Goal: Task Accomplishment & Management: Manage account settings

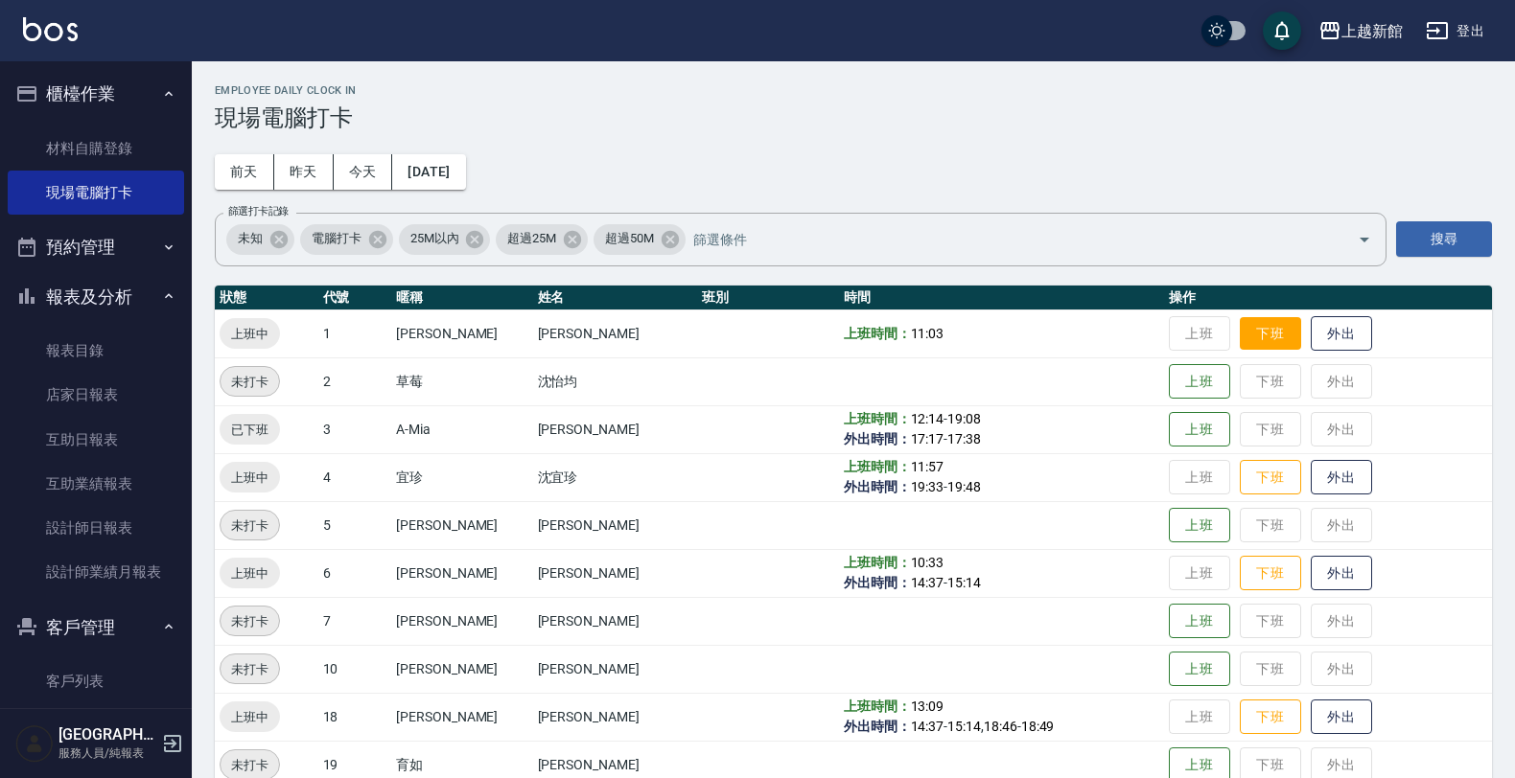
click at [1252, 332] on button "下班" at bounding box center [1269, 334] width 61 height 34
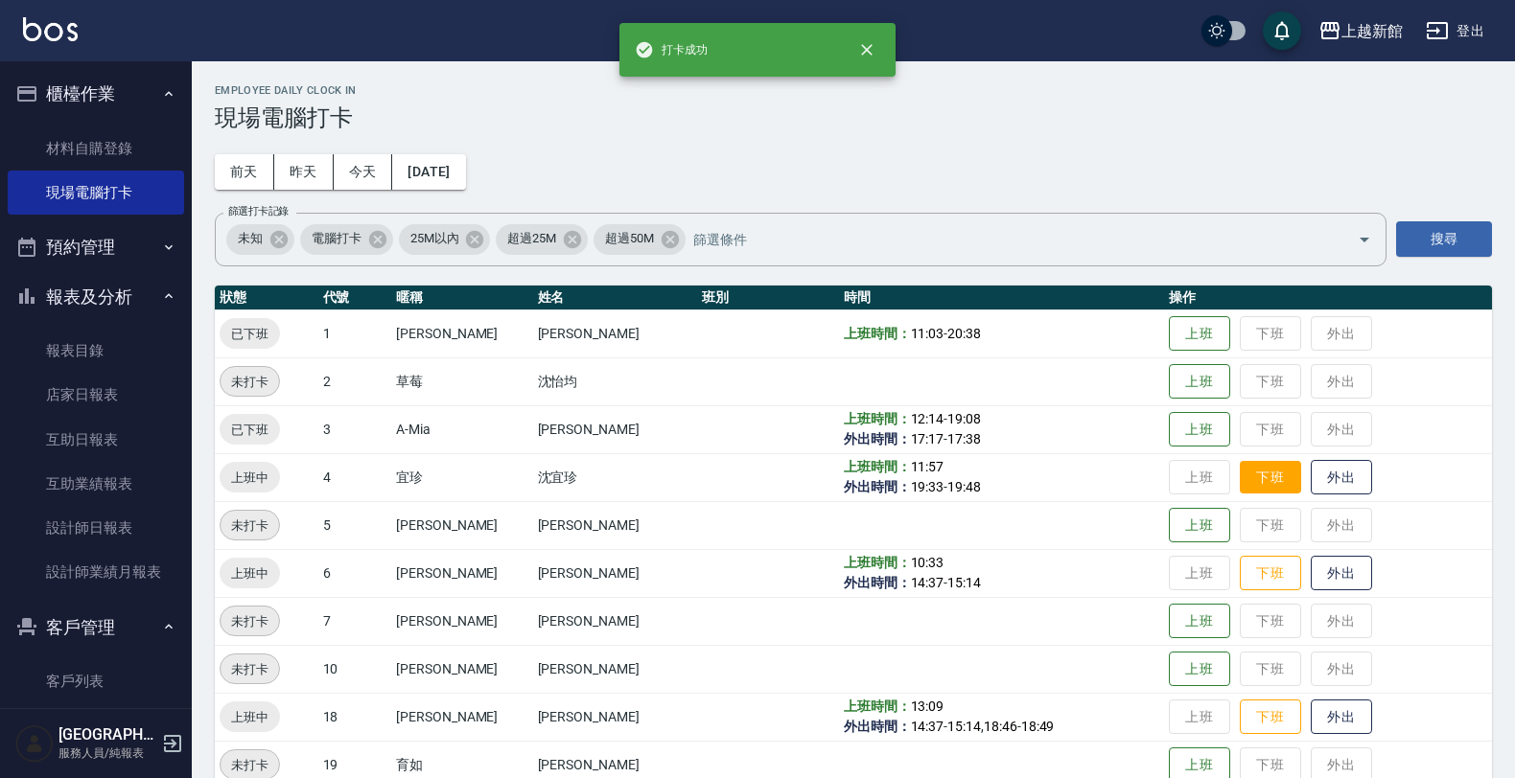
click at [1251, 476] on button "下班" at bounding box center [1269, 478] width 61 height 34
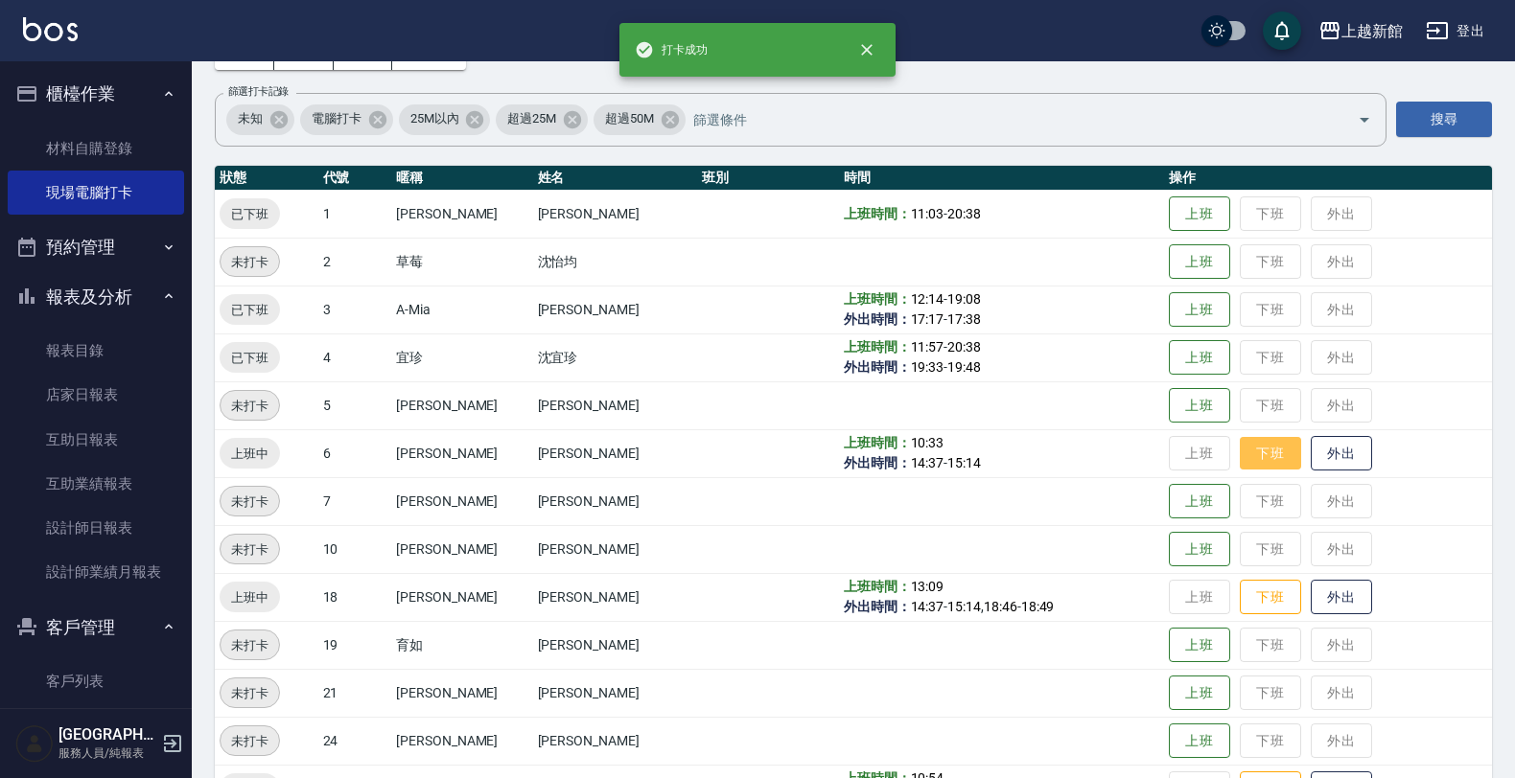
click at [1256, 456] on button "下班" at bounding box center [1269, 454] width 61 height 34
click at [1239, 596] on button "下班" at bounding box center [1269, 598] width 61 height 34
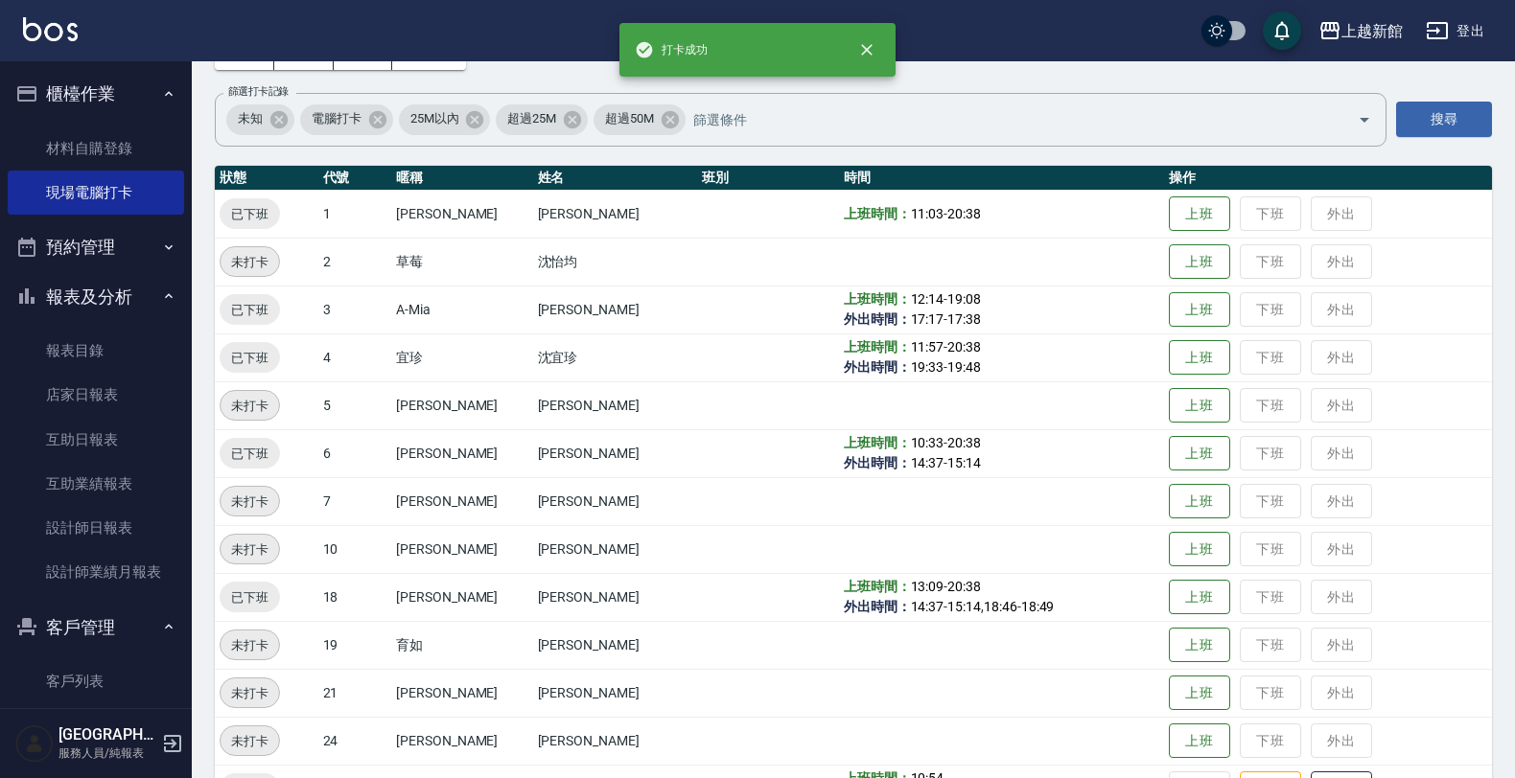
scroll to position [240, 0]
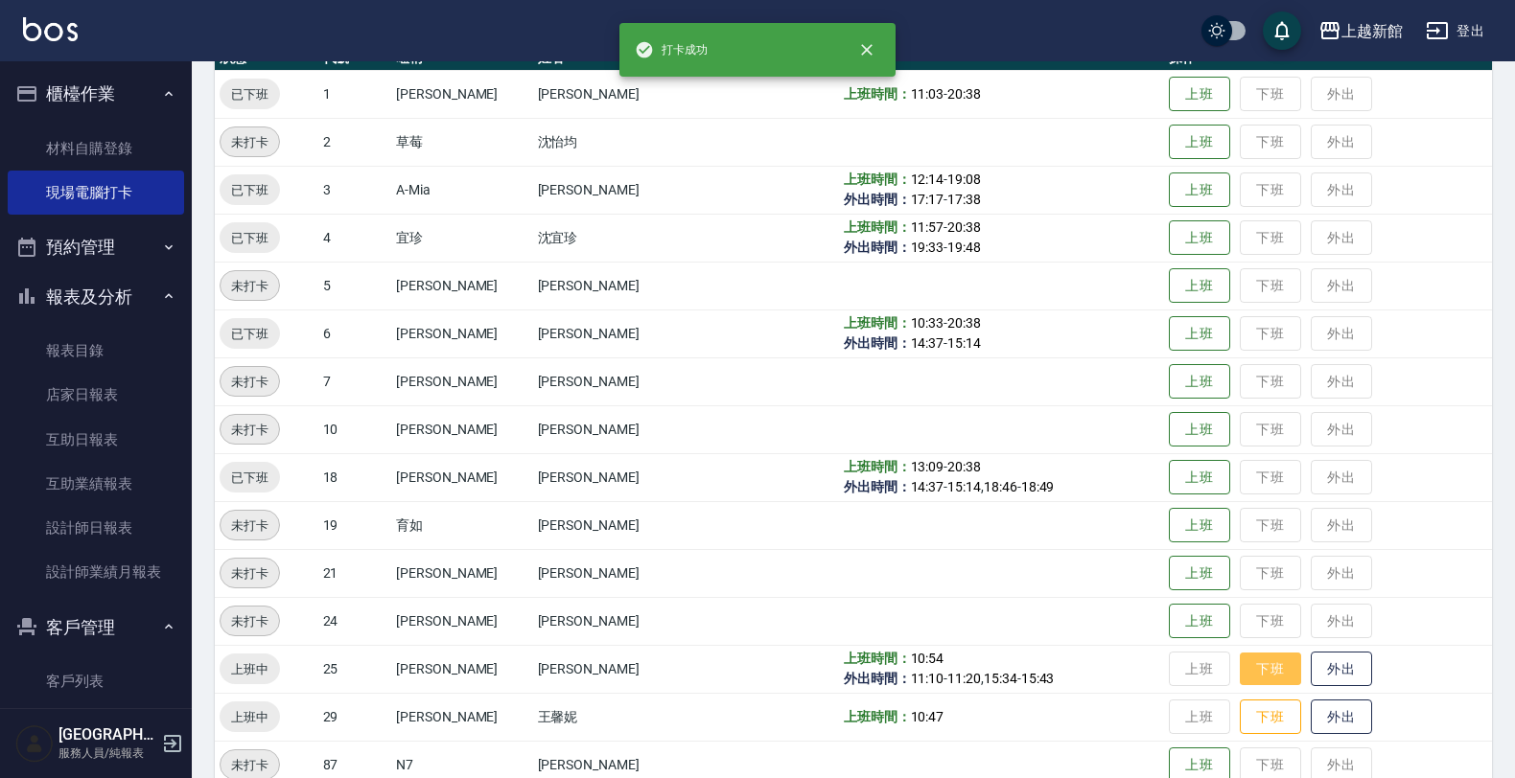
click at [1239, 663] on button "下班" at bounding box center [1269, 670] width 61 height 34
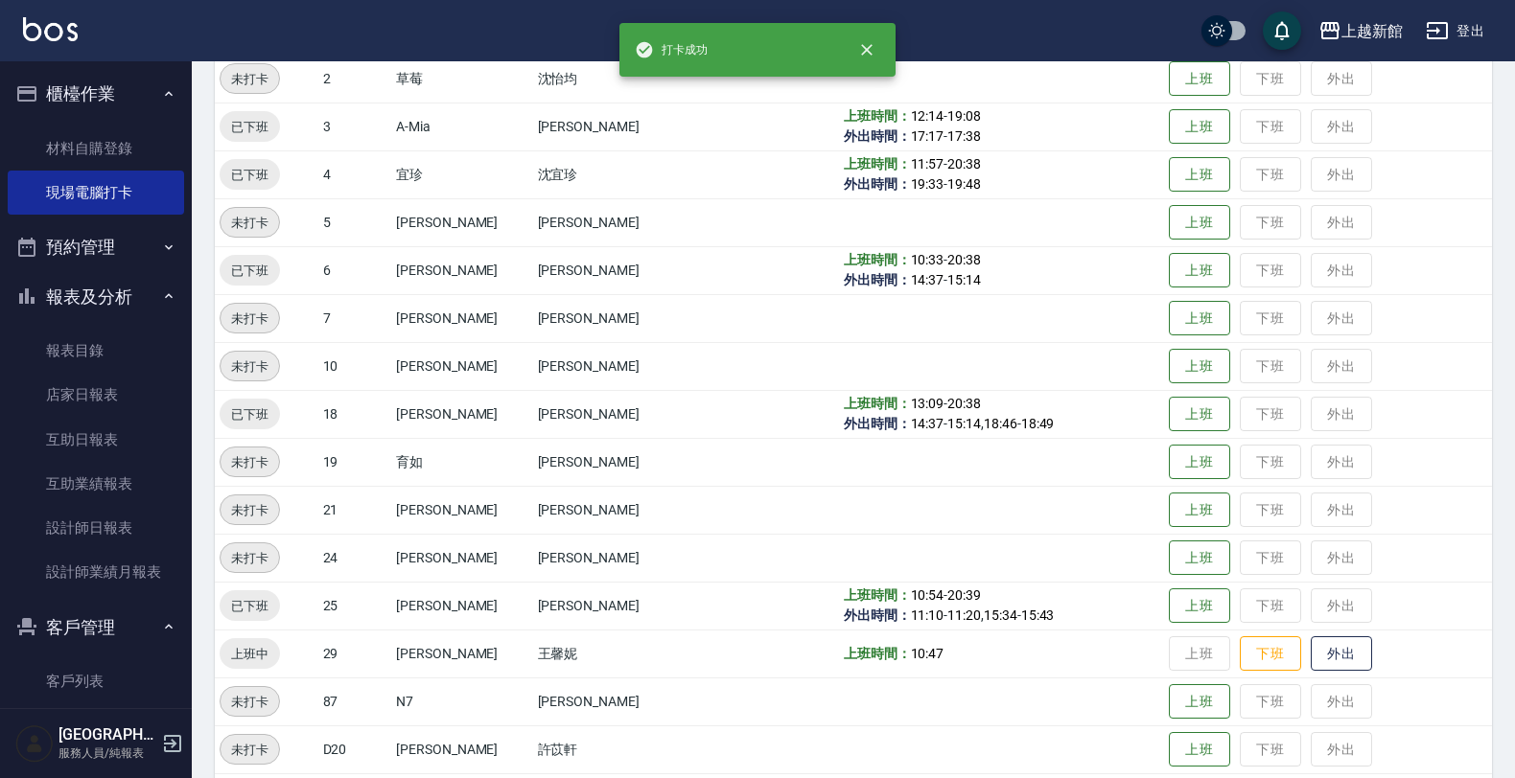
scroll to position [359, 0]
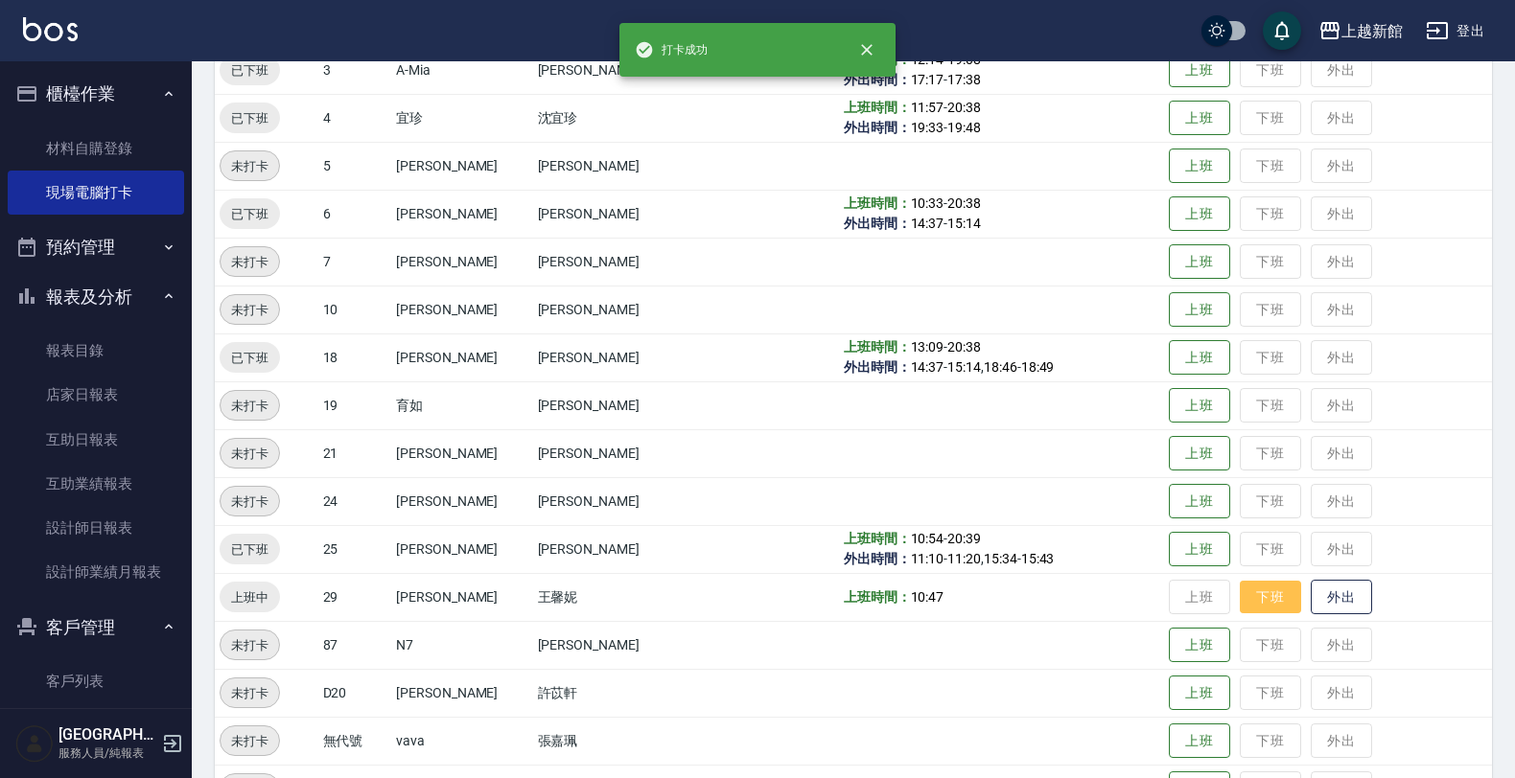
click at [1257, 604] on button "下班" at bounding box center [1269, 598] width 61 height 34
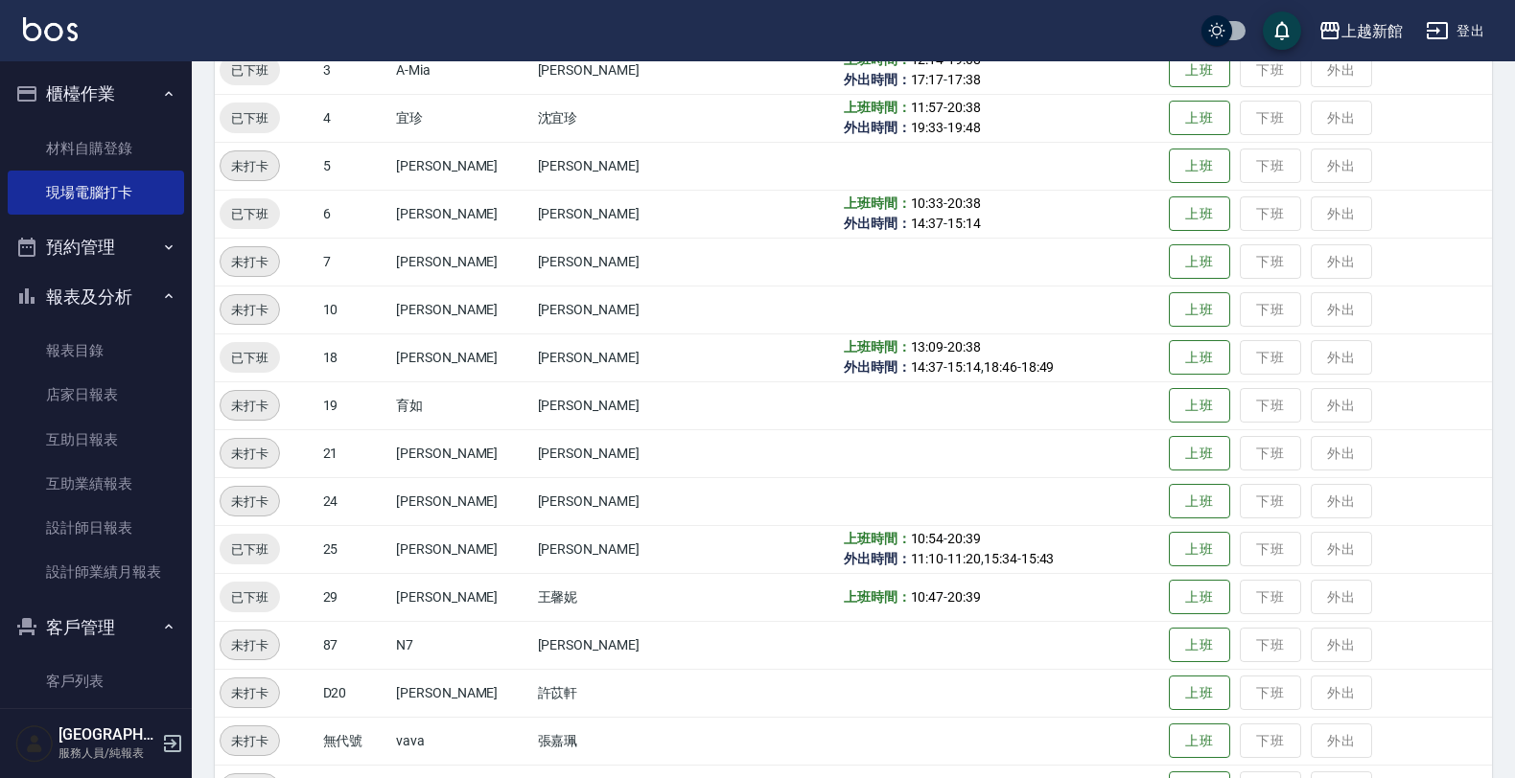
click at [1479, 26] on button "登出" at bounding box center [1455, 30] width 74 height 35
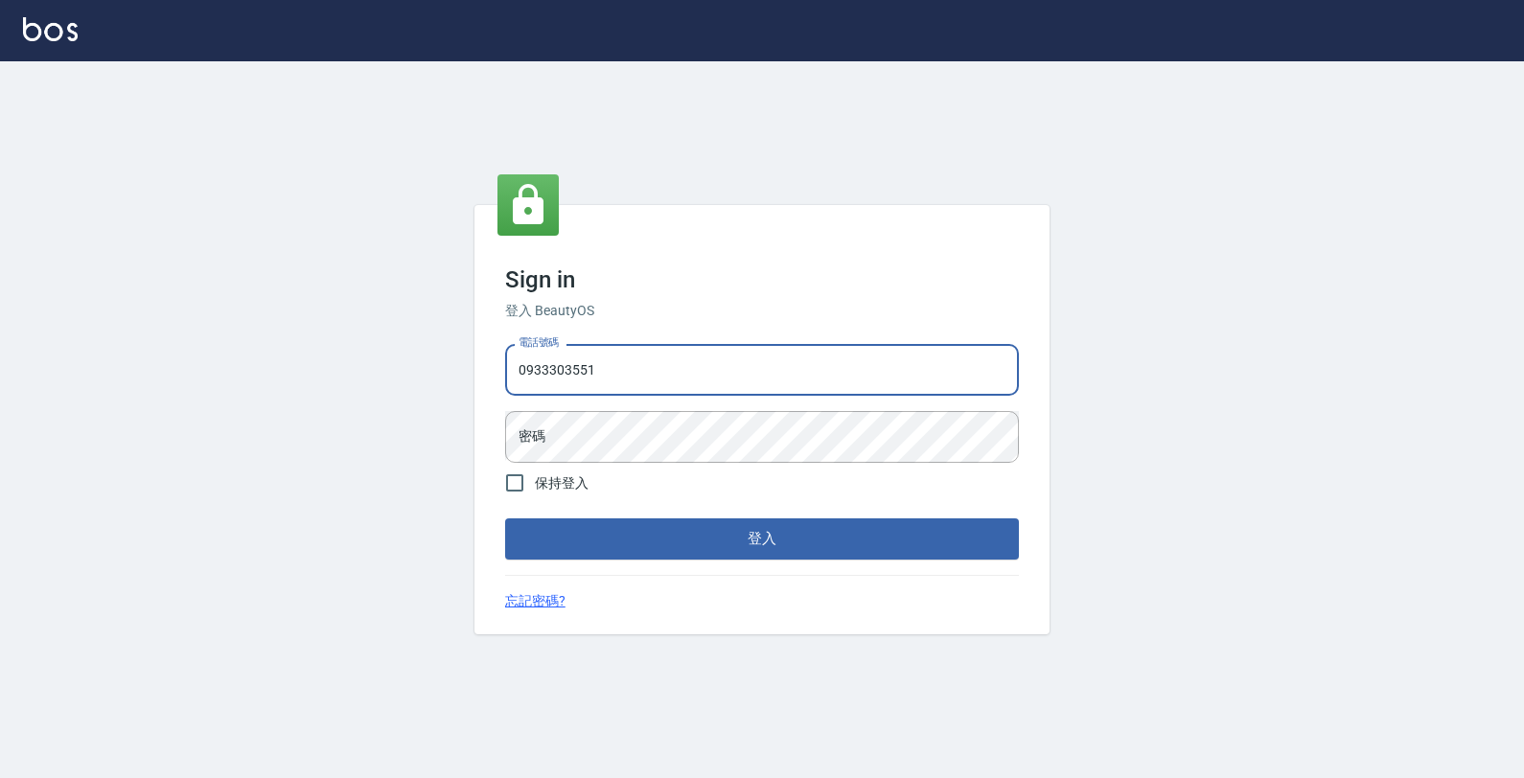
type input "0933303551"
click at [505, 519] on button "登入" at bounding box center [762, 539] width 514 height 40
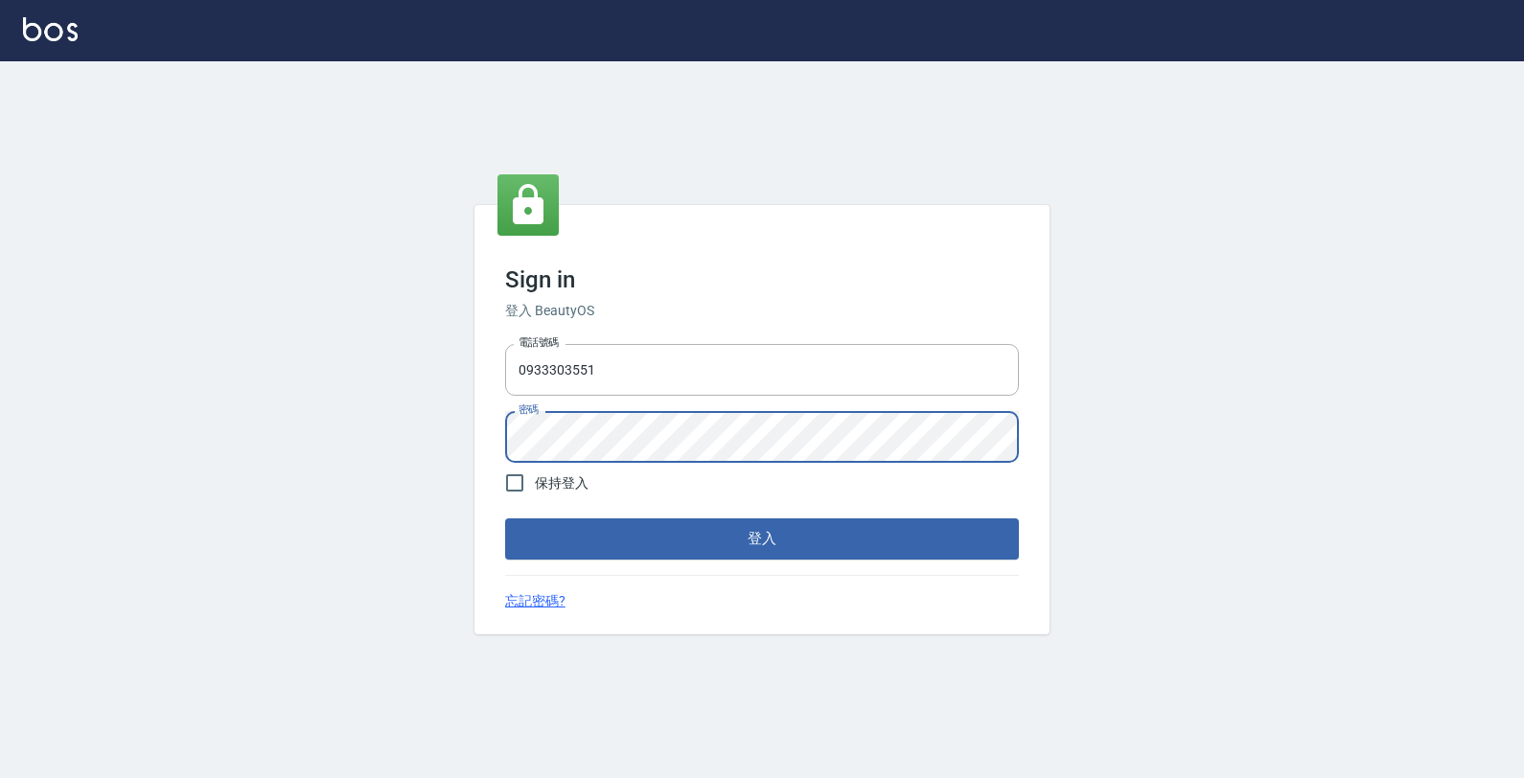
click at [505, 519] on button "登入" at bounding box center [762, 539] width 514 height 40
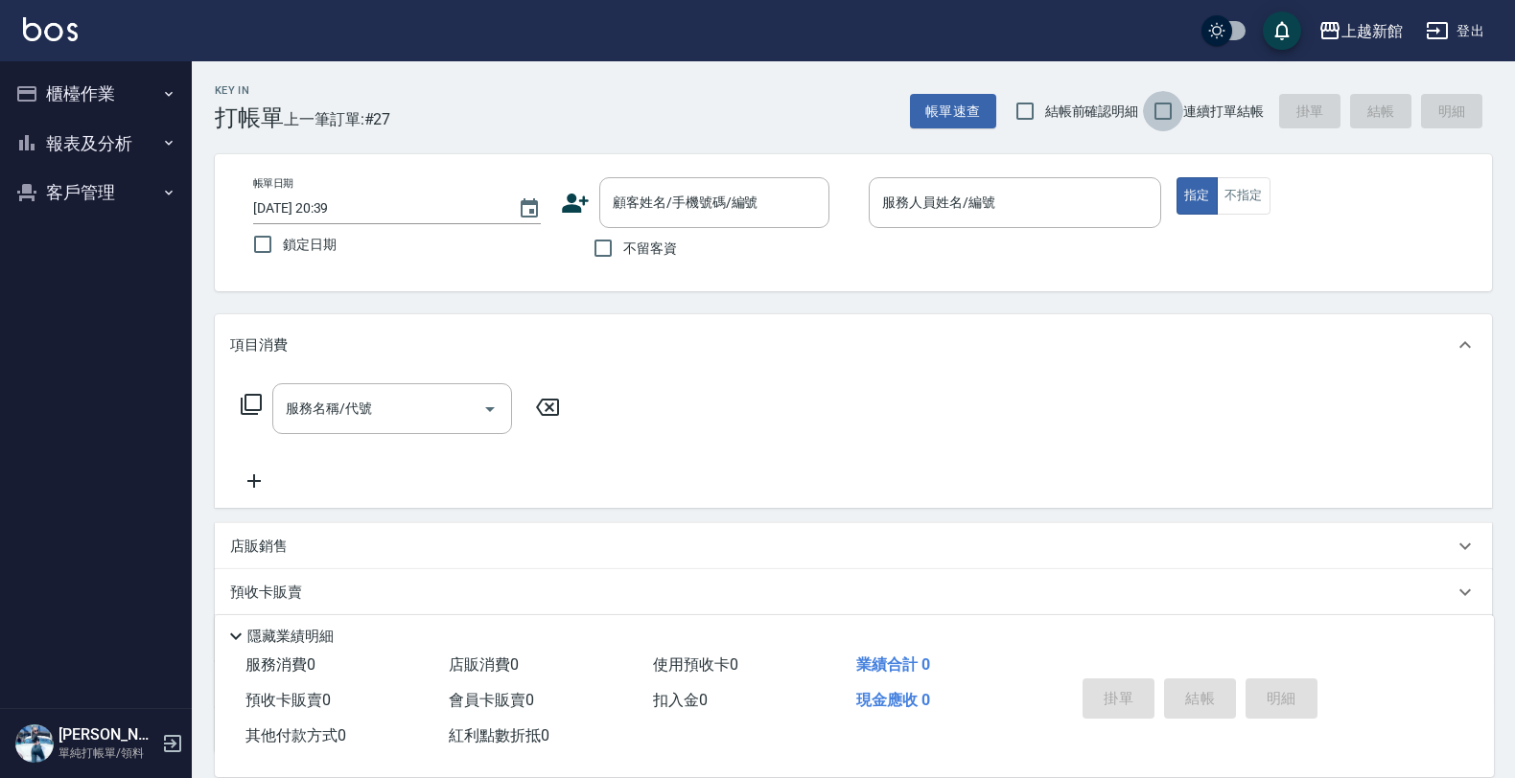
click at [1163, 106] on input "連續打單結帳" at bounding box center [1163, 111] width 40 height 40
checkbox input "true"
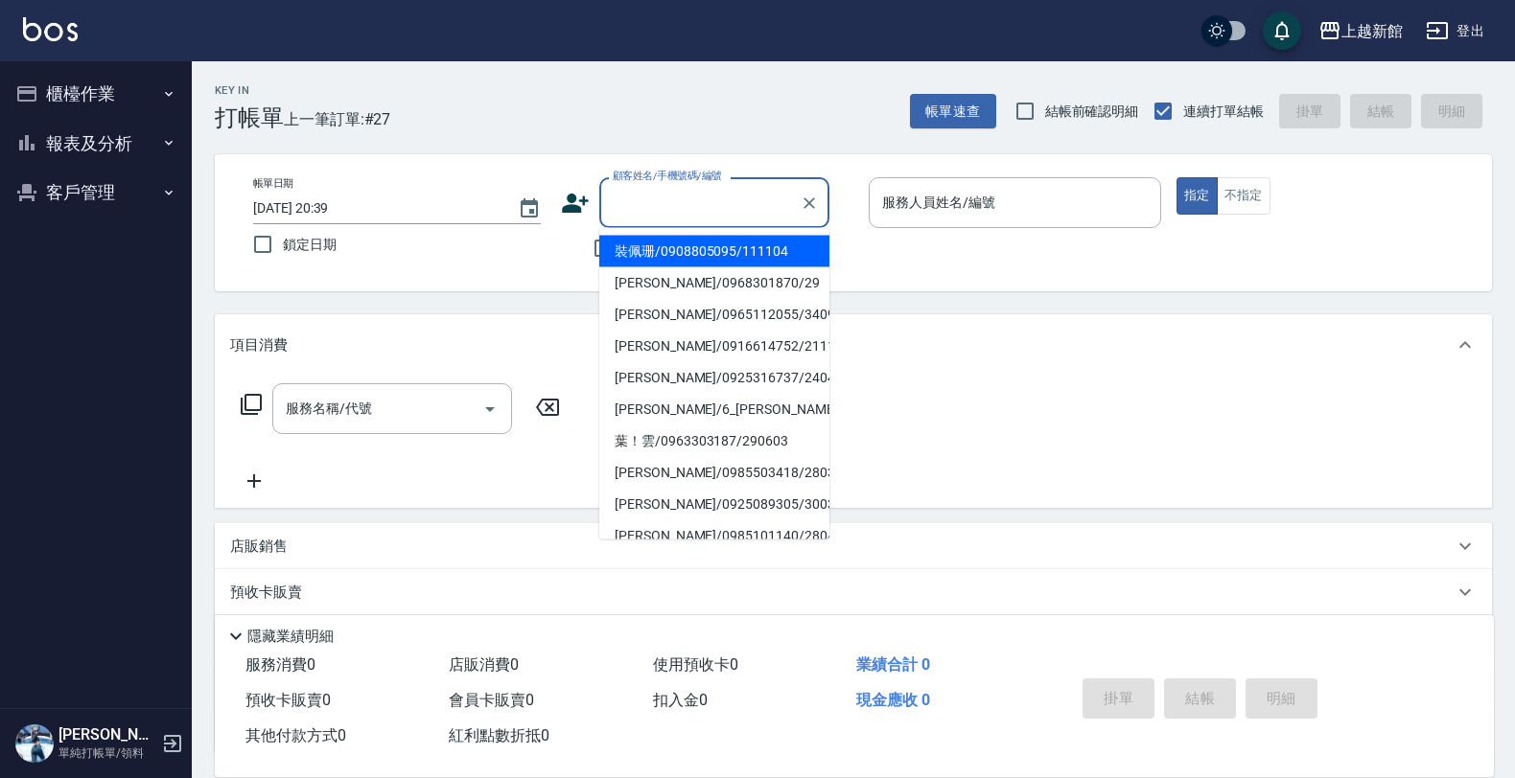
click at [746, 206] on input "顧客姓名/手機號碼/編號" at bounding box center [700, 203] width 184 height 34
type input "[PERSON_NAME]/0968301870/29"
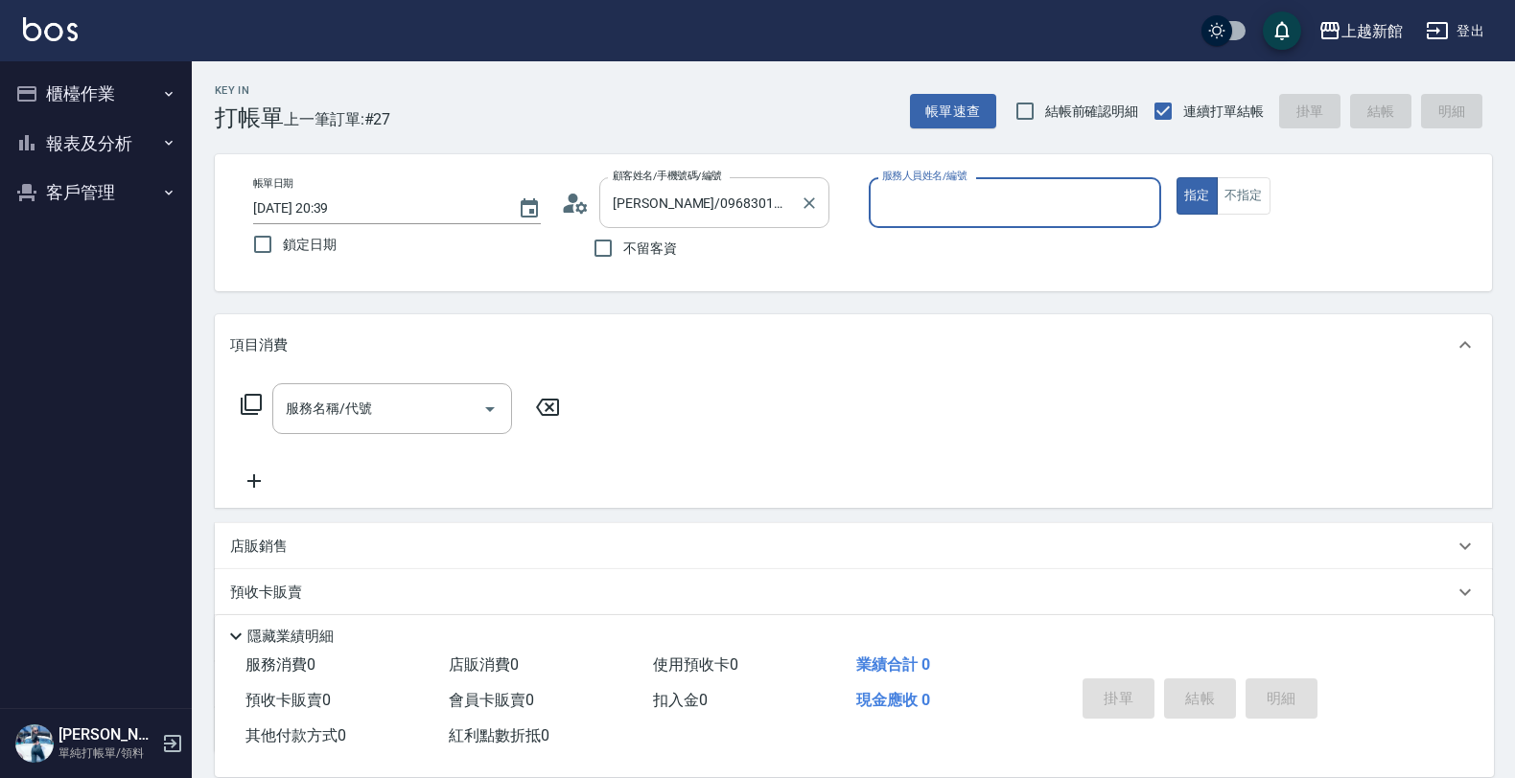
click at [1176, 177] on button "指定" at bounding box center [1196, 195] width 41 height 37
type input "[PERSON_NAME]-29"
type button "true"
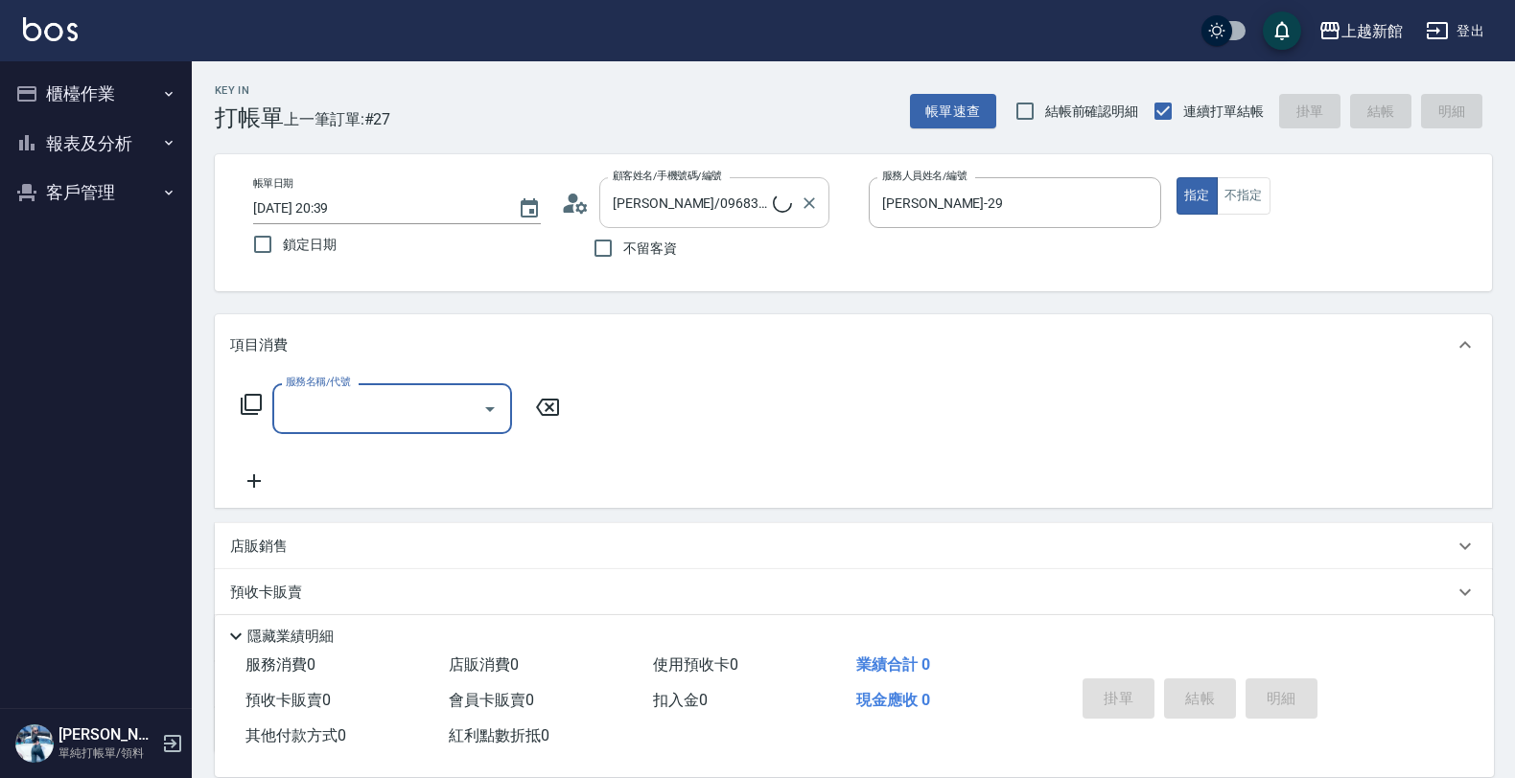
type input "[PERSON_NAME]/6_[PERSON_NAME]/6"
type input "[PERSON_NAME]-6"
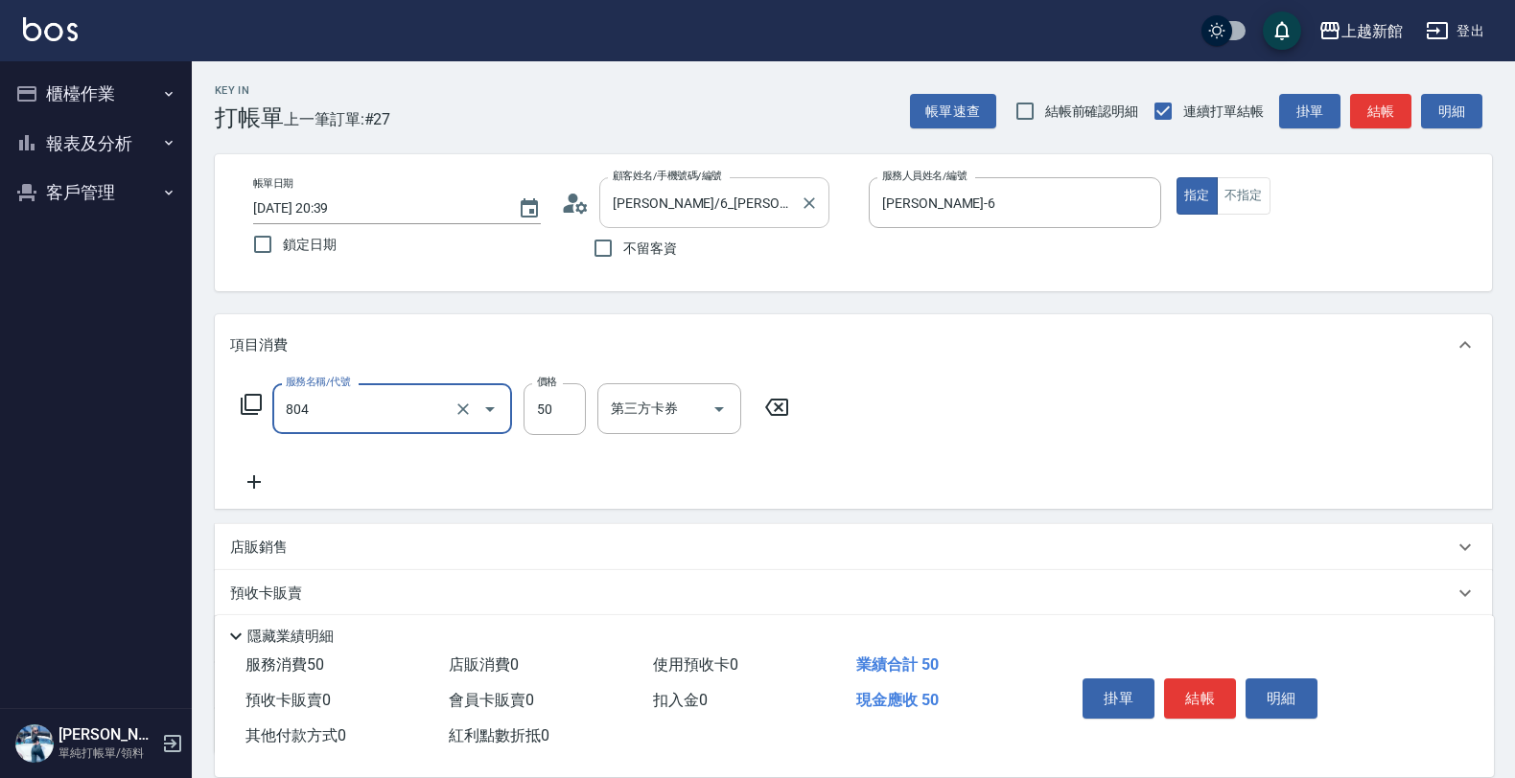
type input "吹捲/夾直/青捲/電棒/夾玉米鬚(804)"
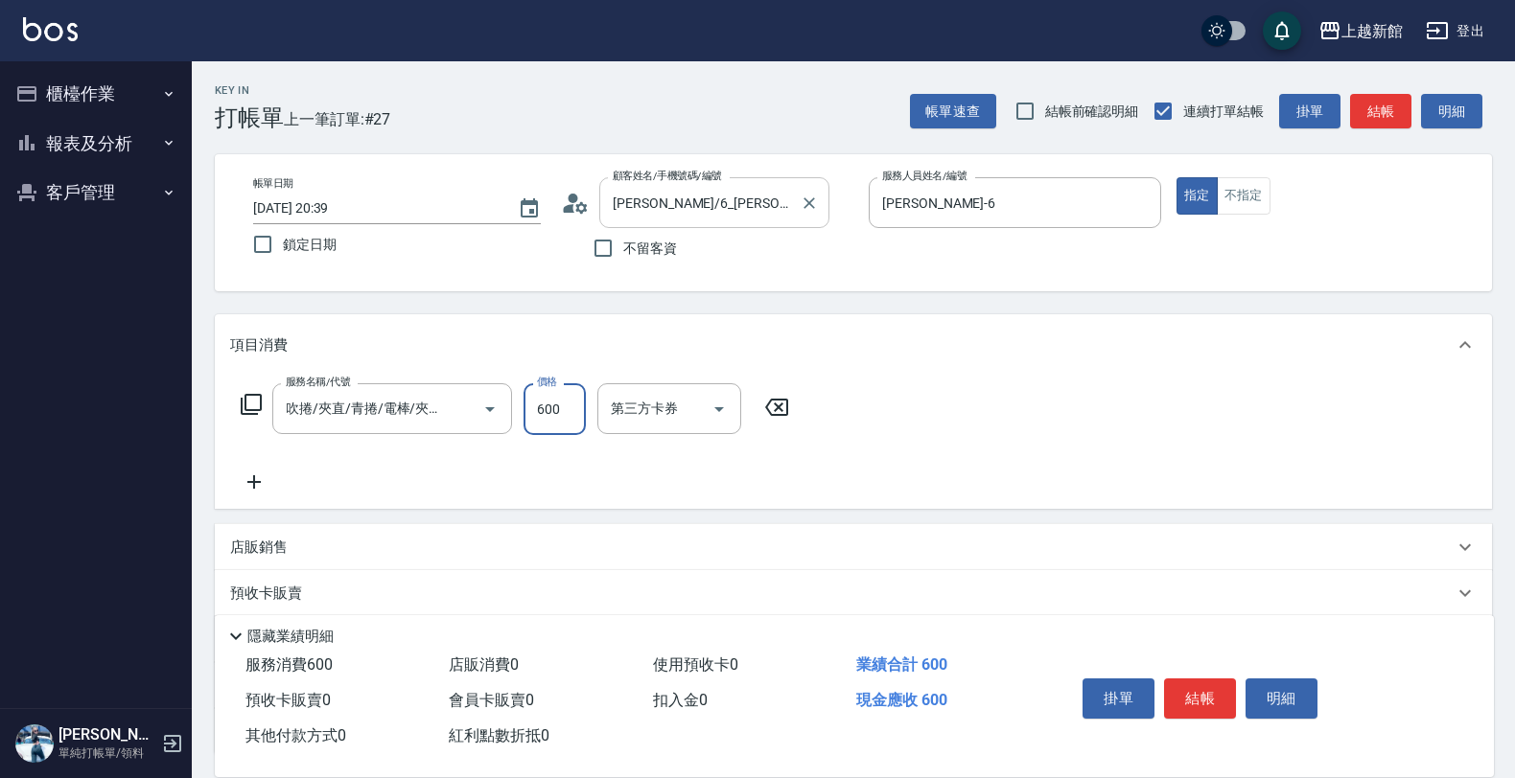
type input "600"
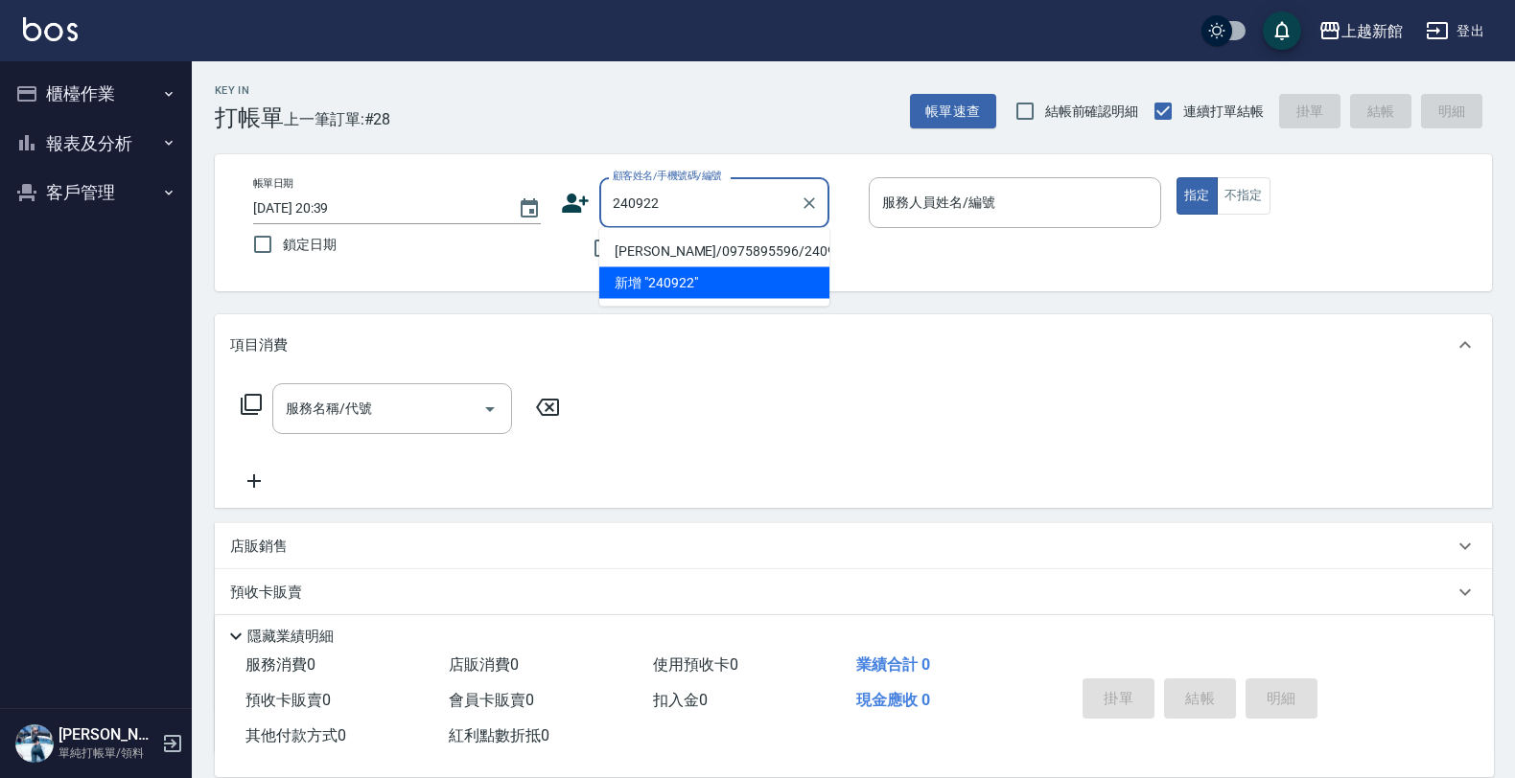
type input "[PERSON_NAME]/0975895596/240922"
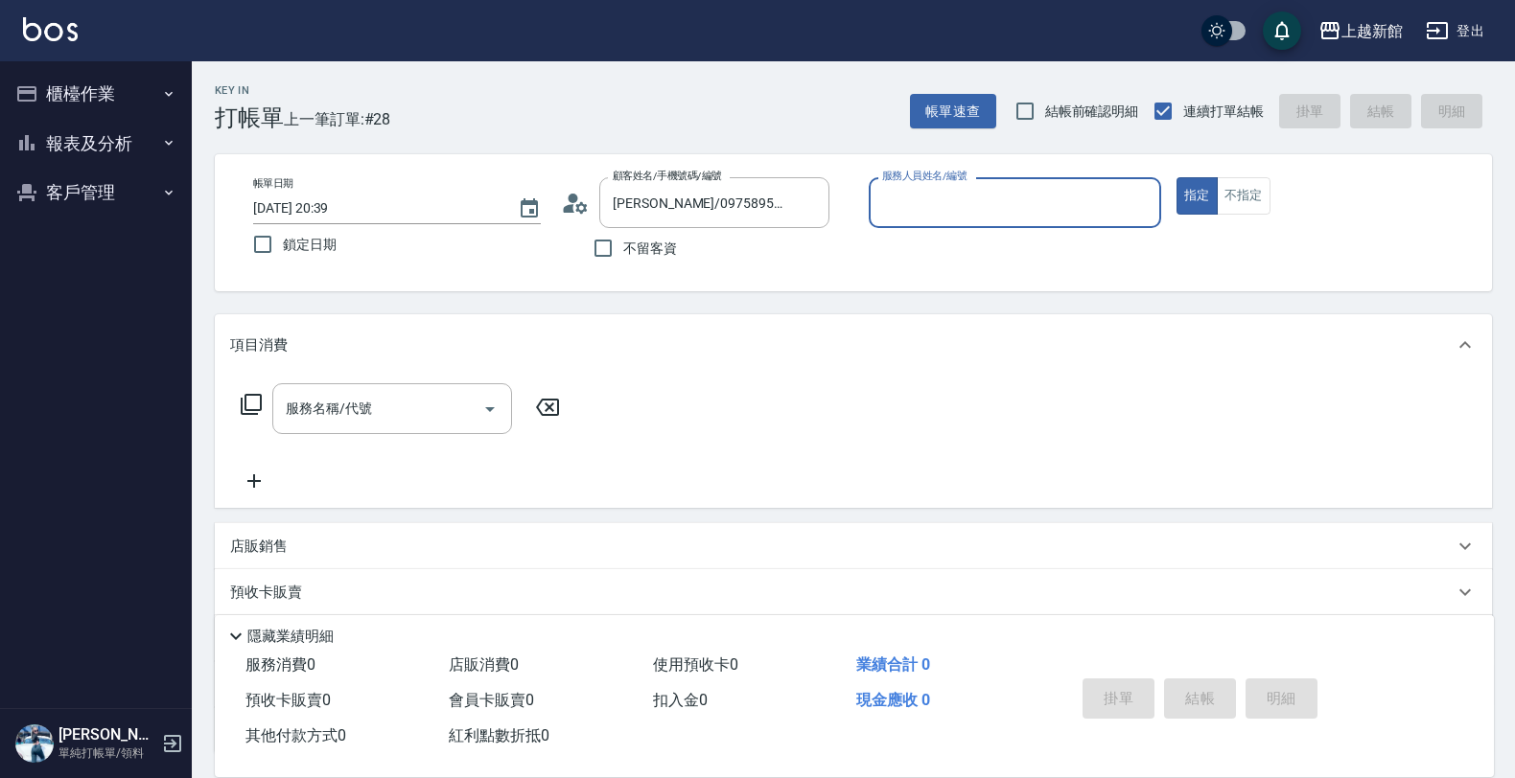
type input "[PERSON_NAME]-18"
click at [1176, 177] on button "指定" at bounding box center [1196, 195] width 41 height 37
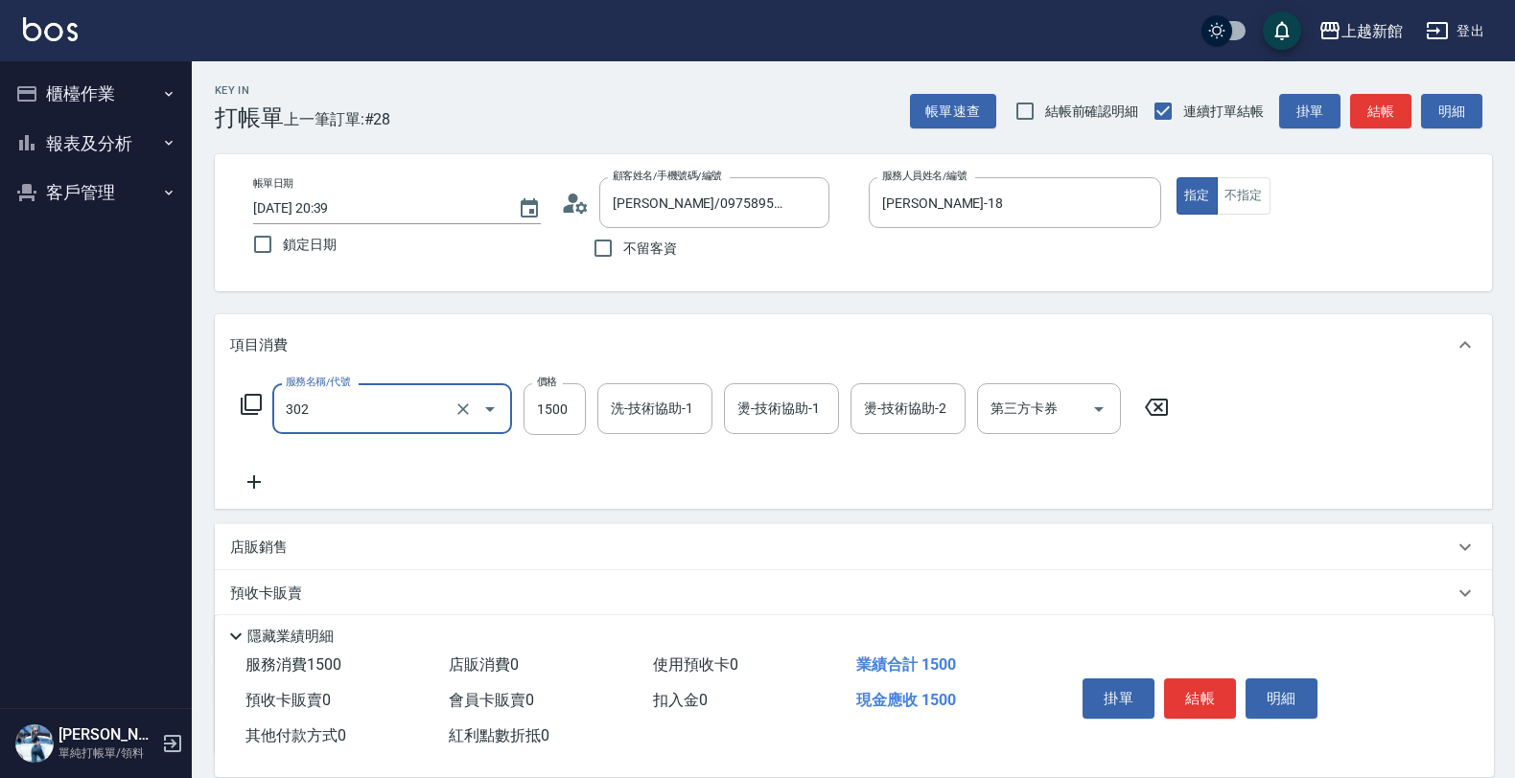
type input "設計燙髮(302)"
type input "2500"
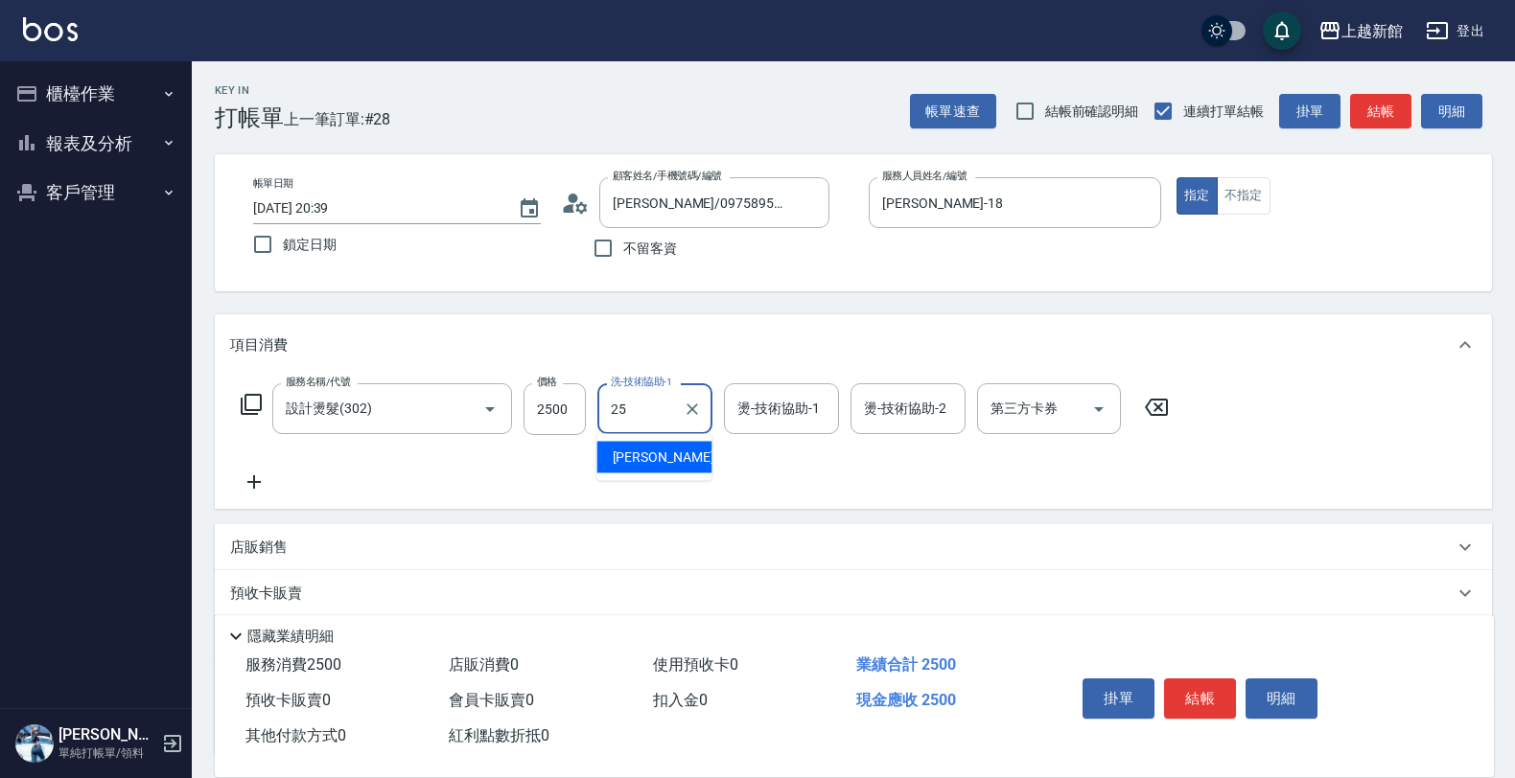
type input "小邱-25"
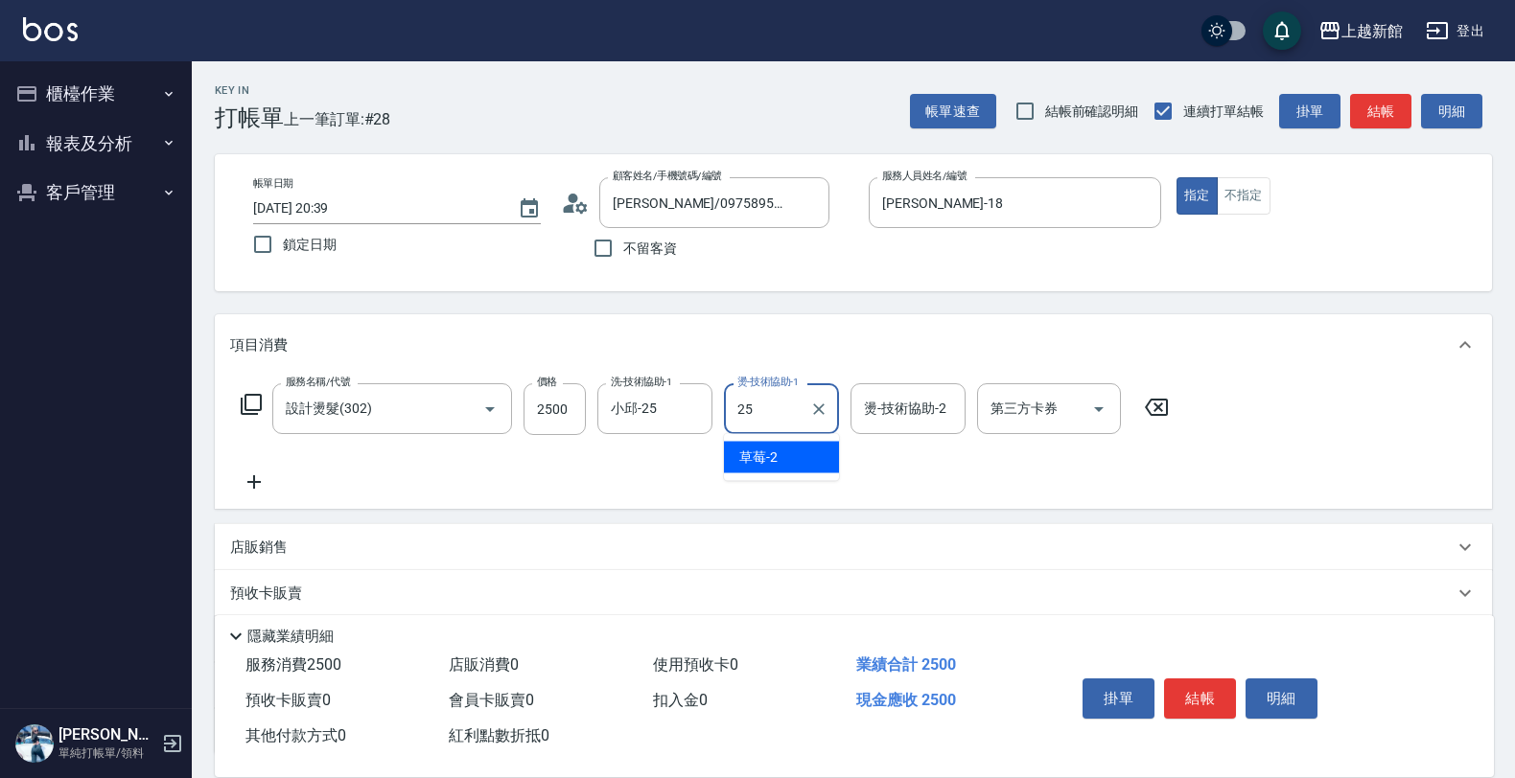
type input "小邱-25"
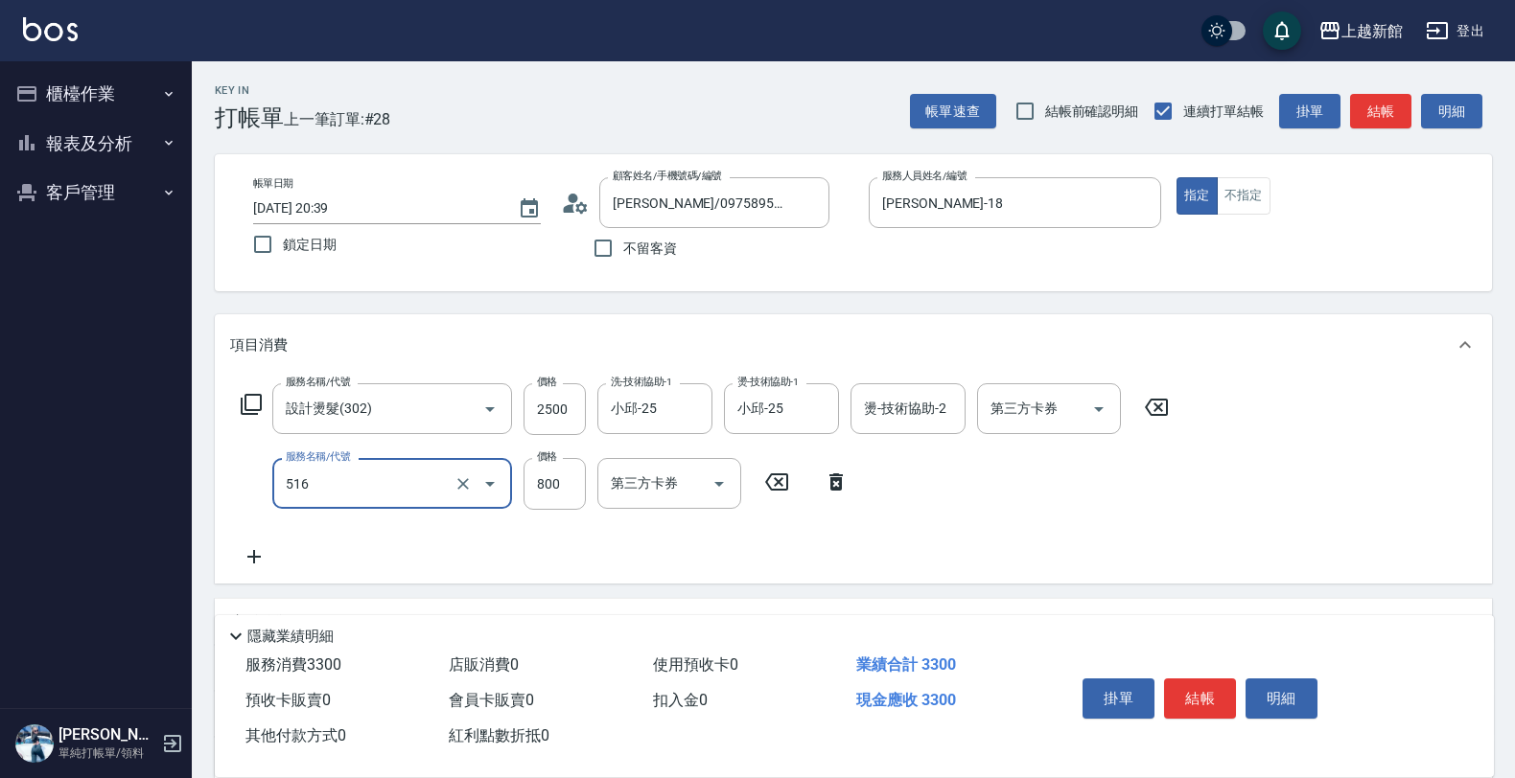
type input "C2花漾深層護髮/新(516)"
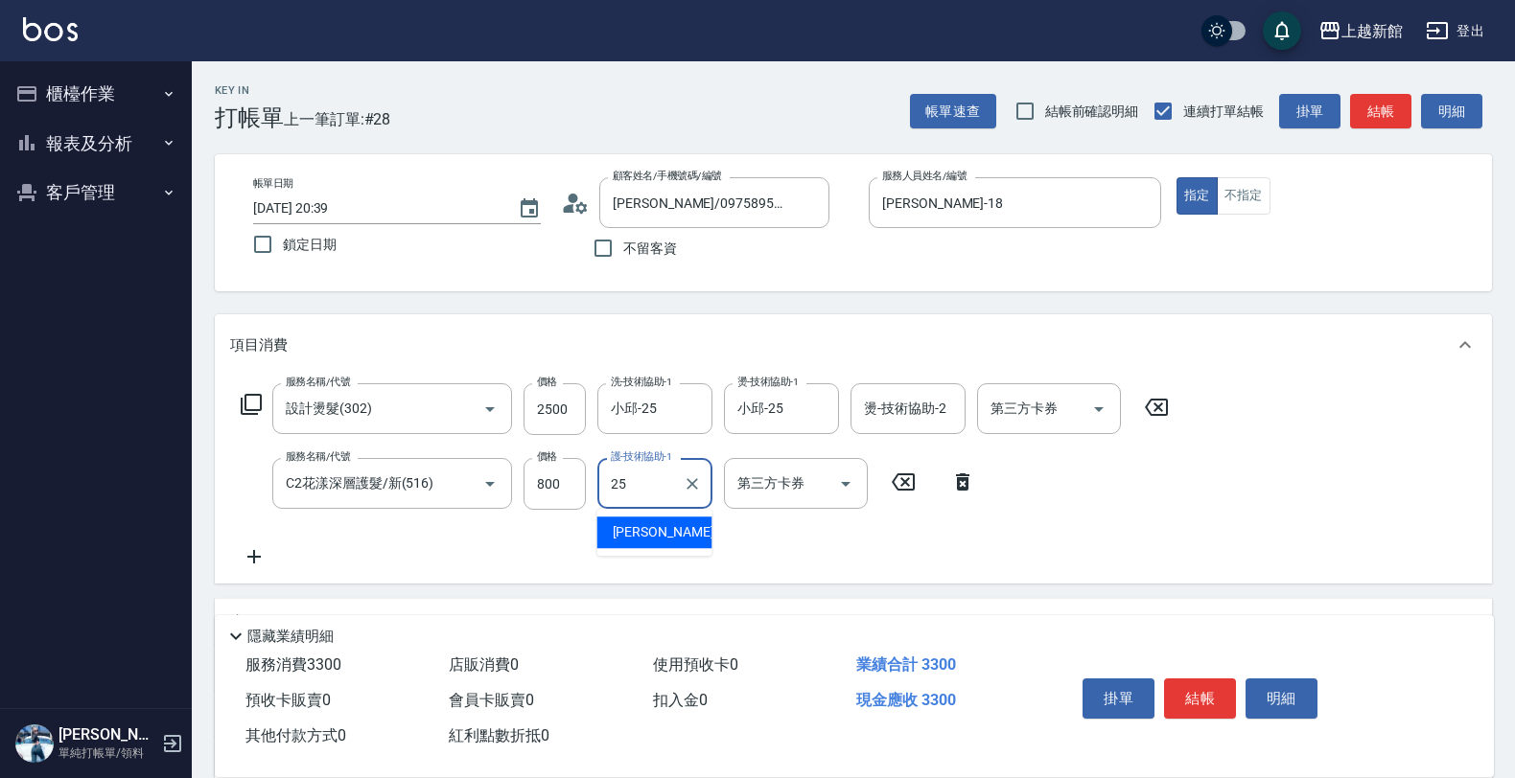
type input "小邱-25"
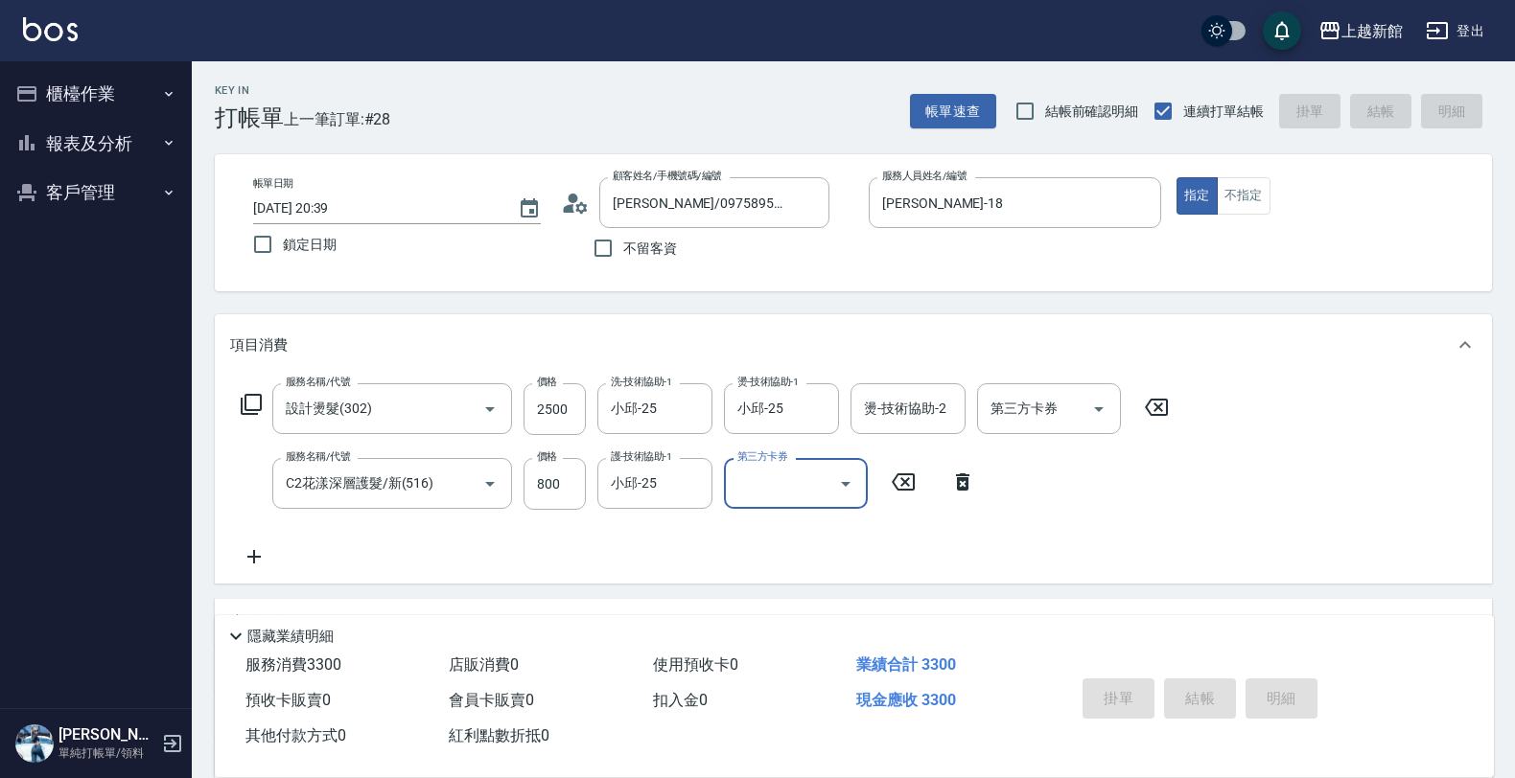
type input "[DATE] 20:47"
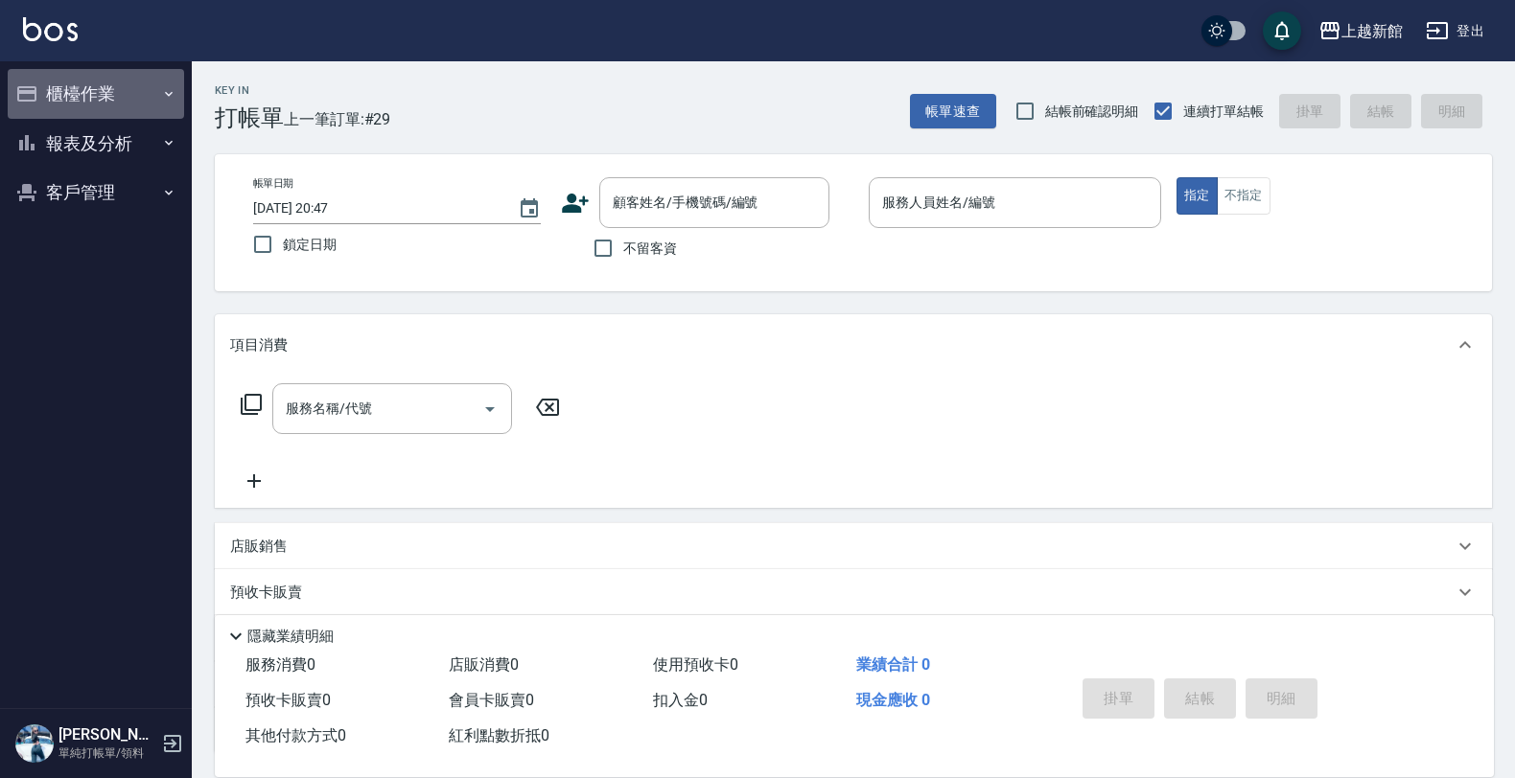
click at [105, 84] on button "櫃檯作業" at bounding box center [96, 94] width 176 height 50
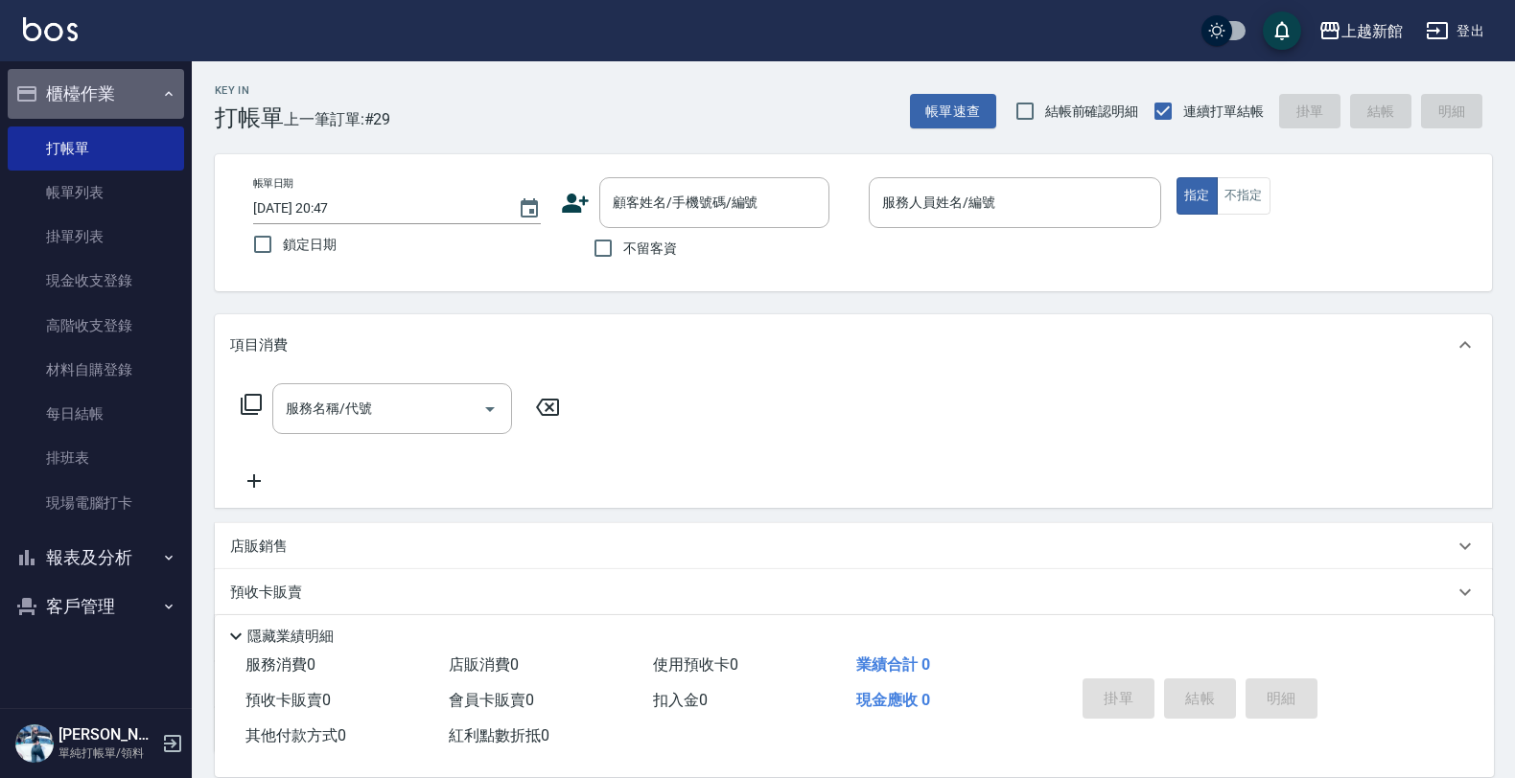
click at [136, 88] on button "櫃檯作業" at bounding box center [96, 94] width 176 height 50
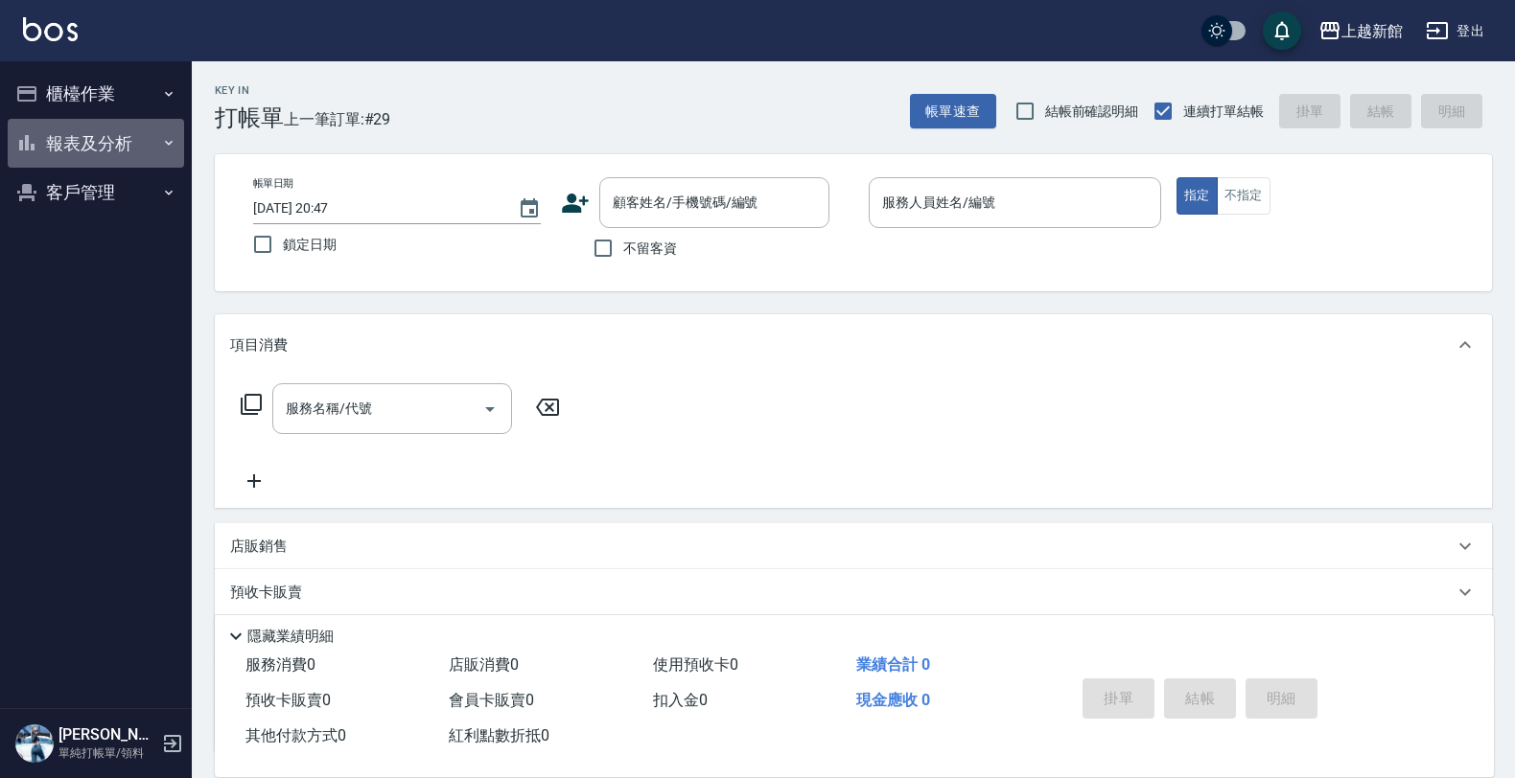
click at [126, 127] on button "報表及分析" at bounding box center [96, 144] width 176 height 50
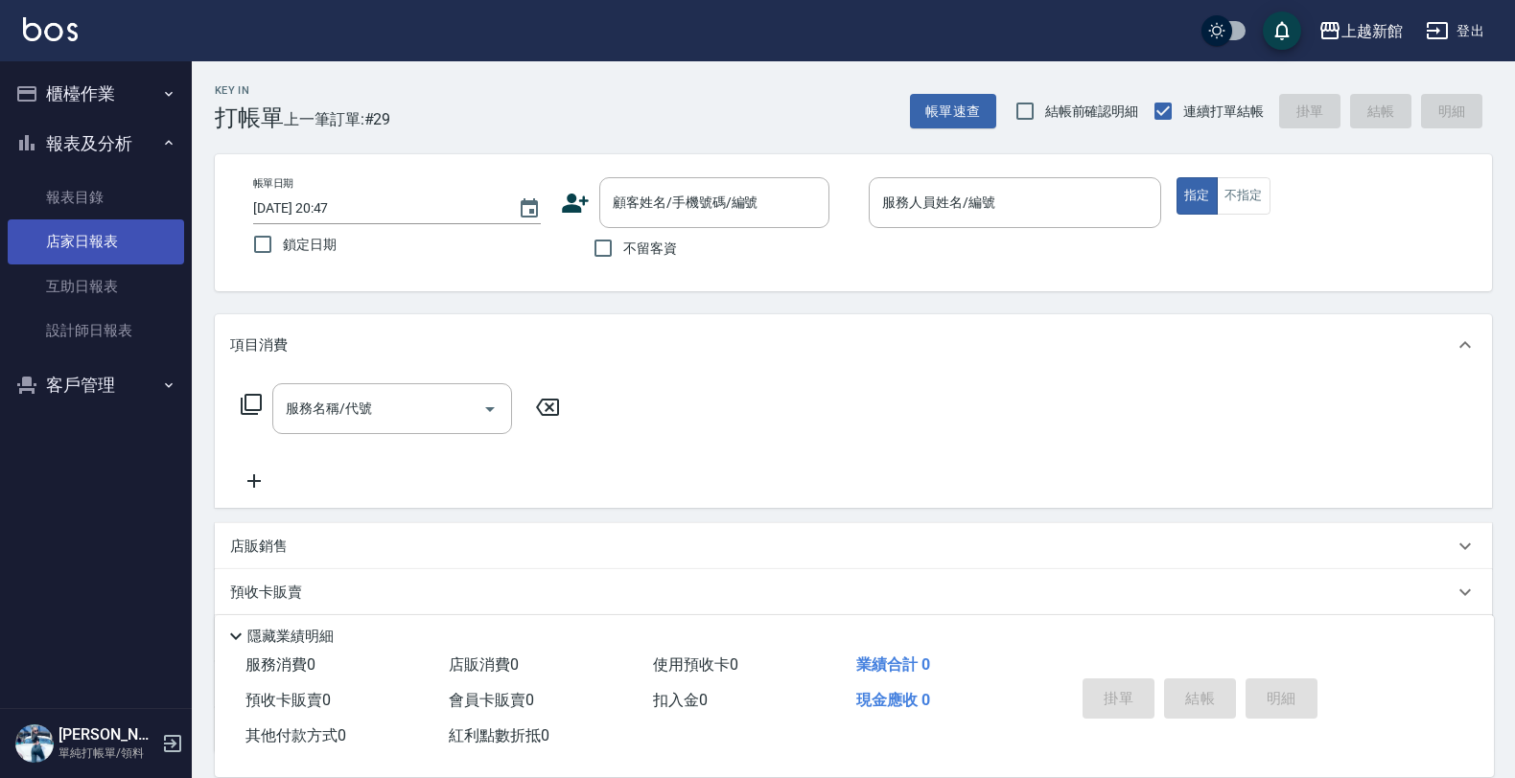
click at [84, 236] on link "店家日報表" at bounding box center [96, 242] width 176 height 44
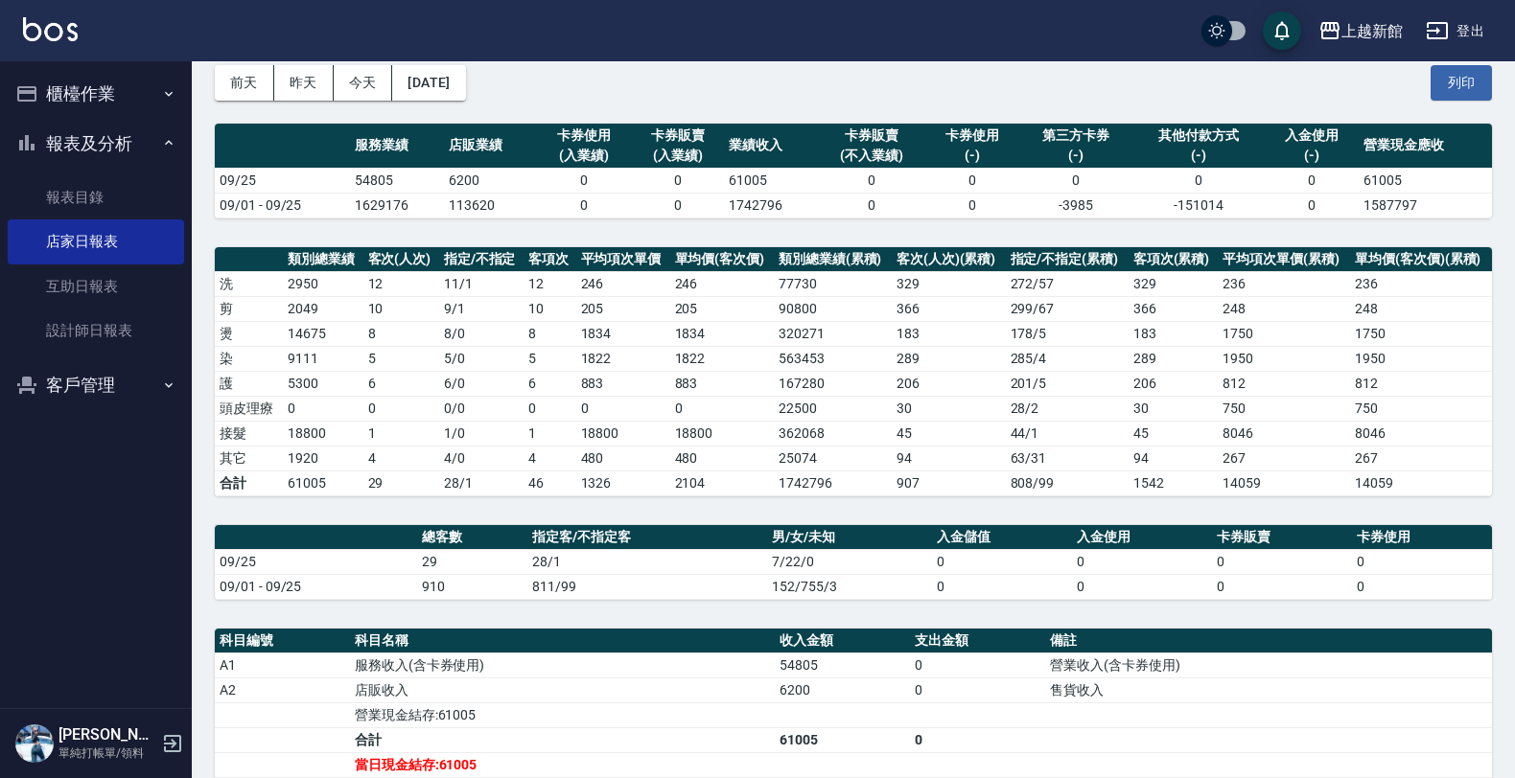
scroll to position [240, 0]
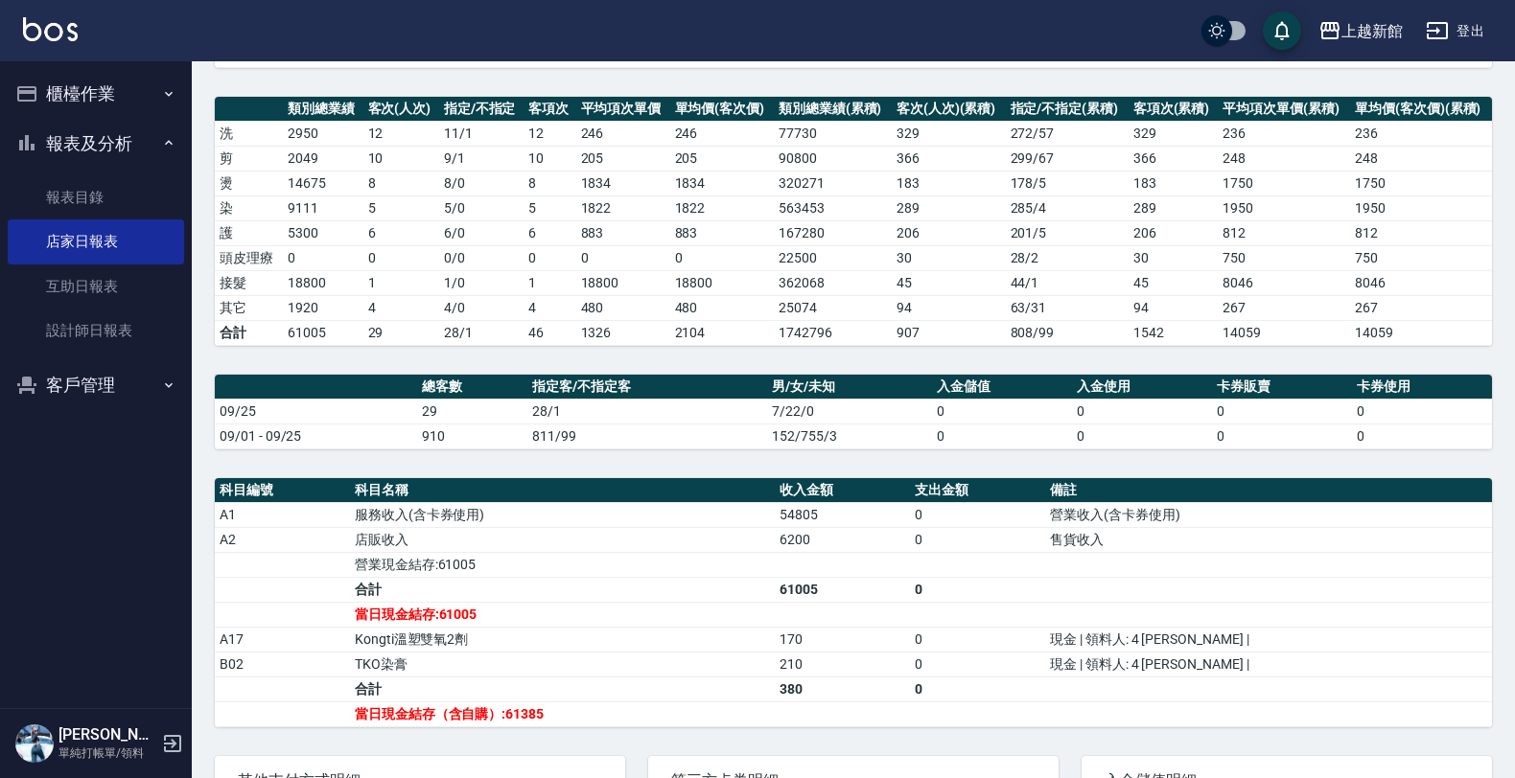
click at [78, 89] on button "櫃檯作業" at bounding box center [96, 94] width 176 height 50
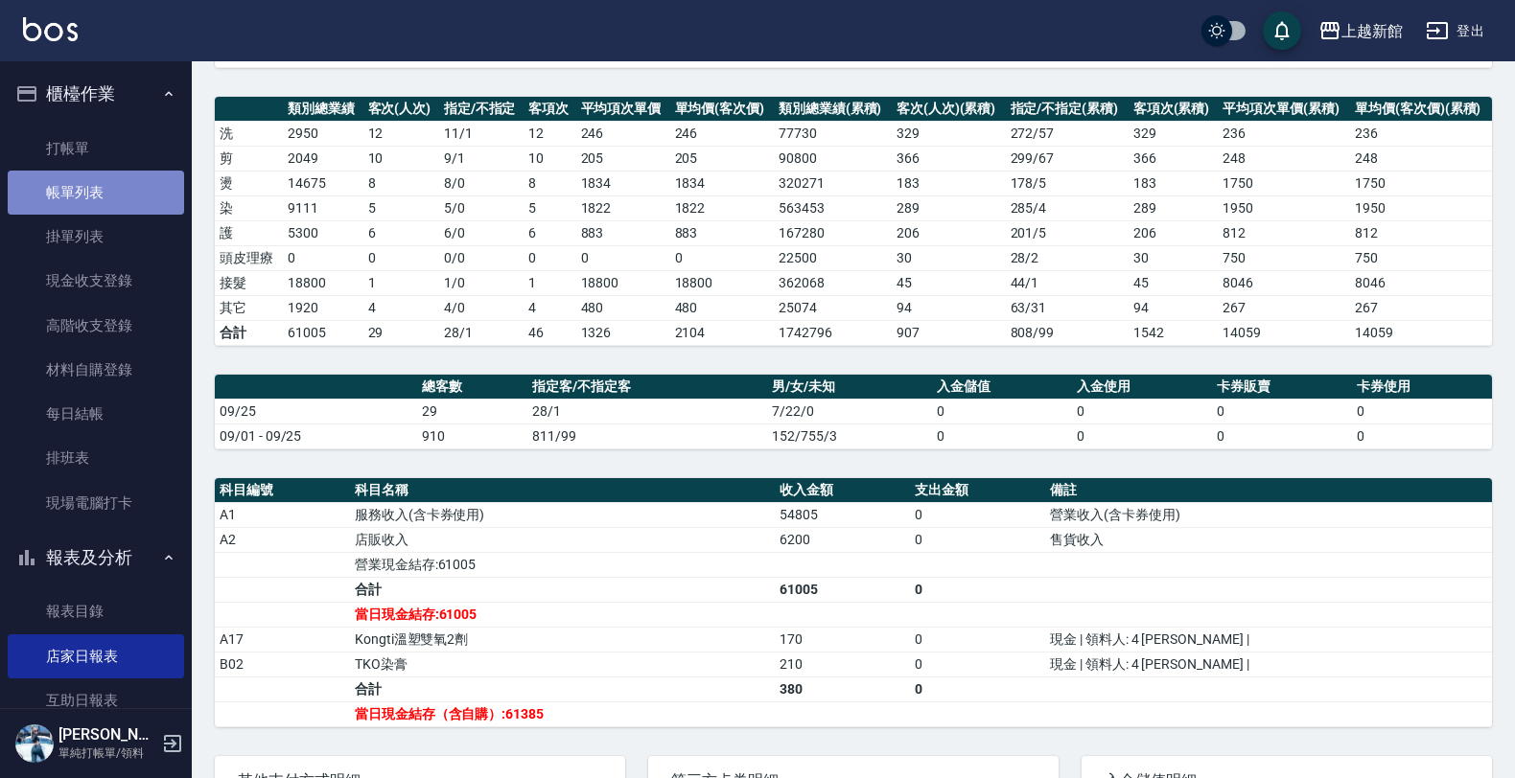
click at [116, 185] on link "帳單列表" at bounding box center [96, 193] width 176 height 44
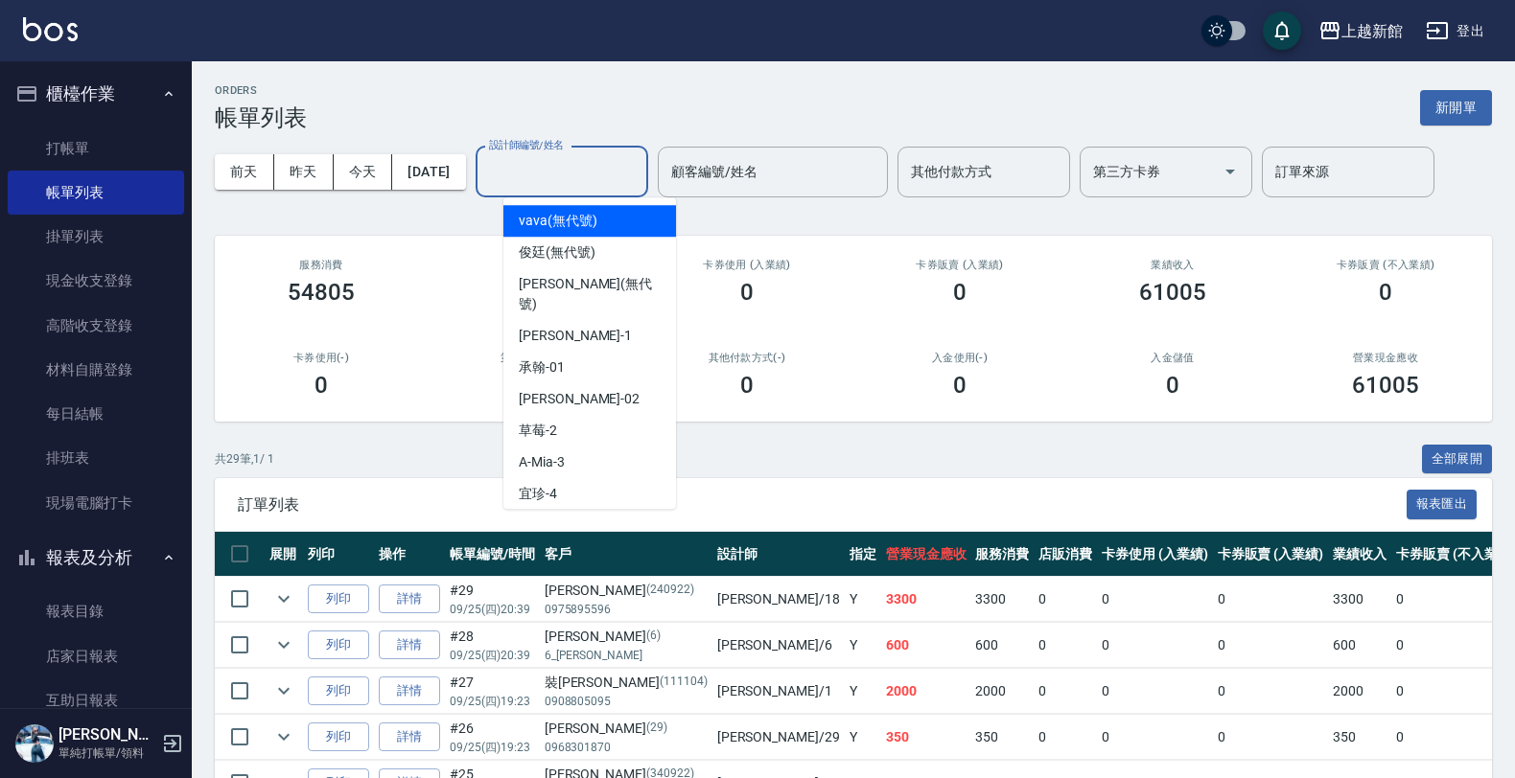
click at [567, 178] on input "設計師編號/姓名" at bounding box center [561, 172] width 155 height 34
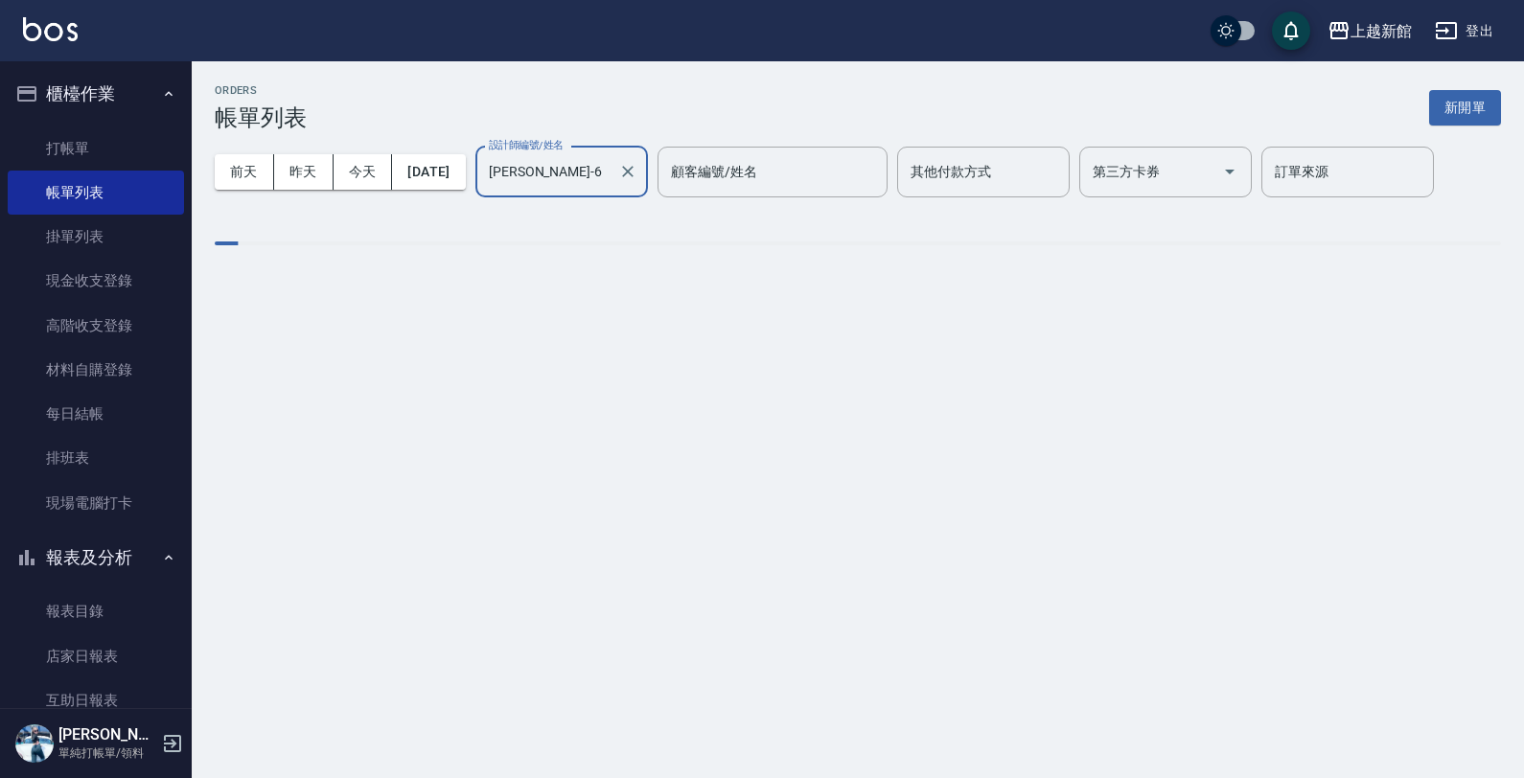
type input "[PERSON_NAME]-6"
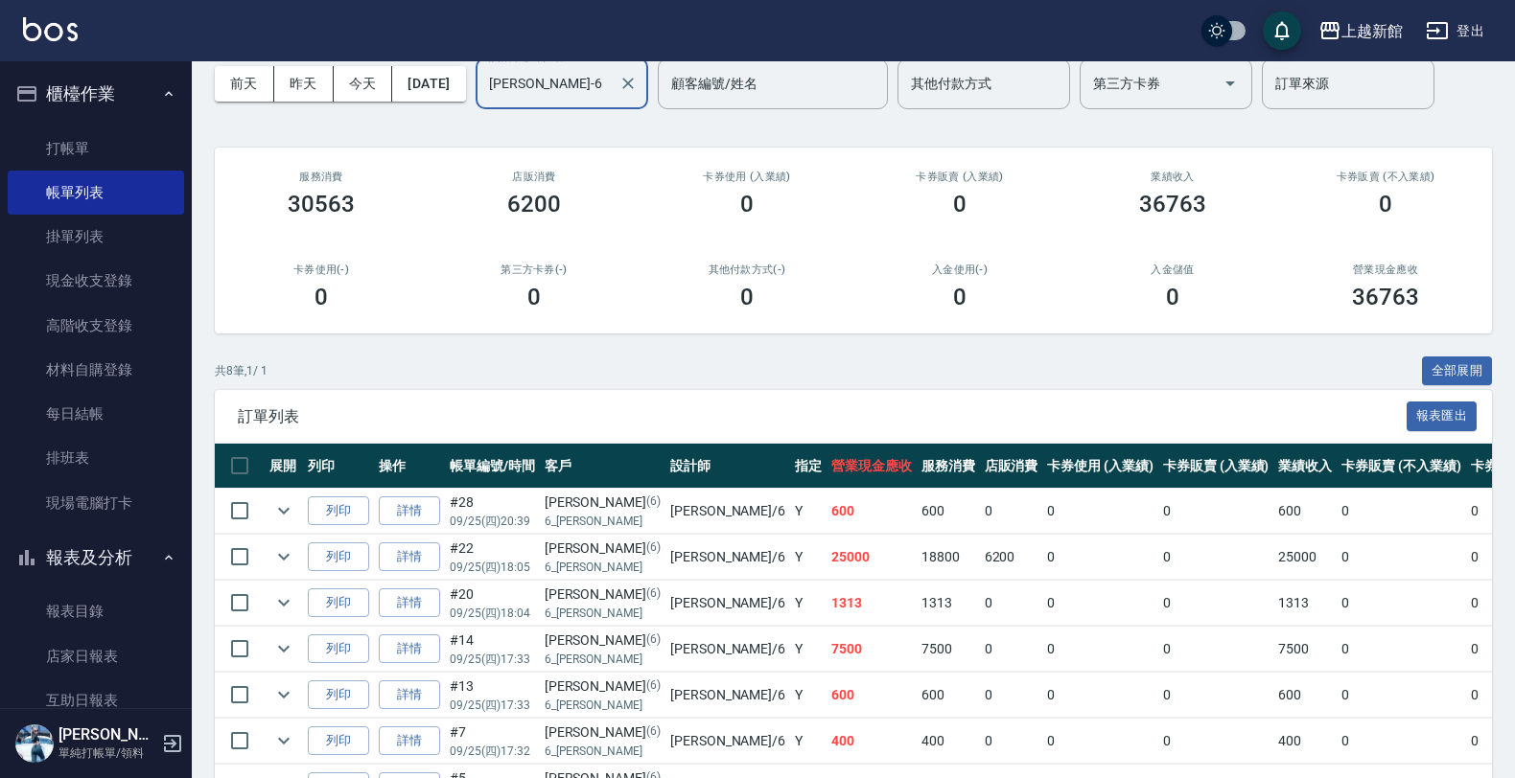
scroll to position [120, 0]
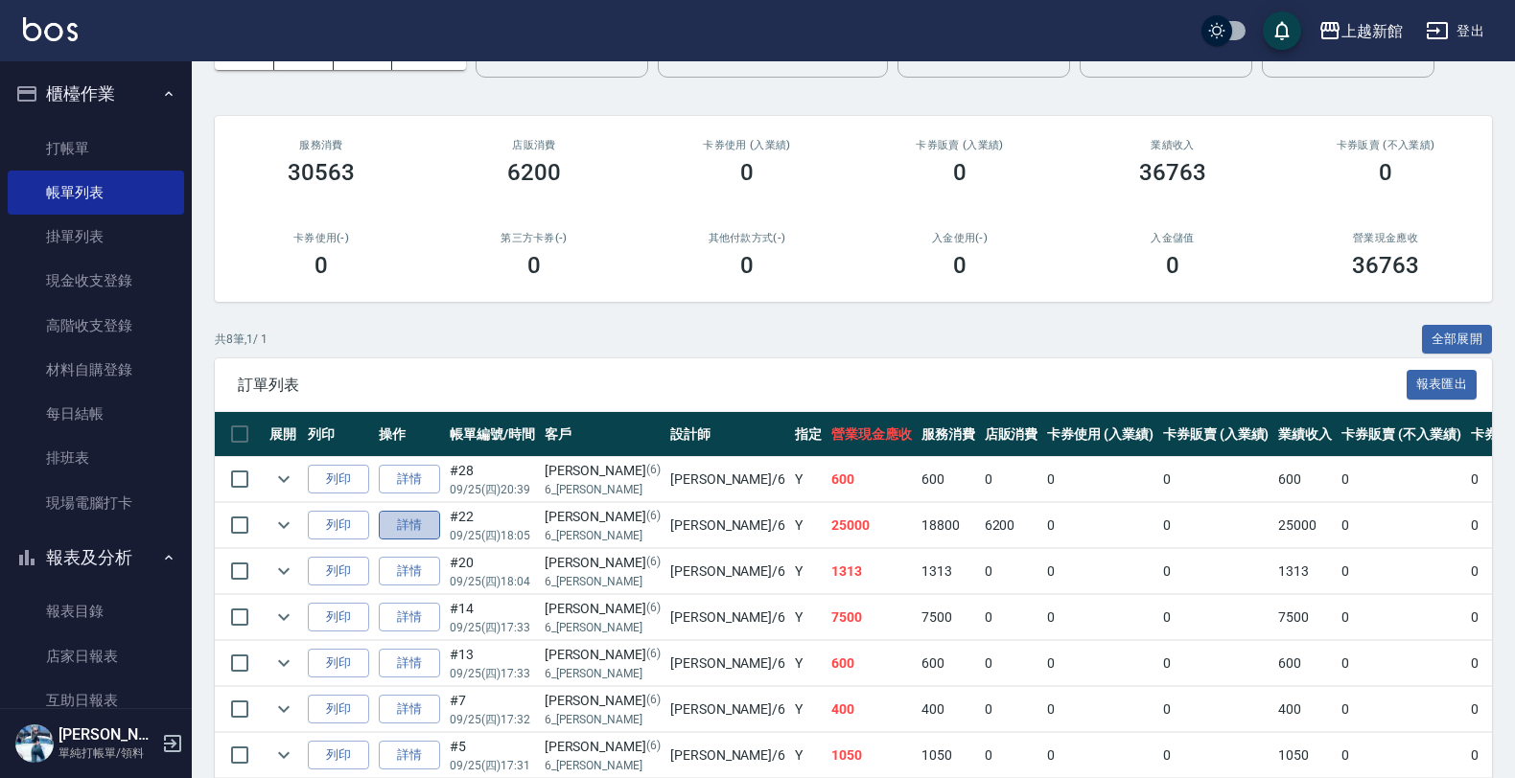
click at [409, 521] on link "詳情" at bounding box center [409, 526] width 61 height 30
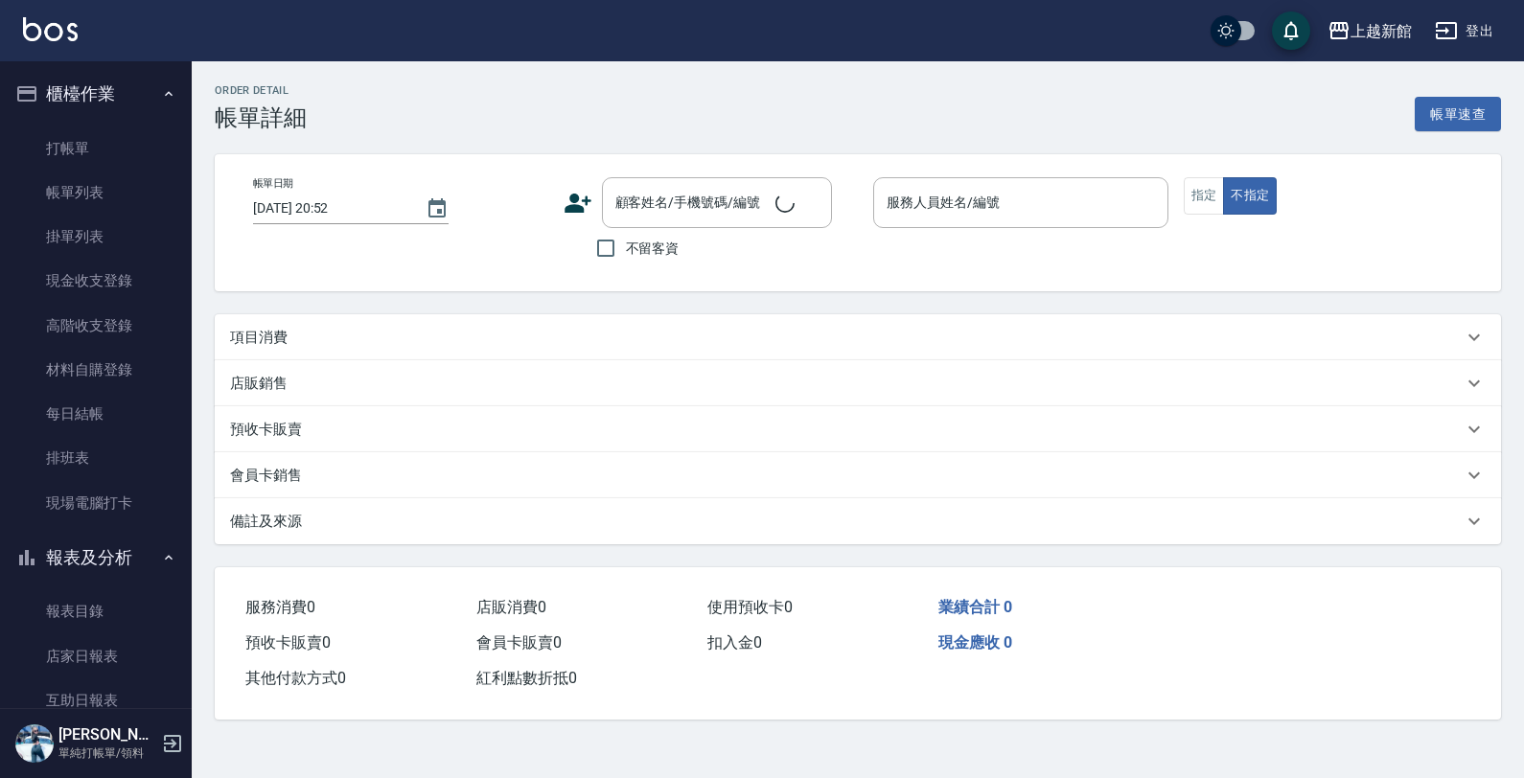
type input "[DATE] 18:05"
type input "[PERSON_NAME]-6"
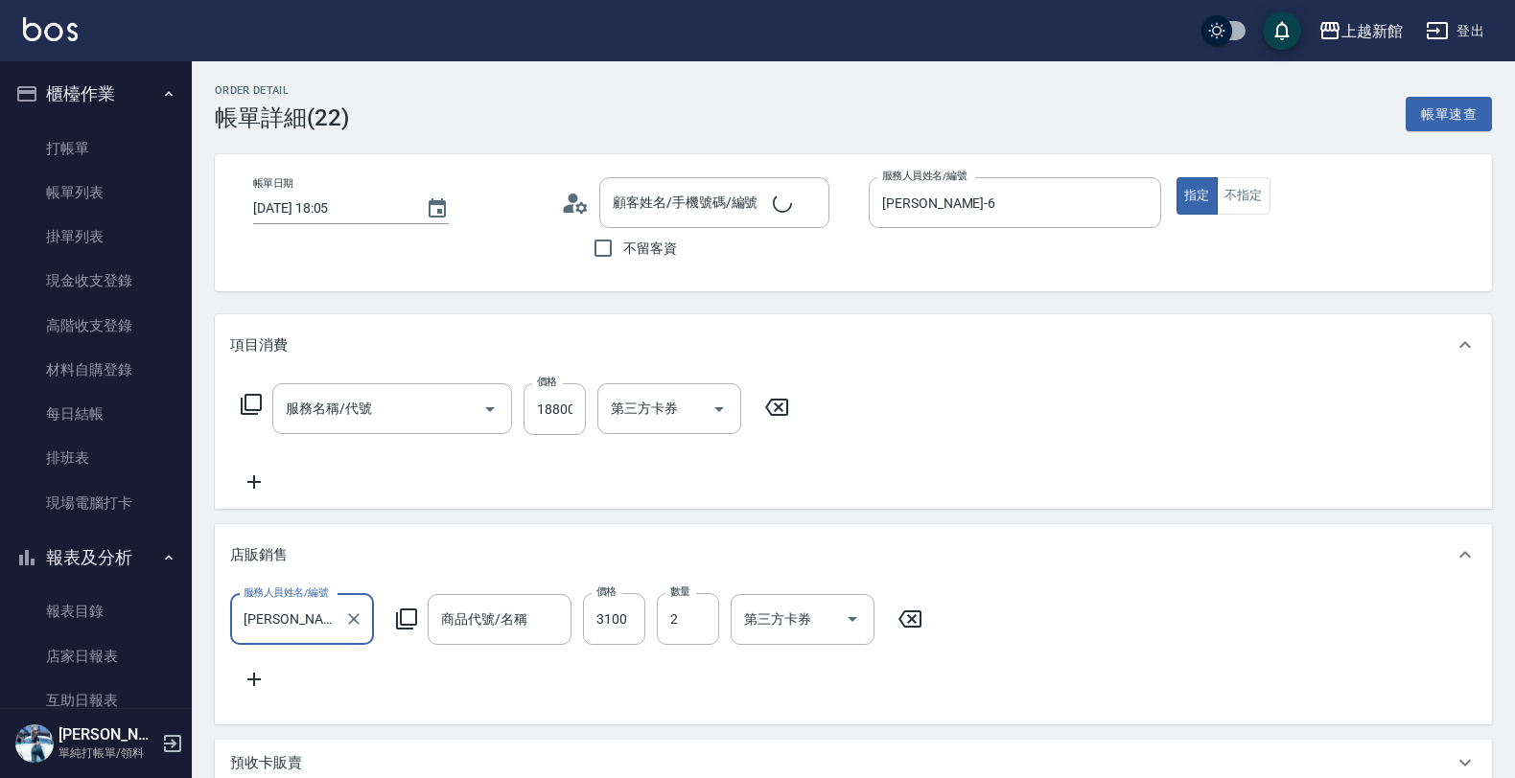
type input "髮片重整(704)"
type input "[PERSON_NAME]/6_[PERSON_NAME]/6"
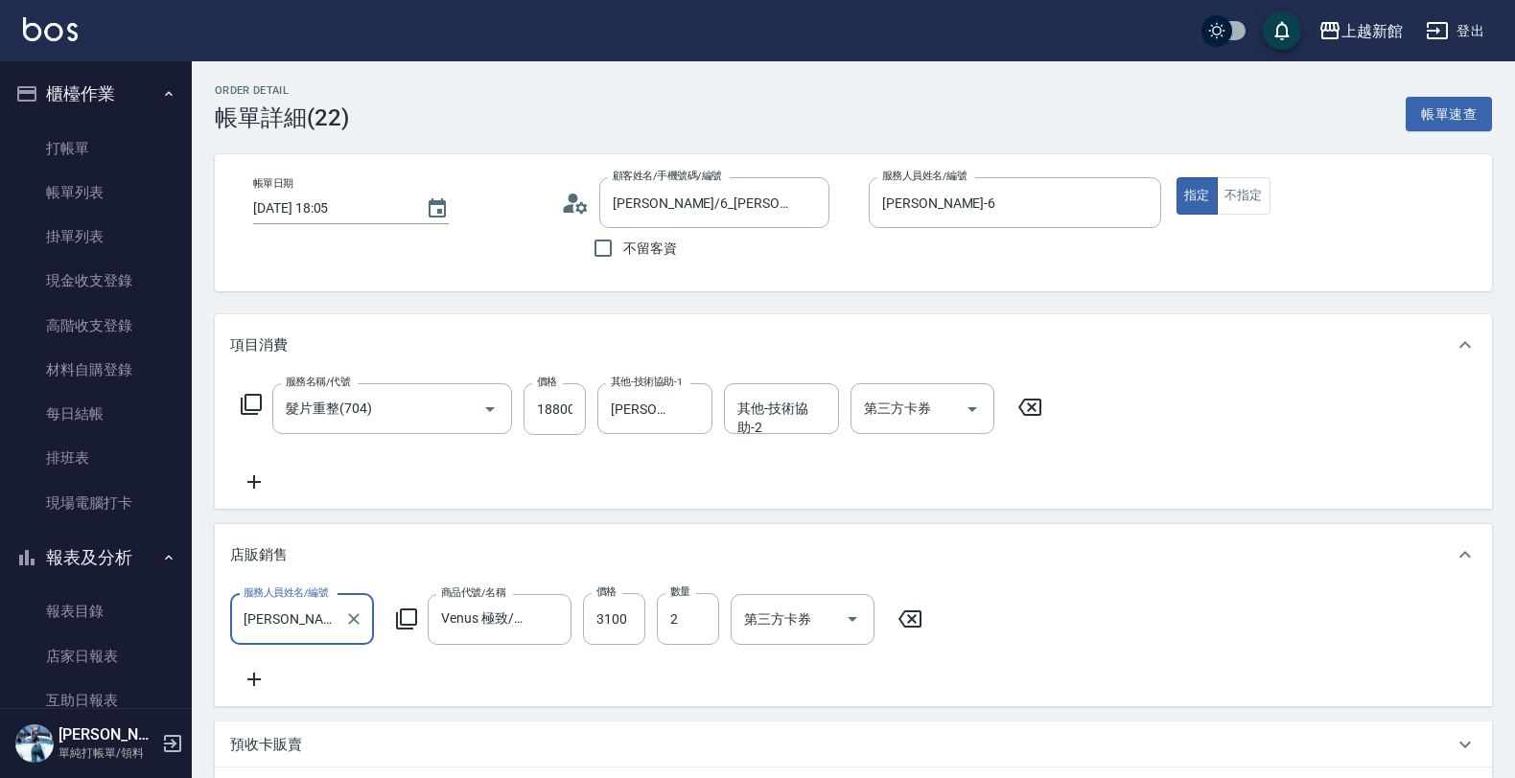
type input "Venus 極致/零感漸層處女羽毛20吋"
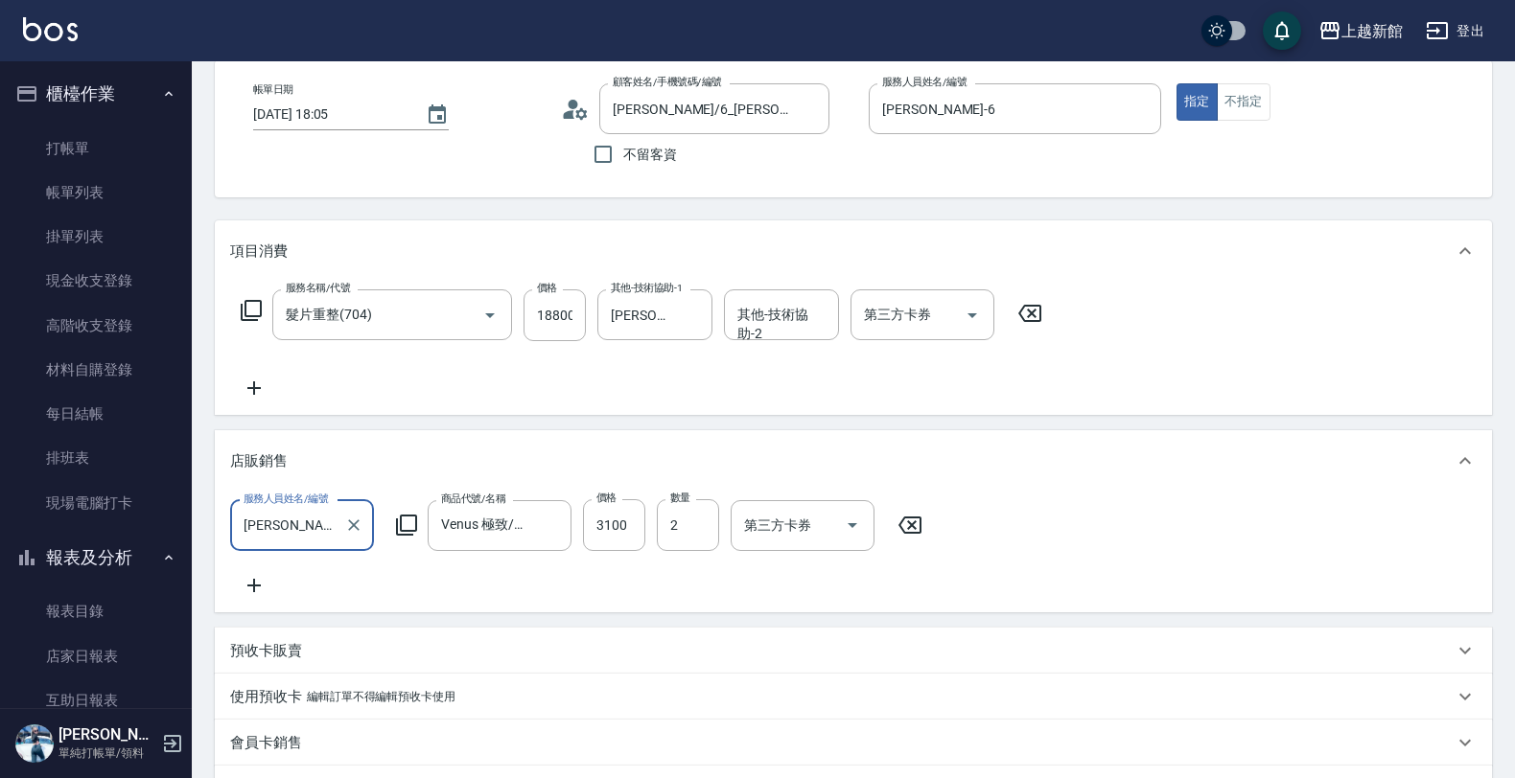
scroll to position [36, 0]
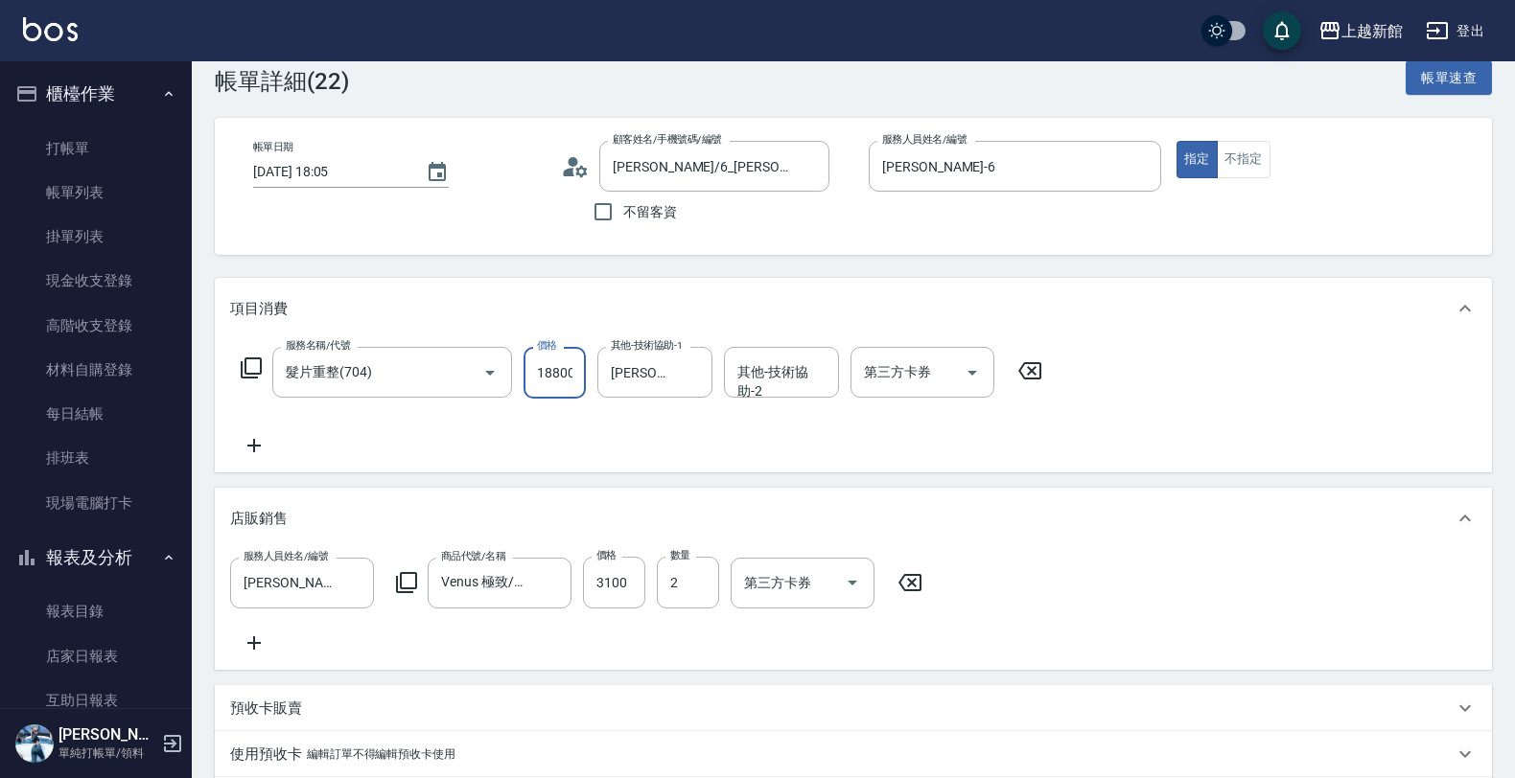
click at [568, 369] on input "18800" at bounding box center [554, 373] width 62 height 52
type input "17487"
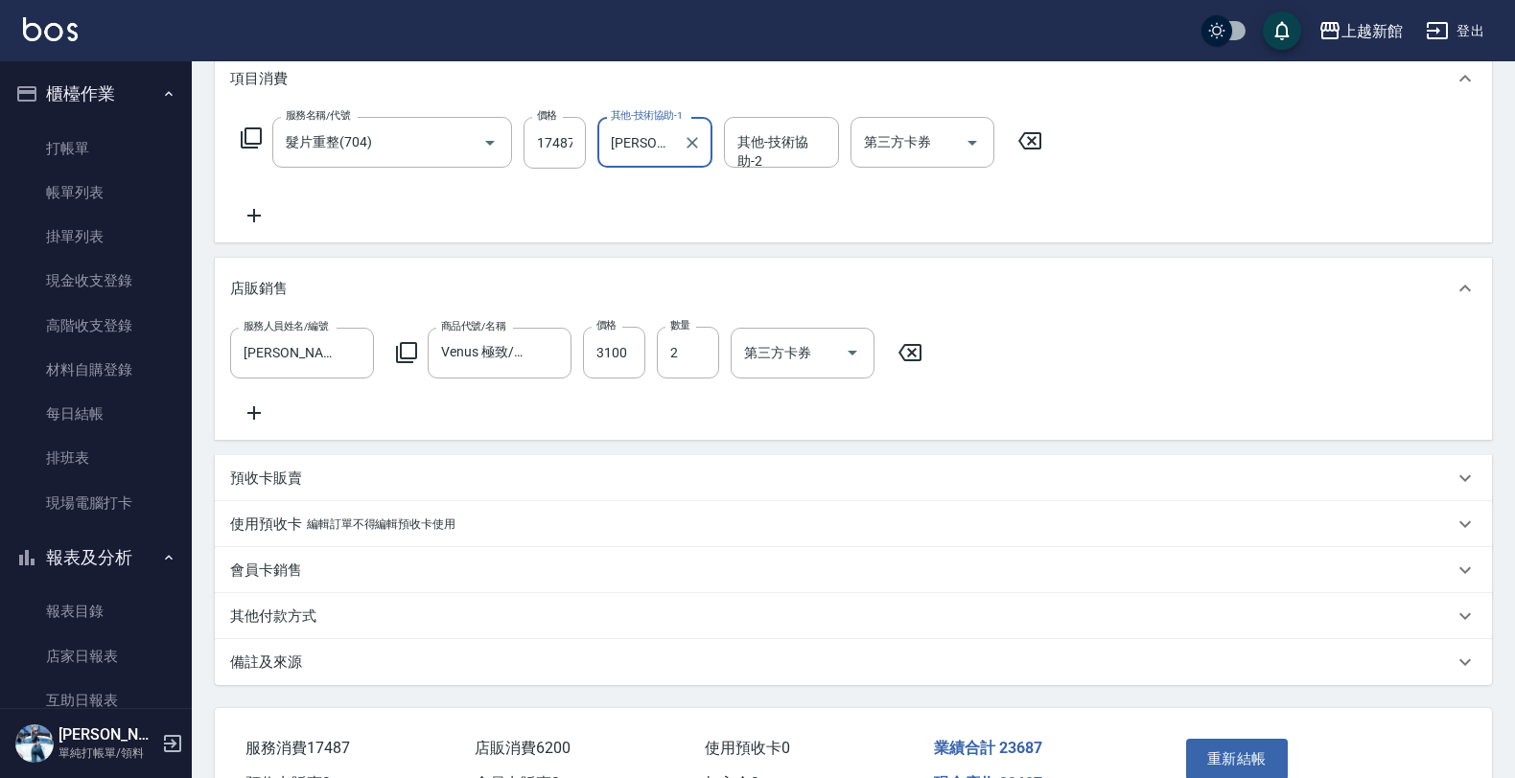
scroll to position [276, 0]
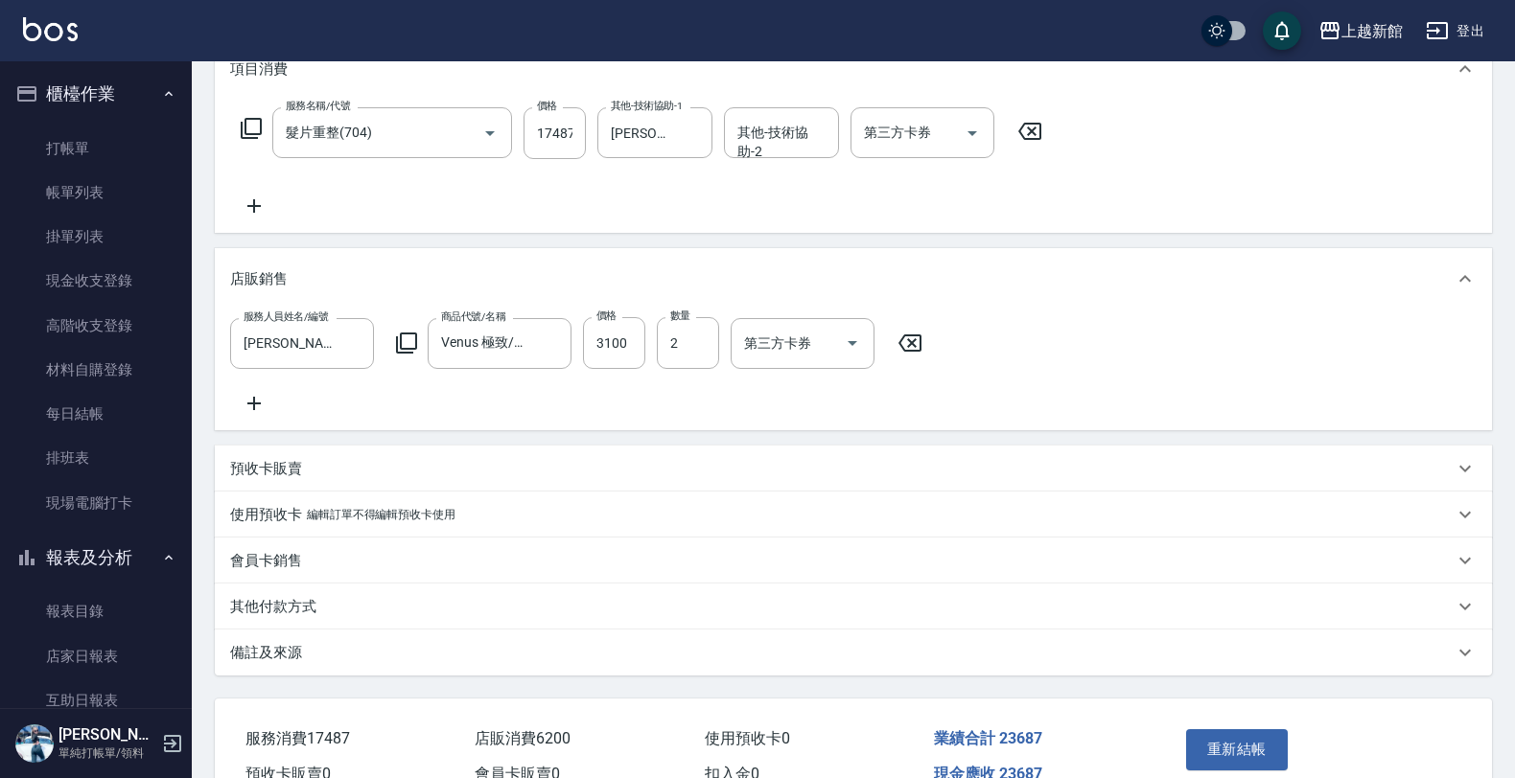
click at [307, 617] on p "其他付款方式" at bounding box center [273, 607] width 86 height 20
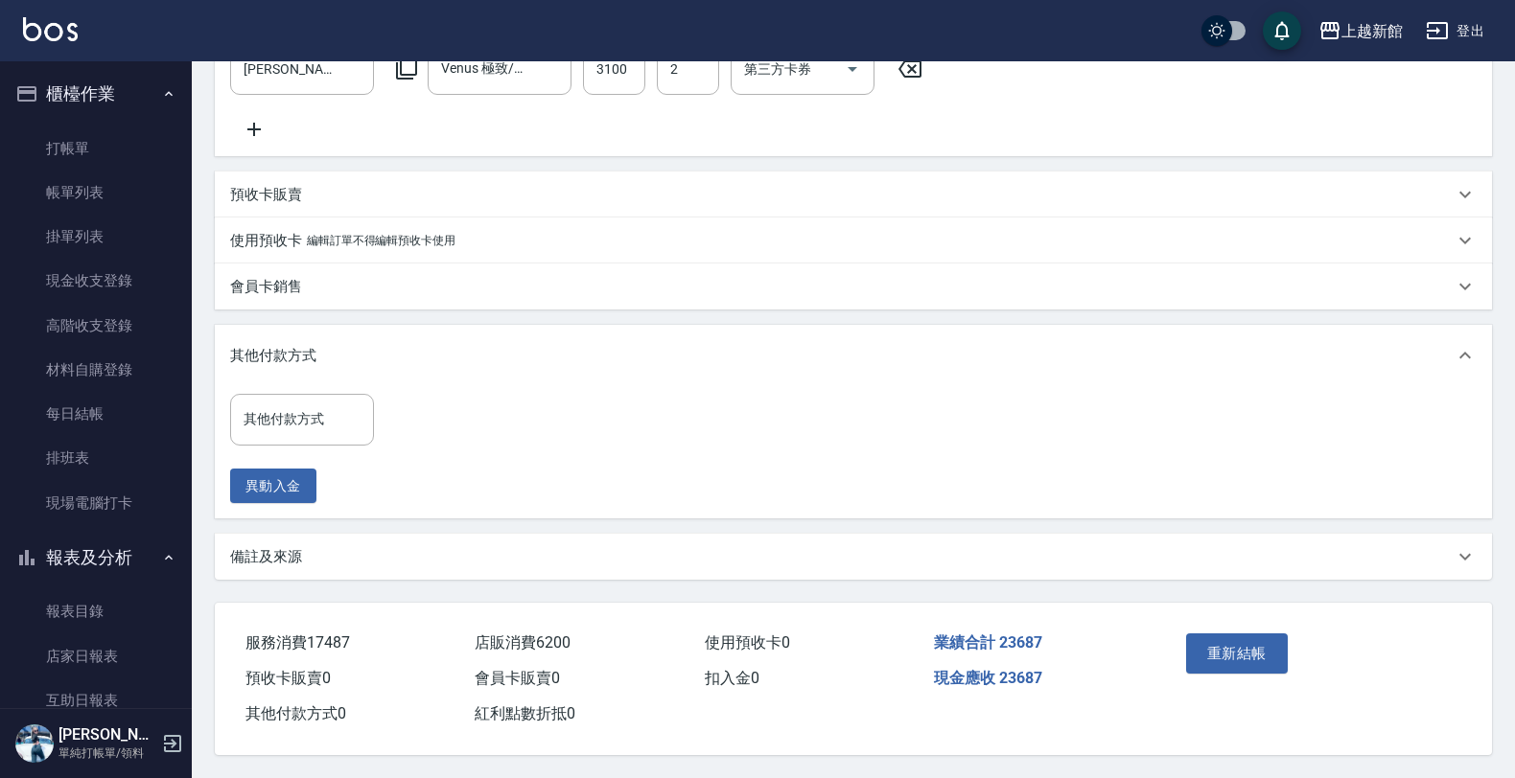
scroll to position [575, 0]
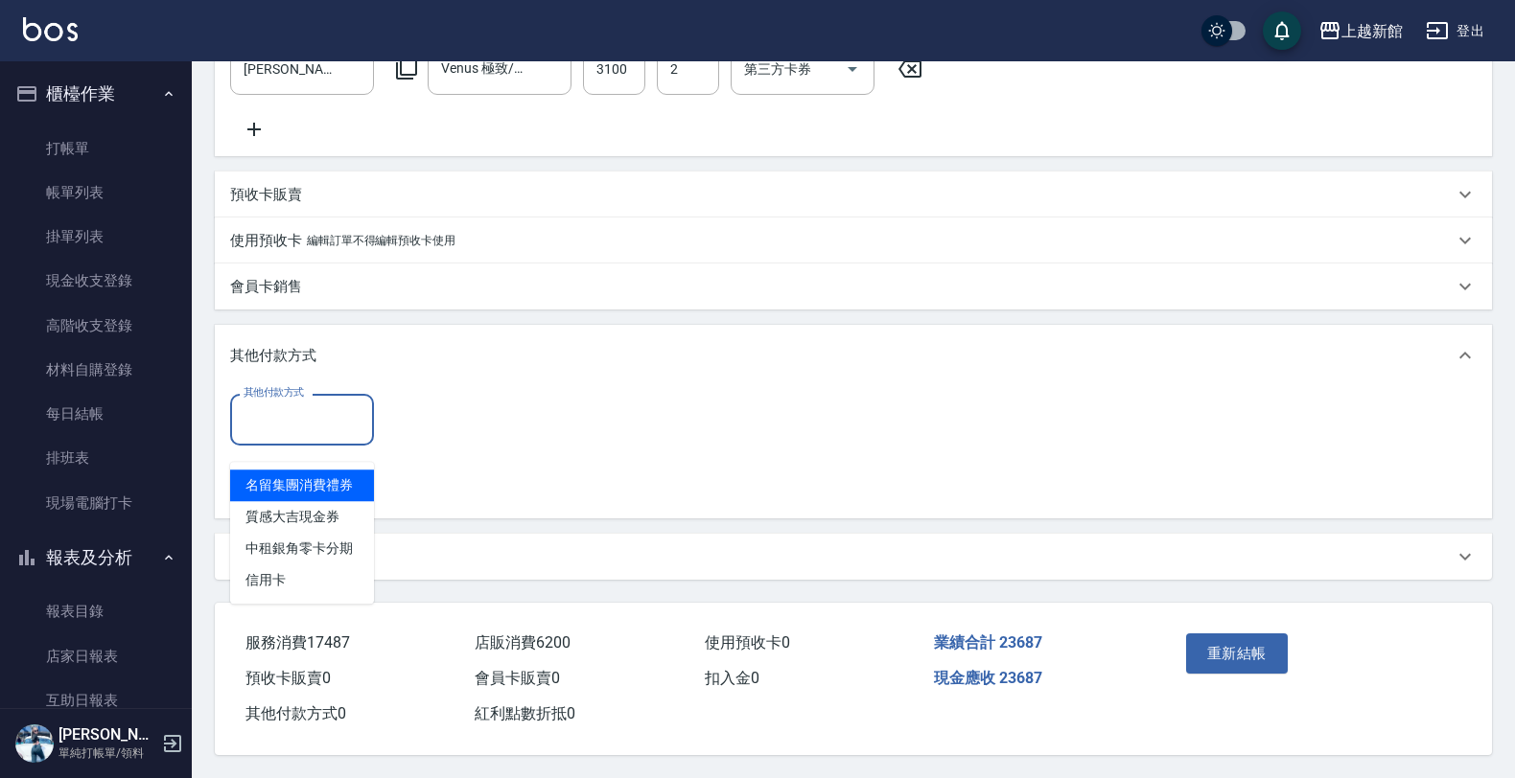
click at [351, 410] on input "其他付款方式" at bounding box center [302, 420] width 127 height 34
click at [341, 533] on span "中租銀角零卡分期" at bounding box center [302, 549] width 144 height 32
type input "中租銀角零卡分期"
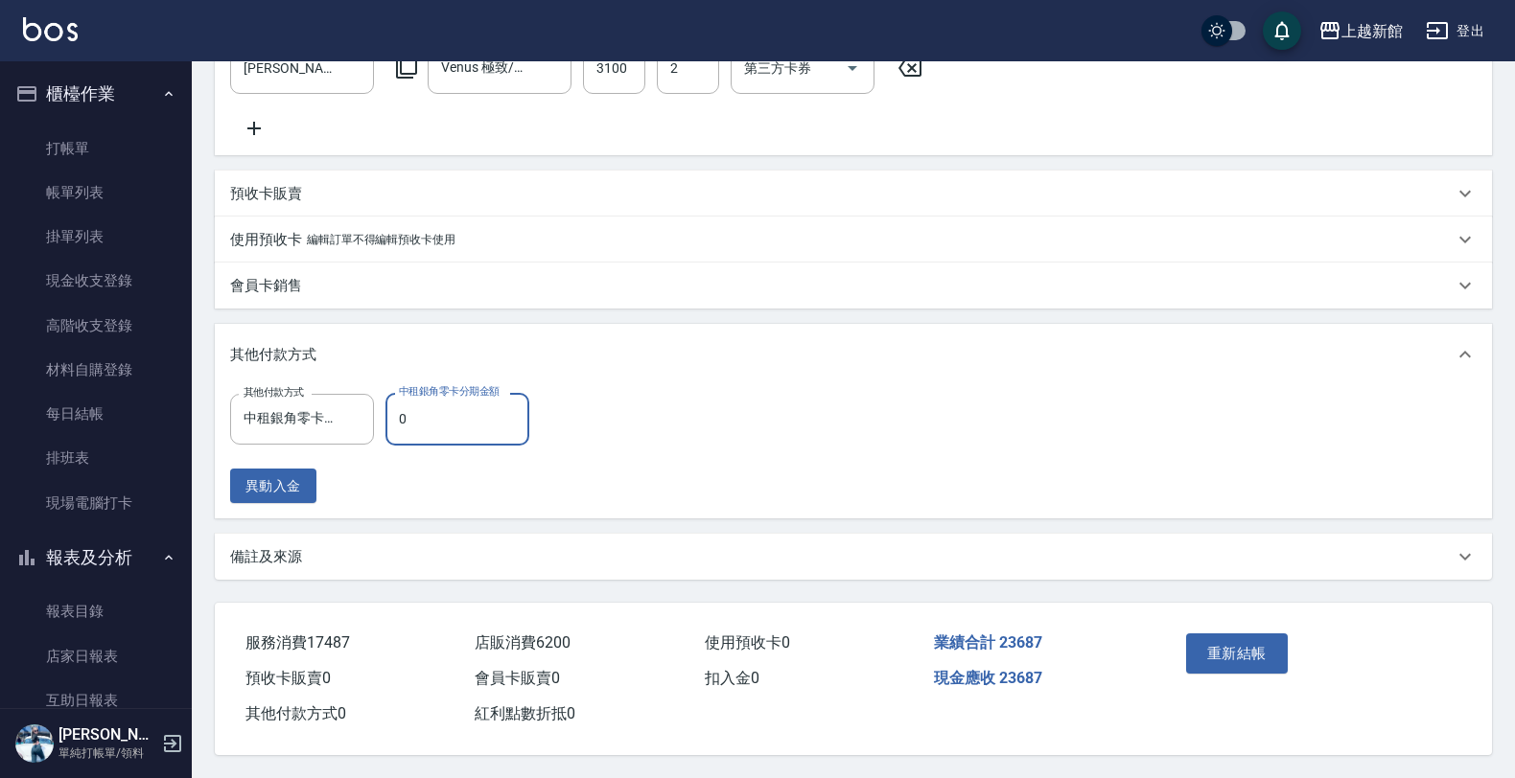
click at [432, 415] on input "0" at bounding box center [457, 419] width 144 height 52
type input "23687"
click at [1249, 650] on button "重新結帳" at bounding box center [1237, 654] width 102 height 40
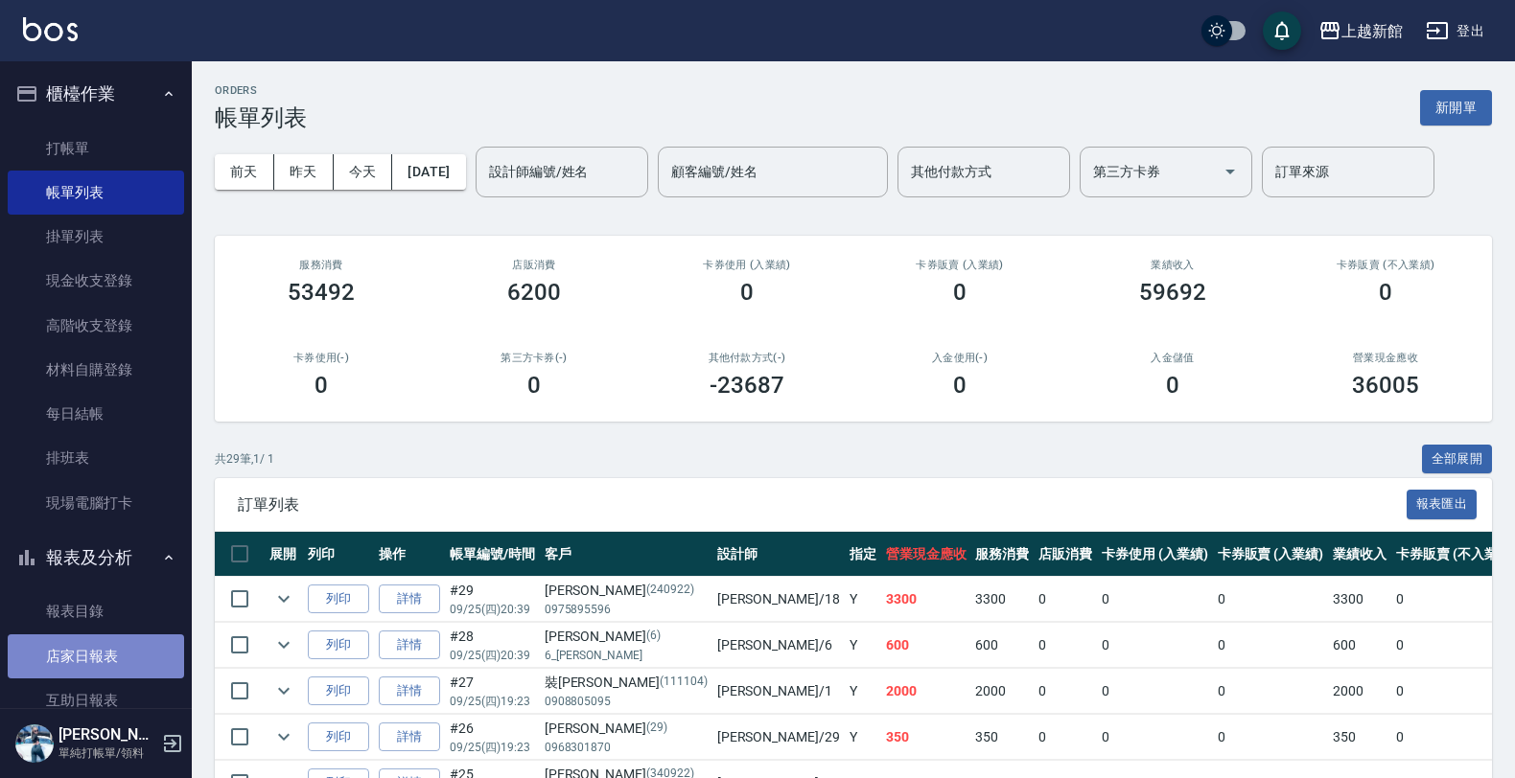
click at [129, 658] on link "店家日報表" at bounding box center [96, 657] width 176 height 44
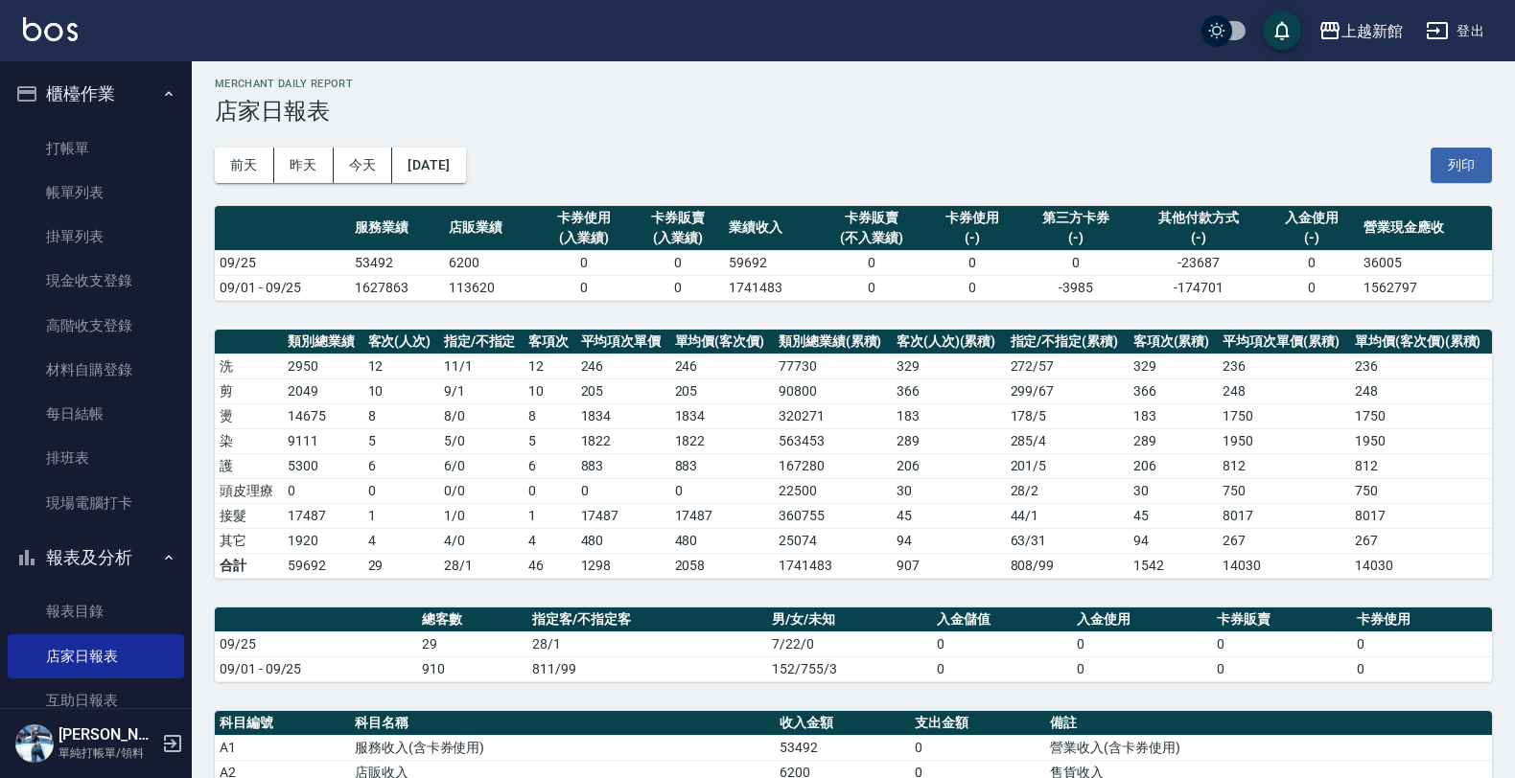
scroll to position [359, 0]
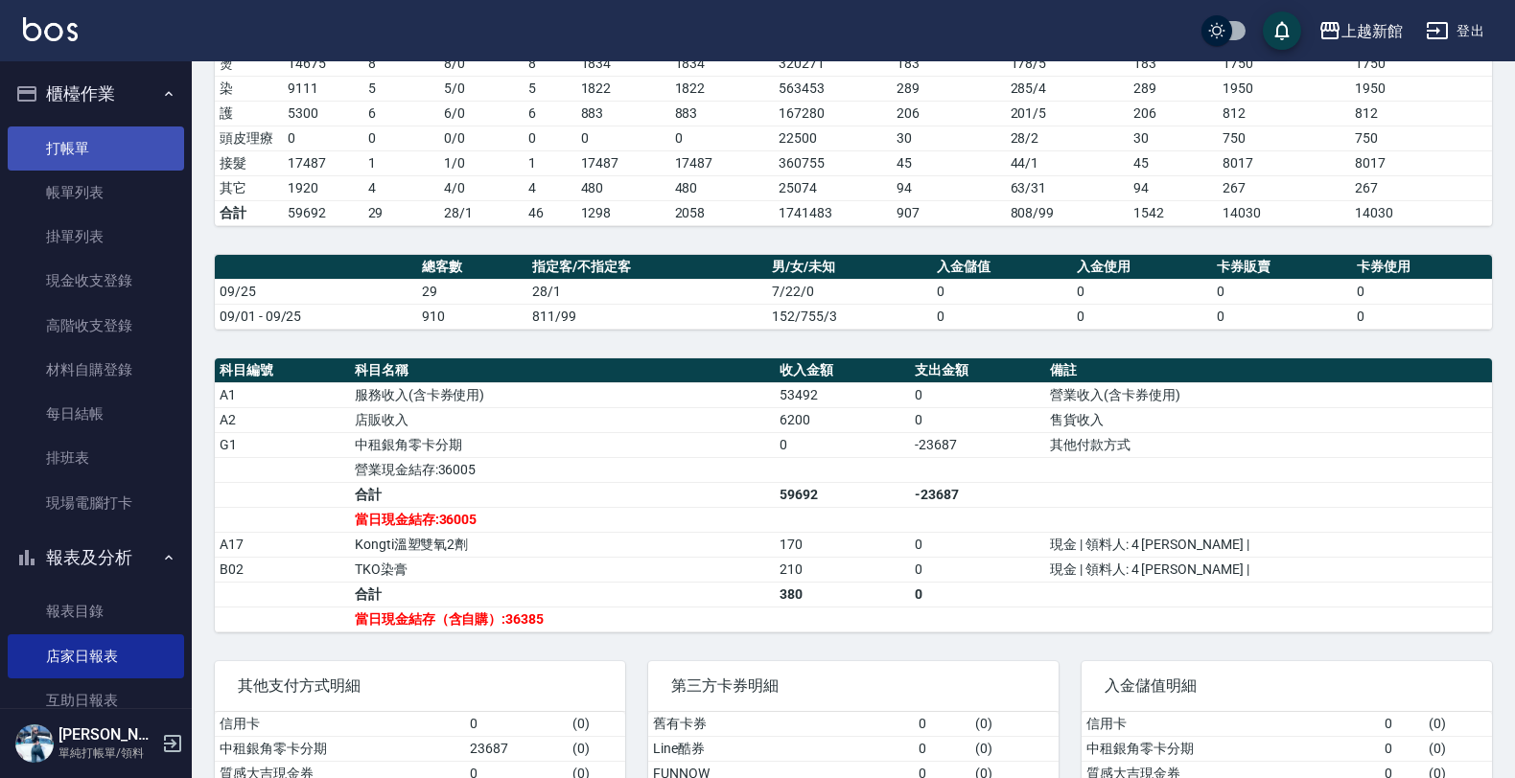
click at [108, 141] on link "打帳單" at bounding box center [96, 149] width 176 height 44
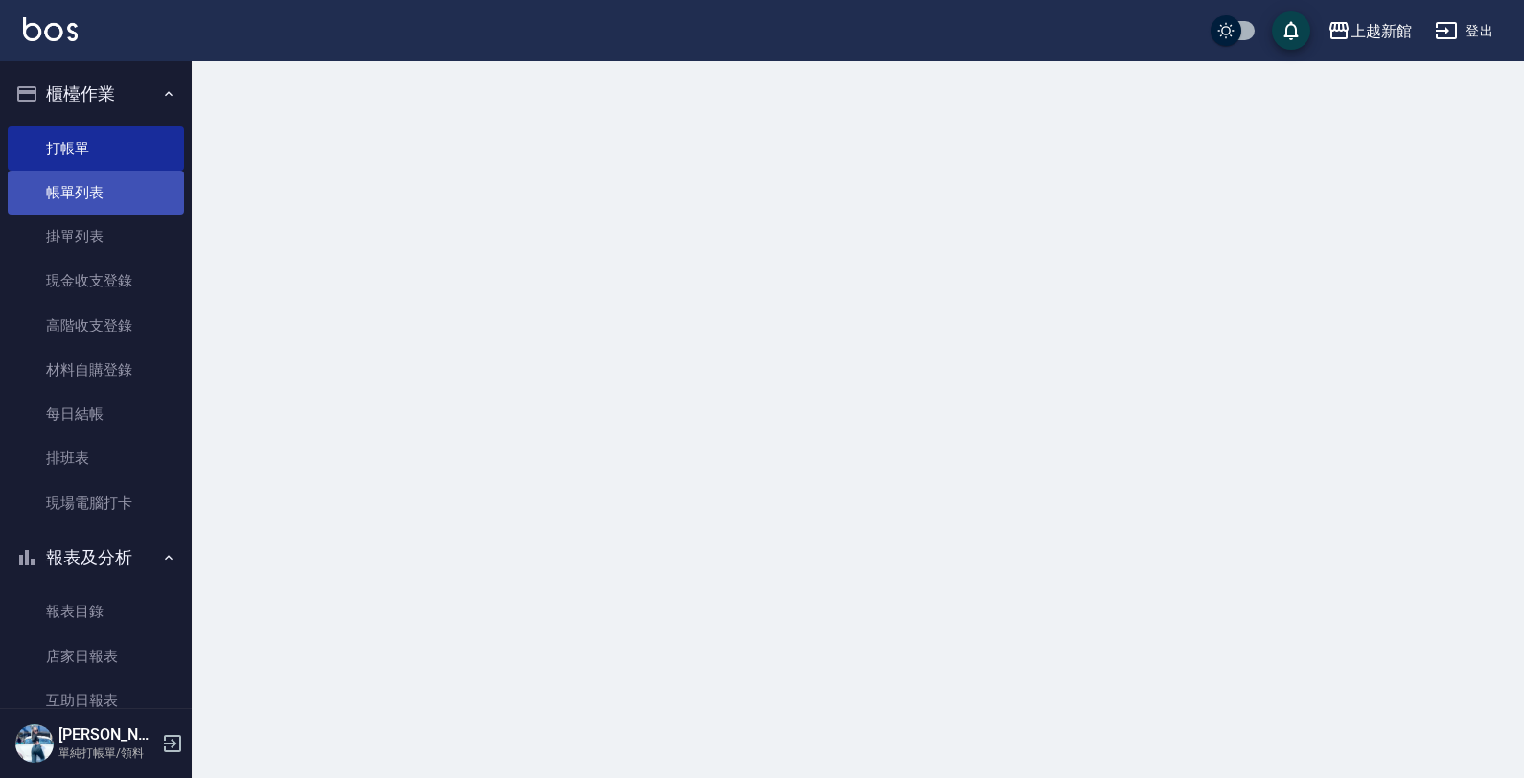
click at [84, 197] on link "帳單列表" at bounding box center [96, 193] width 176 height 44
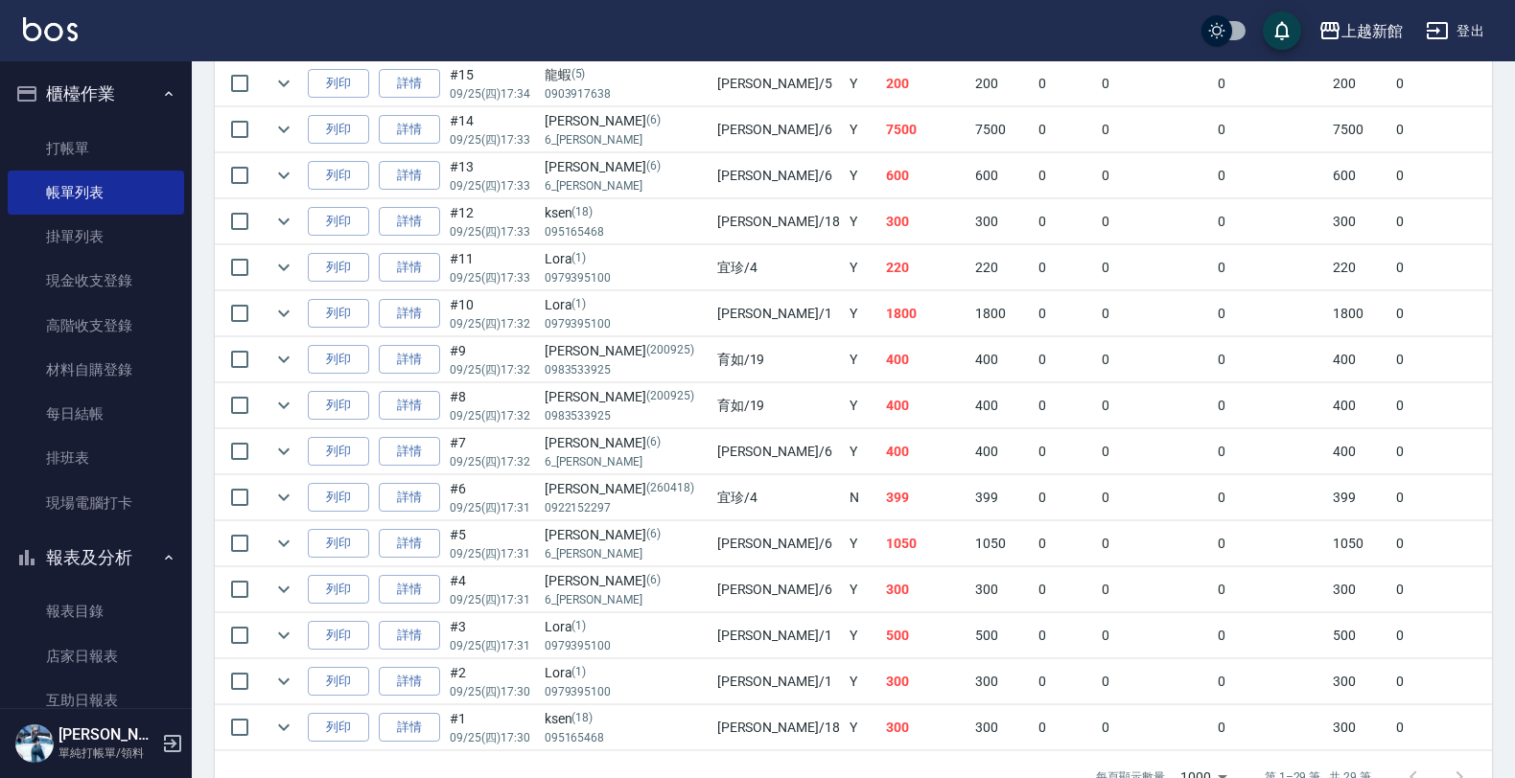
scroll to position [1238, 0]
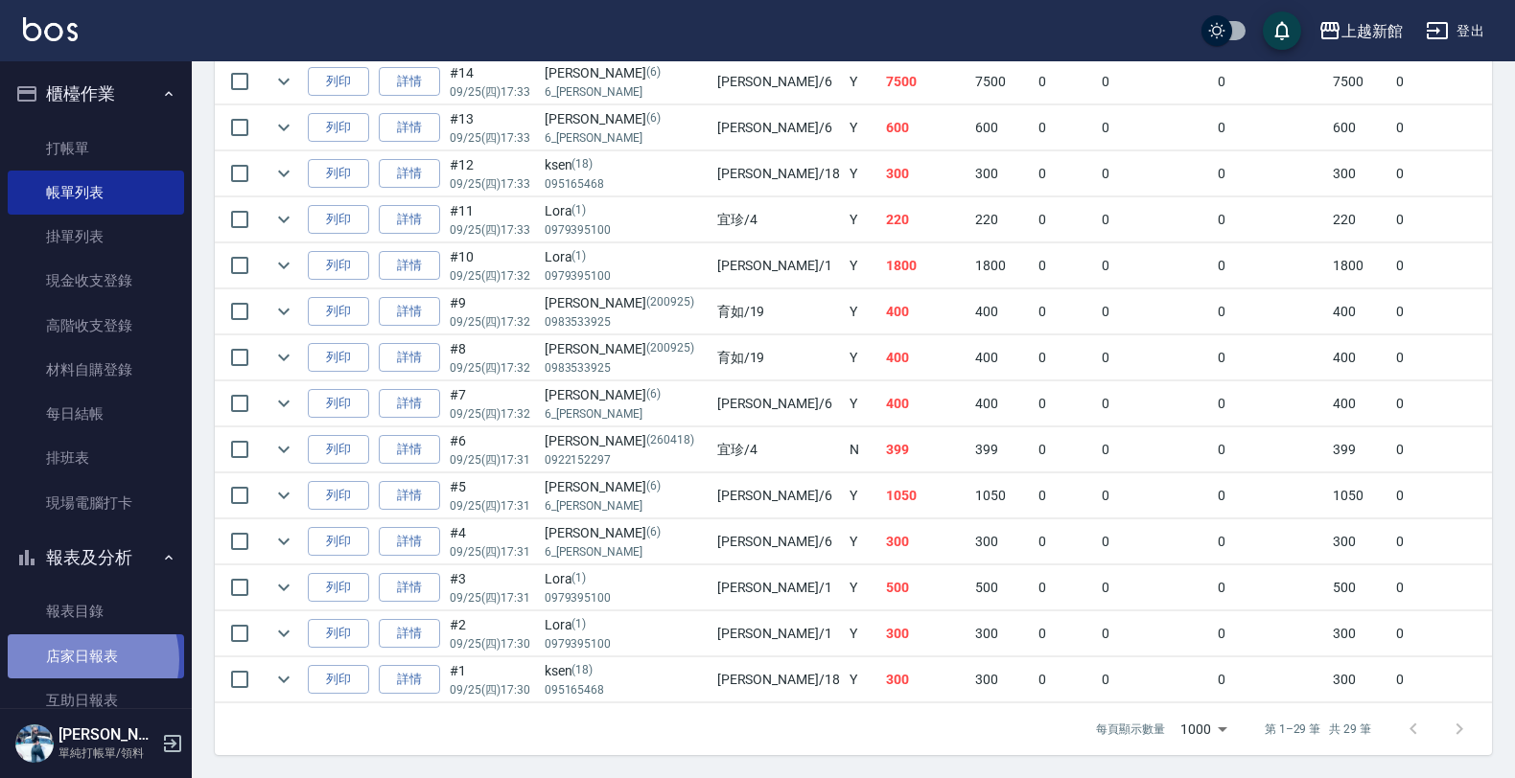
click at [77, 660] on link "店家日報表" at bounding box center [96, 657] width 176 height 44
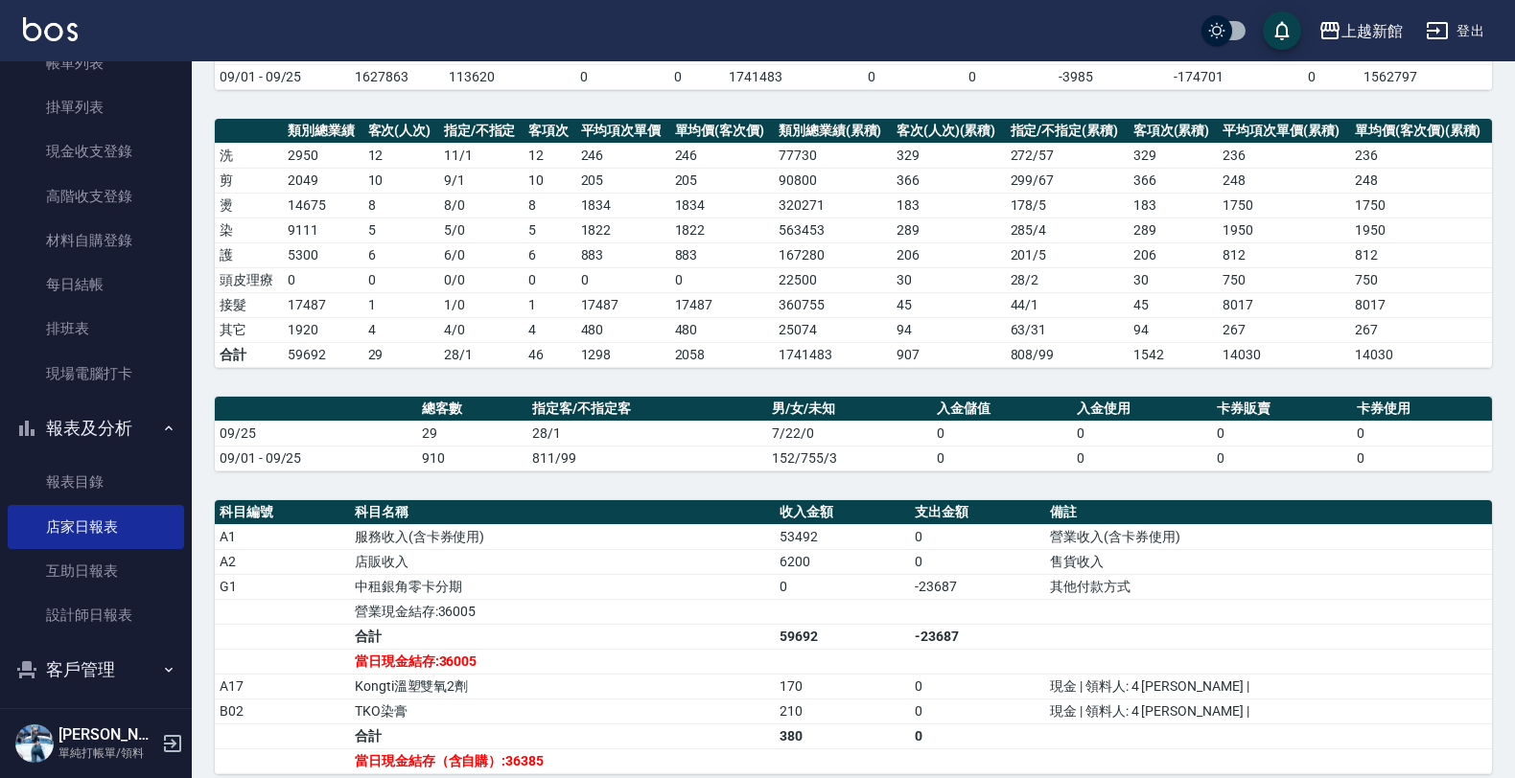
scroll to position [139, 0]
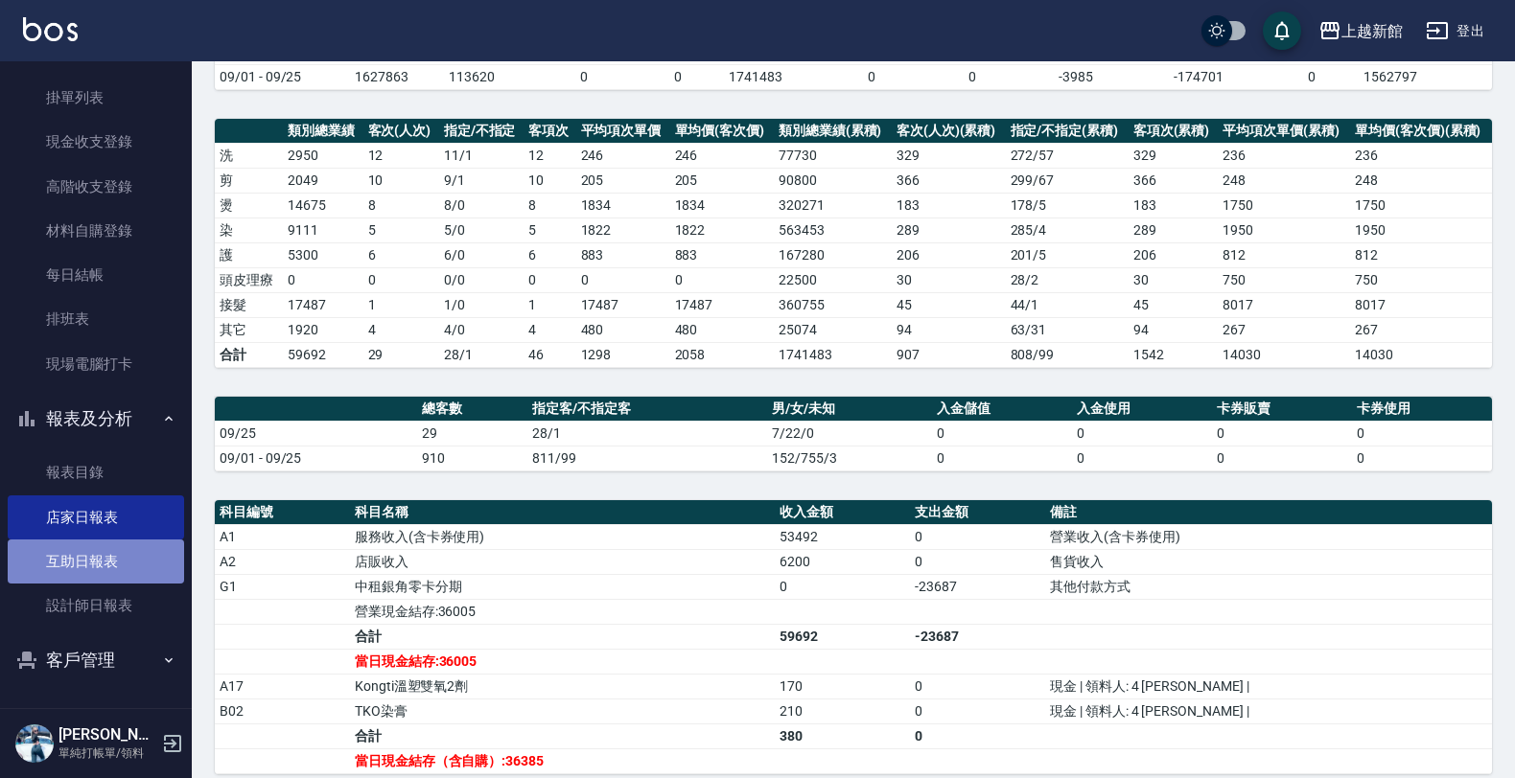
click at [106, 549] on link "互助日報表" at bounding box center [96, 562] width 176 height 44
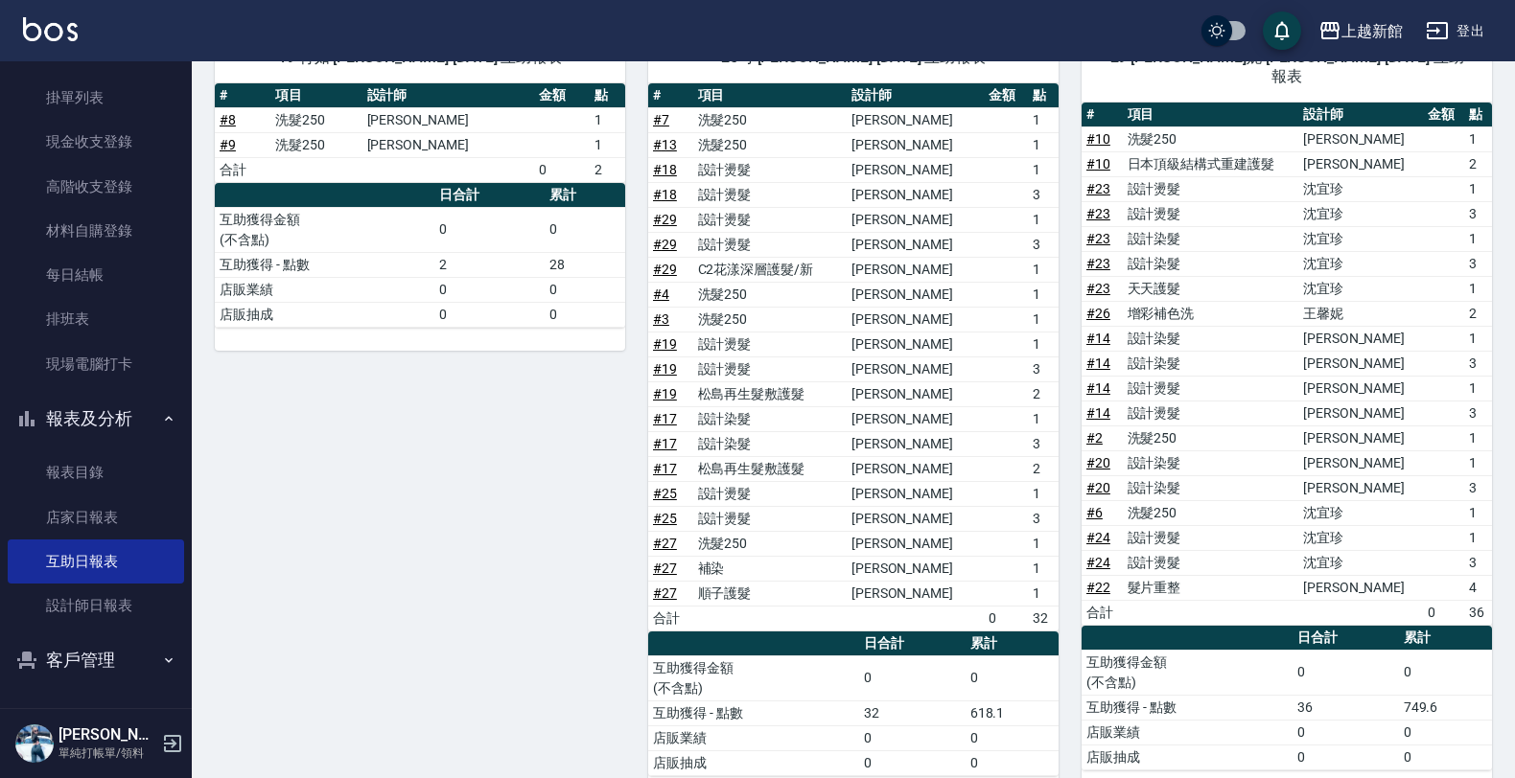
scroll to position [643, 0]
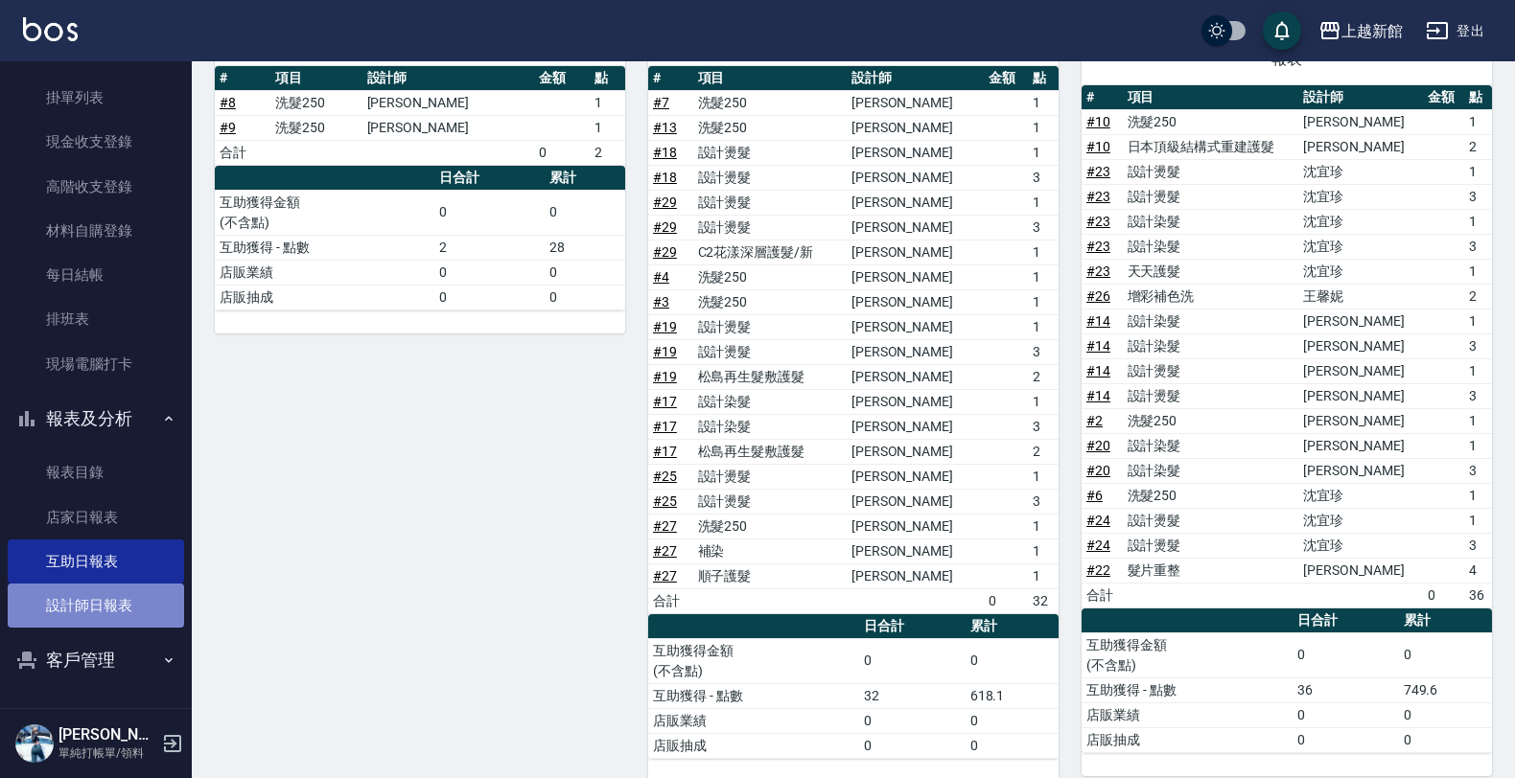
click at [120, 602] on link "設計師日報表" at bounding box center [96, 606] width 176 height 44
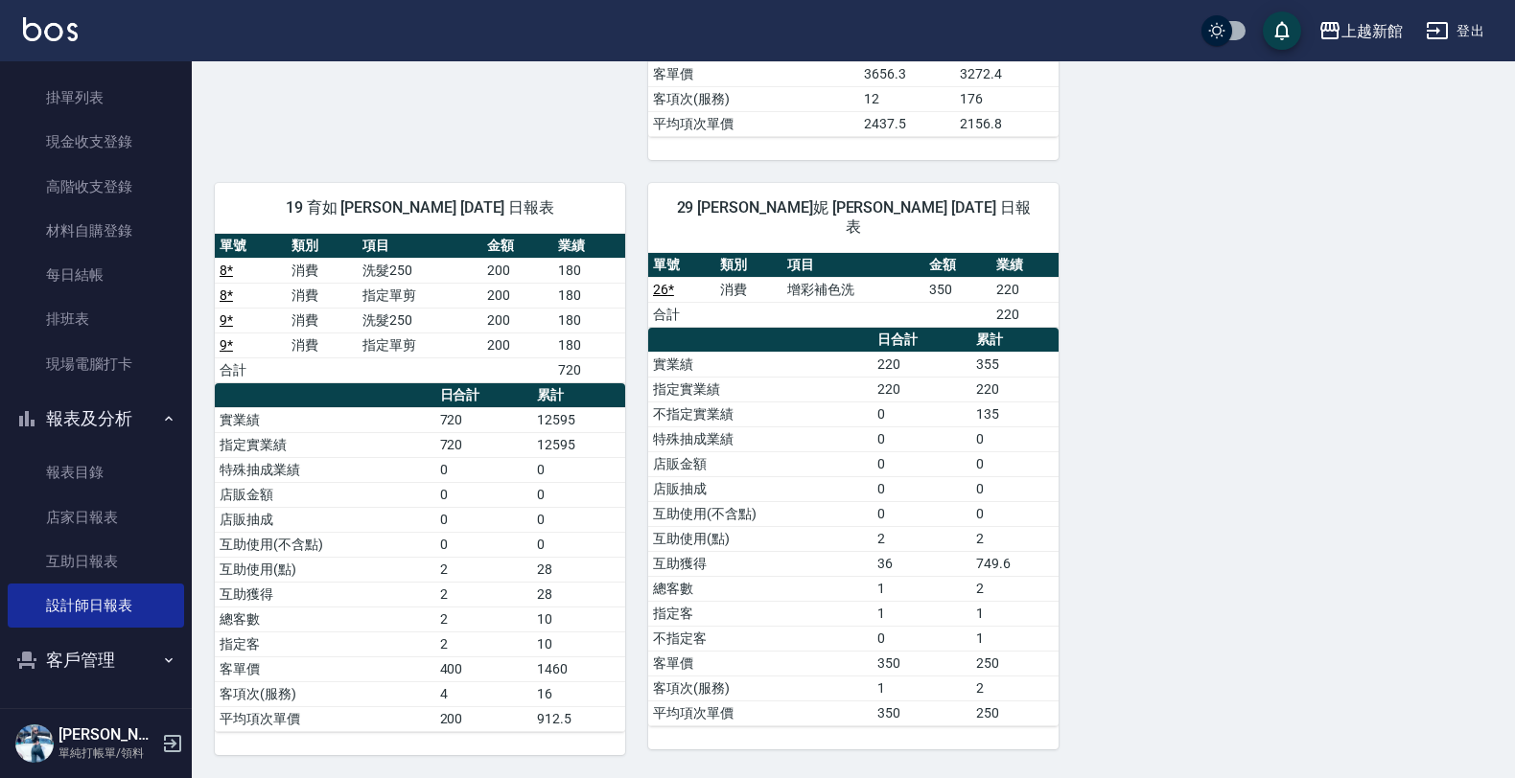
scroll to position [1857, 0]
click at [67, 556] on link "互助日報表" at bounding box center [96, 562] width 176 height 44
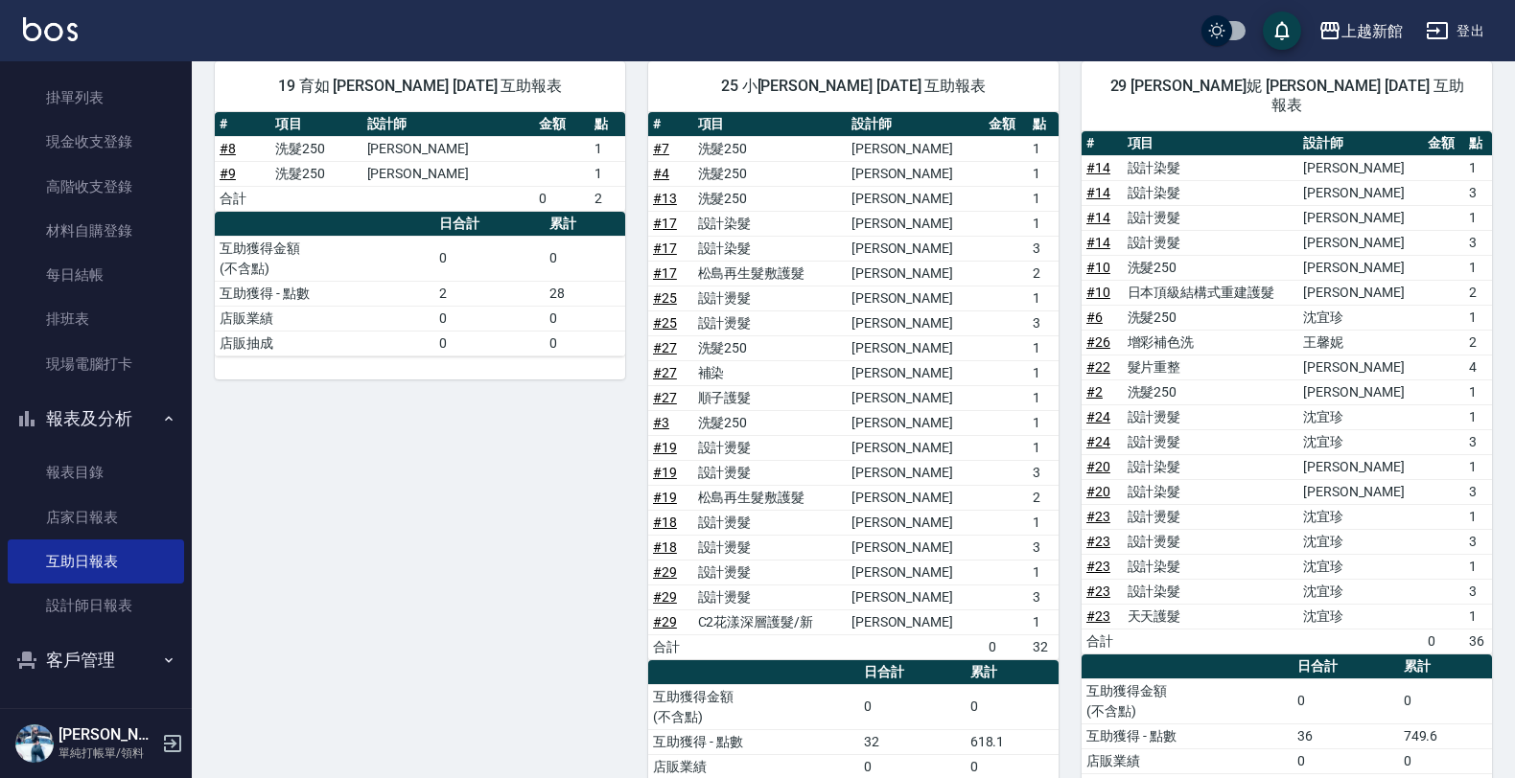
scroll to position [599, 0]
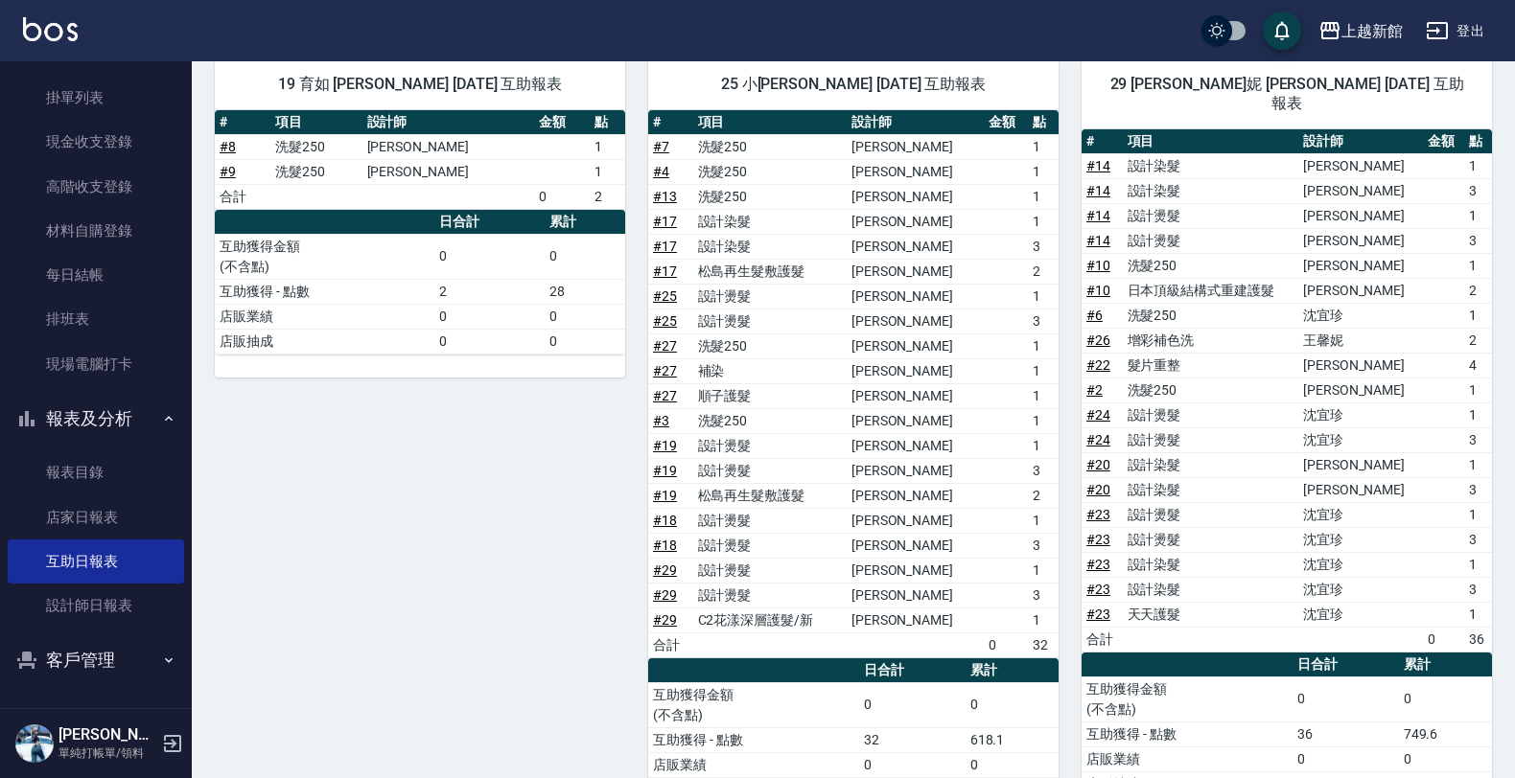
click at [366, 380] on div "19 育如 [PERSON_NAME] [DATE] 互助報表 # 項目 設計師 金額 點 # 8 洗髮250 [PERSON_NAME]1 # 9 洗髮25…" at bounding box center [408, 431] width 433 height 790
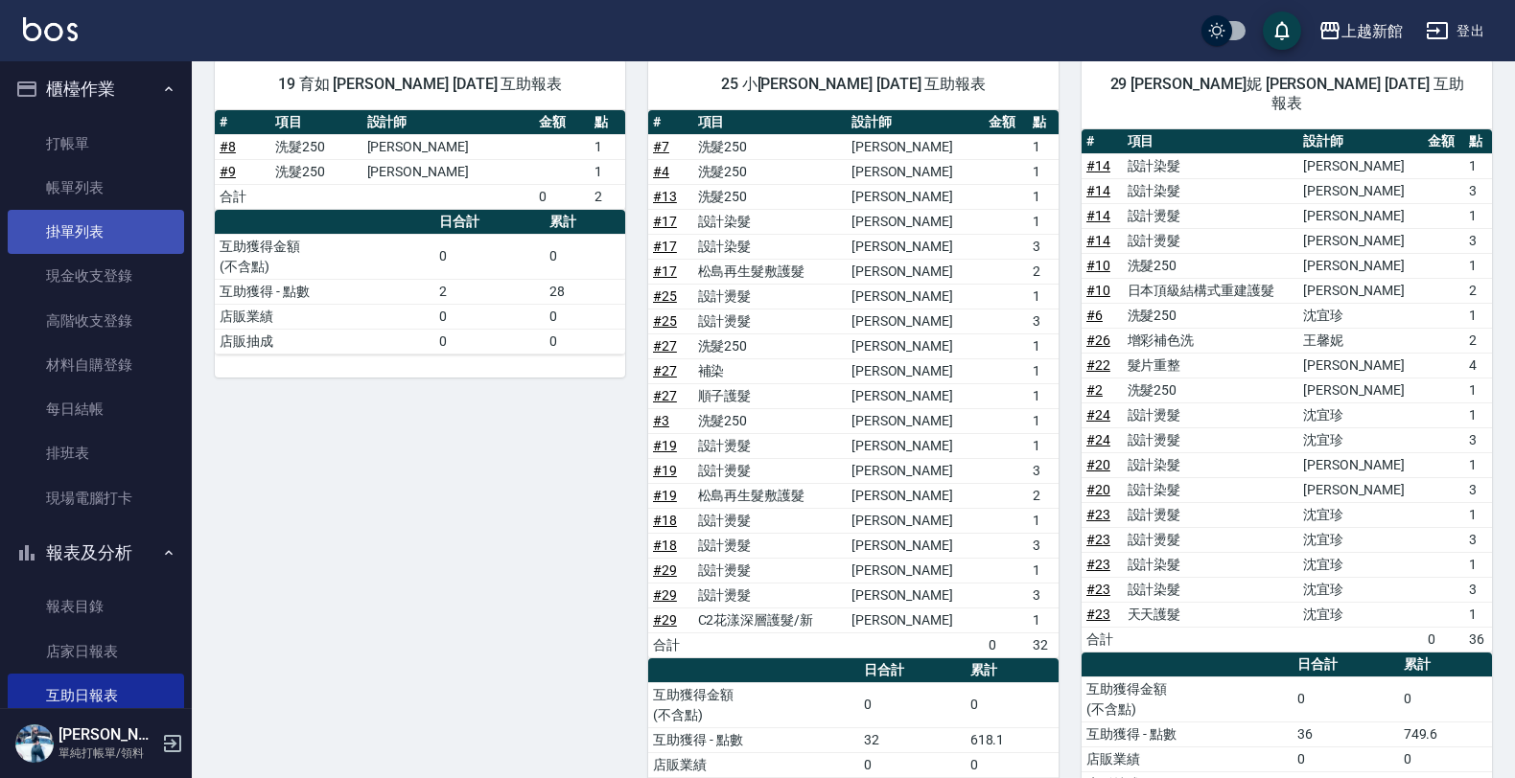
scroll to position [0, 0]
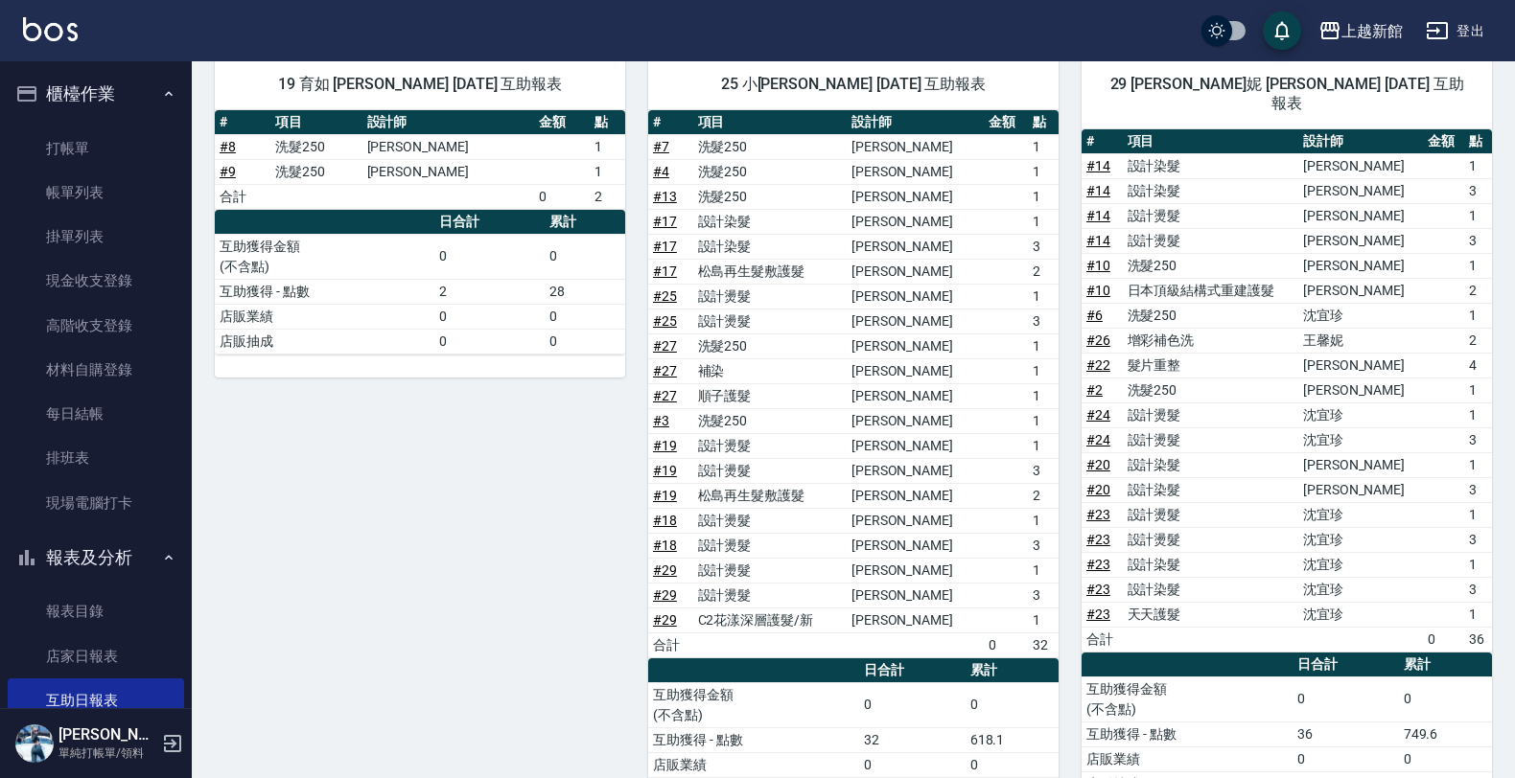
click at [1453, 35] on button "登出" at bounding box center [1455, 30] width 74 height 35
